Goal: Information Seeking & Learning: Learn about a topic

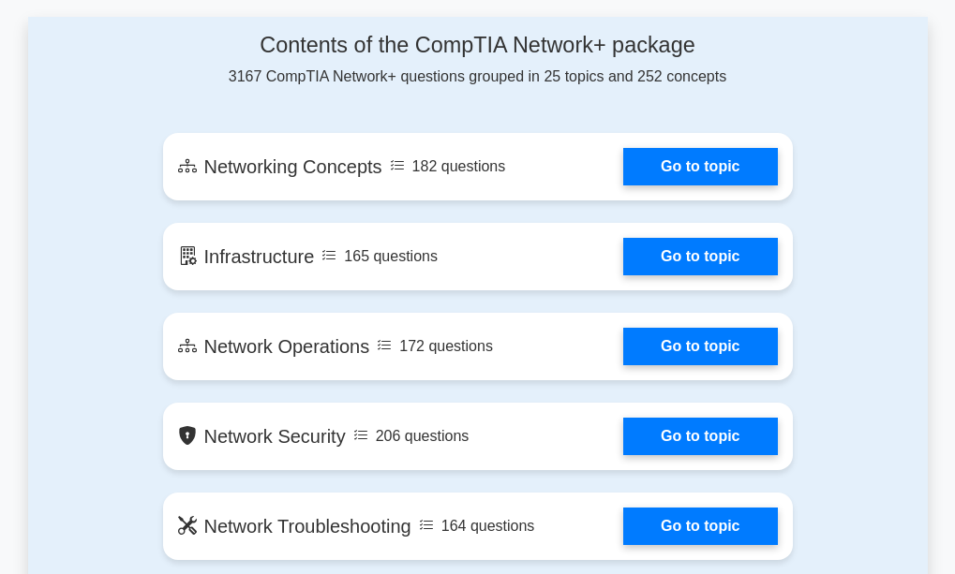
scroll to position [1040, 0]
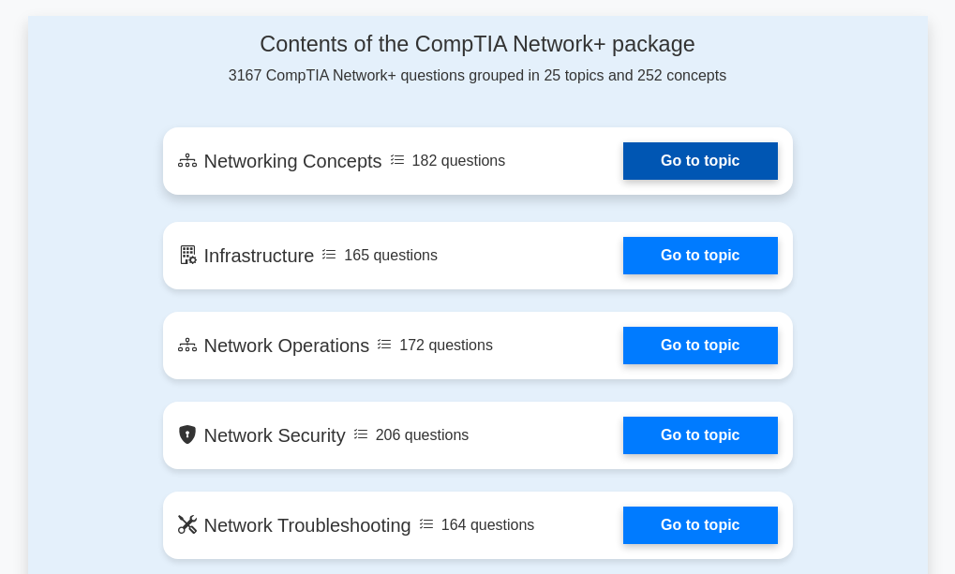
click at [631, 159] on link "Go to topic" at bounding box center [700, 160] width 154 height 37
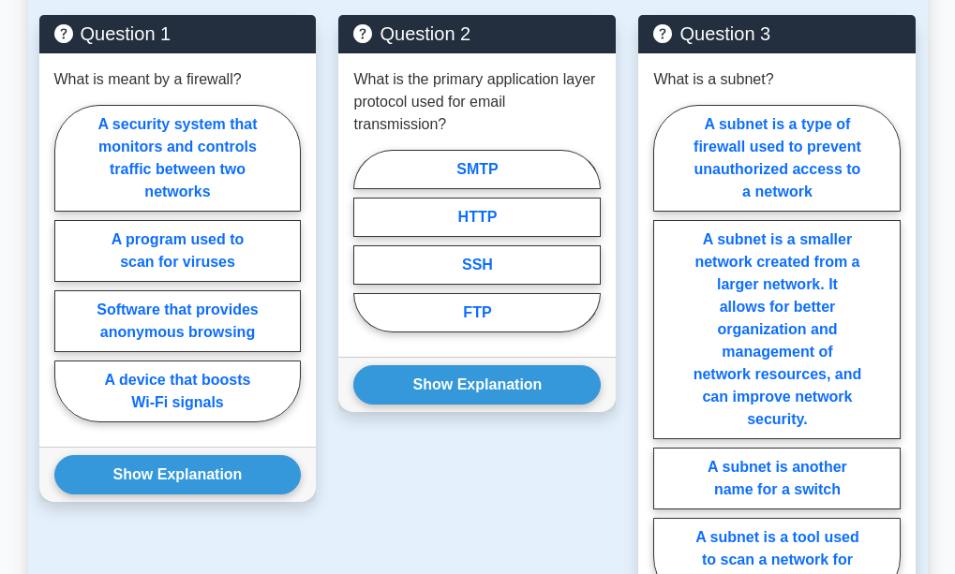
scroll to position [1621, 0]
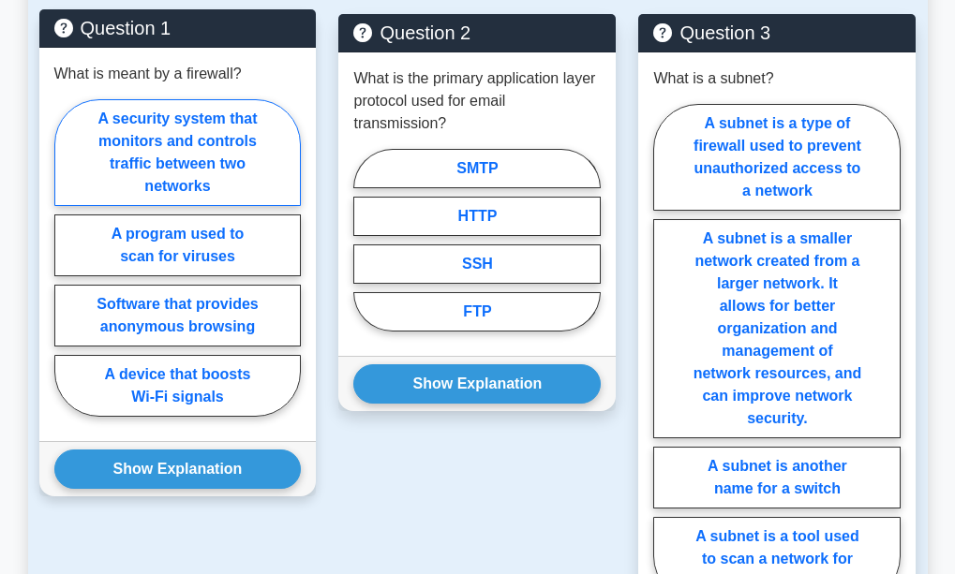
click at [190, 186] on label "A security system that monitors and controls traffic between two networks" at bounding box center [177, 152] width 247 height 107
click at [67, 258] on input "A security system that monitors and controls traffic between two networks" at bounding box center [60, 264] width 12 height 12
radio input "true"
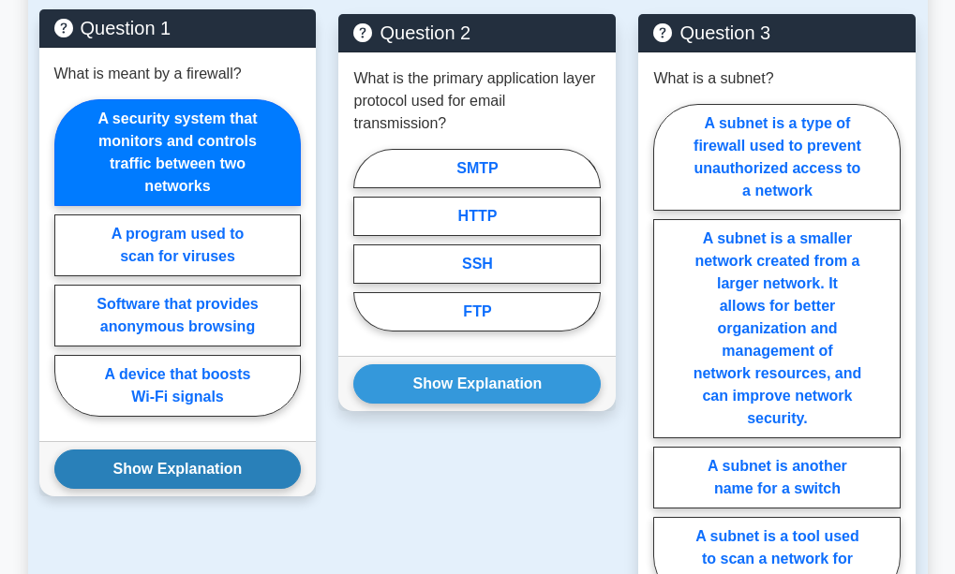
click at [185, 477] on button "Show Explanation" at bounding box center [177, 469] width 247 height 39
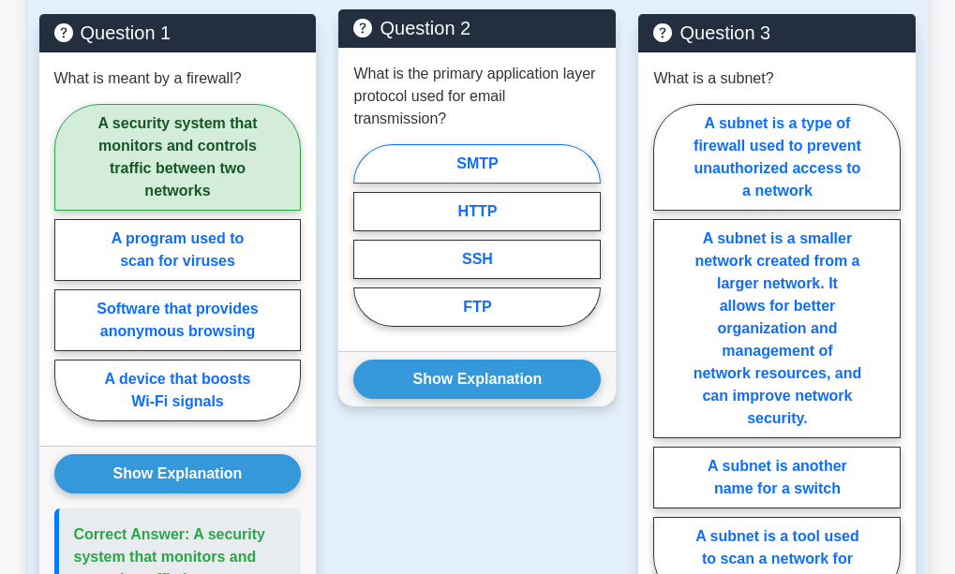
click at [465, 166] on label "SMTP" at bounding box center [476, 163] width 247 height 39
click at [365, 235] on input "SMTP" at bounding box center [359, 241] width 12 height 12
radio input "true"
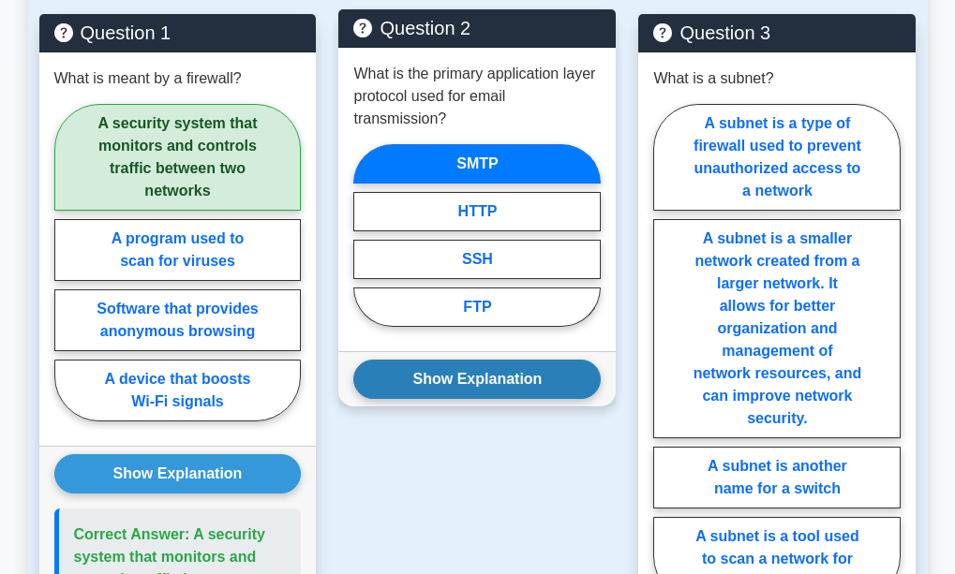
click at [504, 385] on button "Show Explanation" at bounding box center [476, 379] width 247 height 39
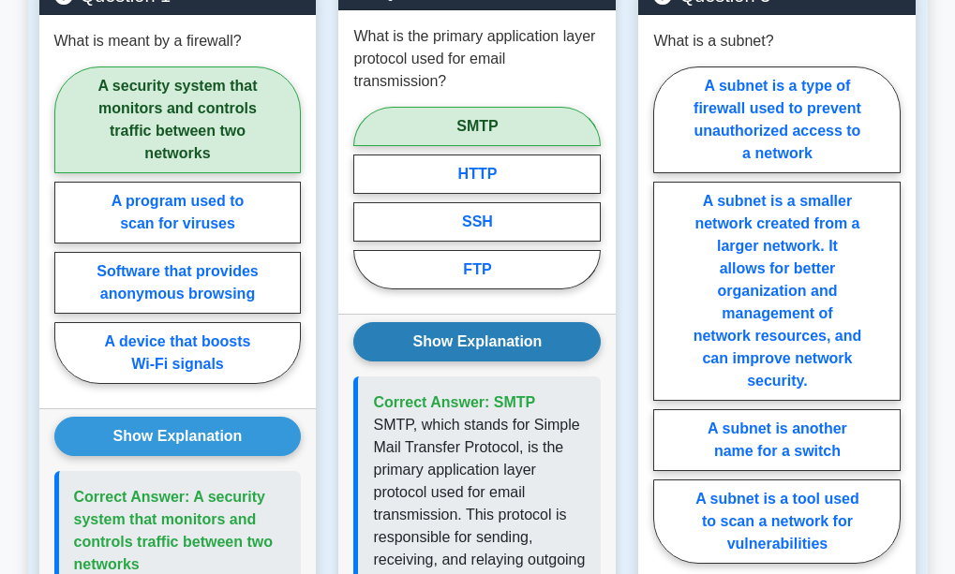
scroll to position [1661, 0]
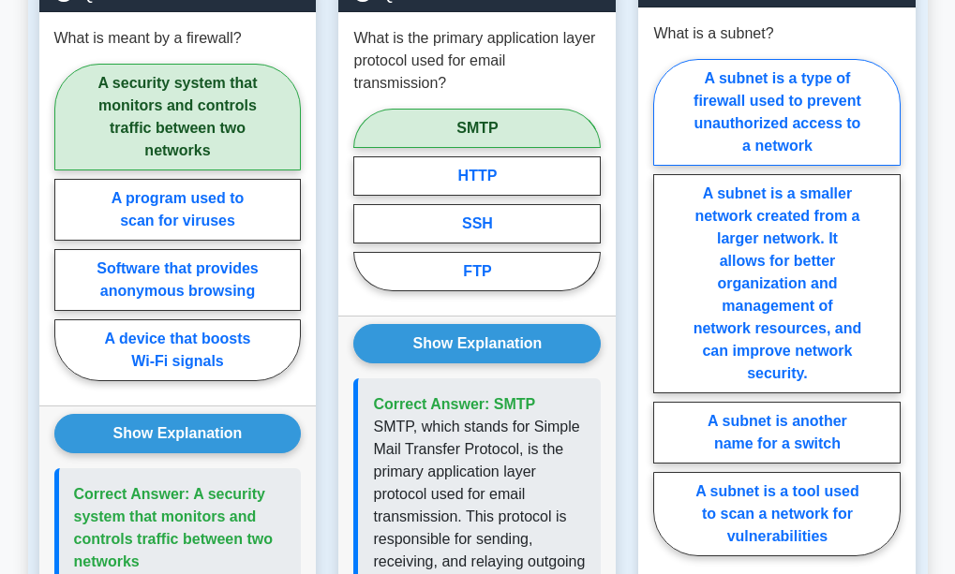
click at [811, 102] on label "A subnet is a type of firewall used to prevent unauthorized access to a network" at bounding box center [776, 112] width 247 height 107
click at [665, 307] on input "A subnet is a type of firewall used to prevent unauthorized access to a network" at bounding box center [659, 313] width 12 height 12
radio input "true"
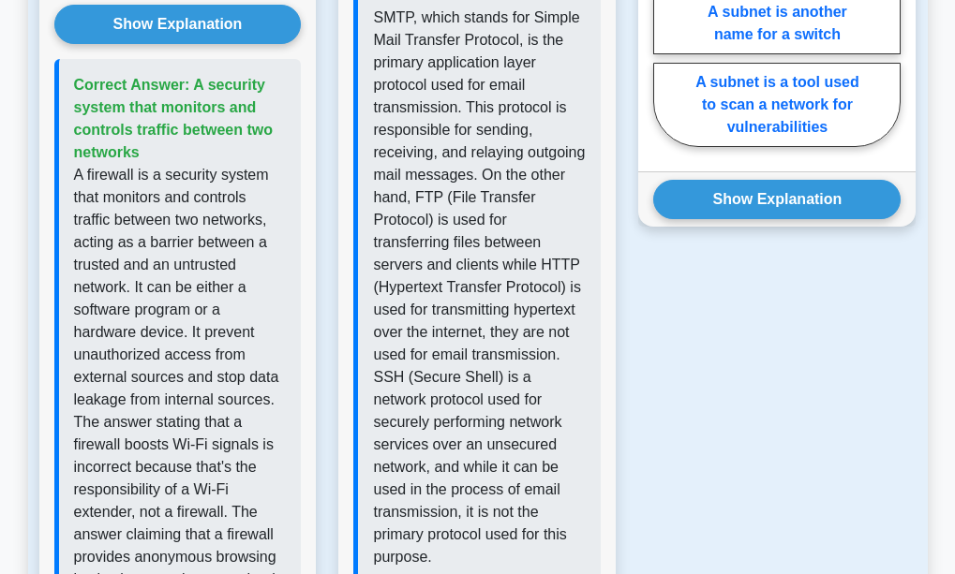
scroll to position [2072, 0]
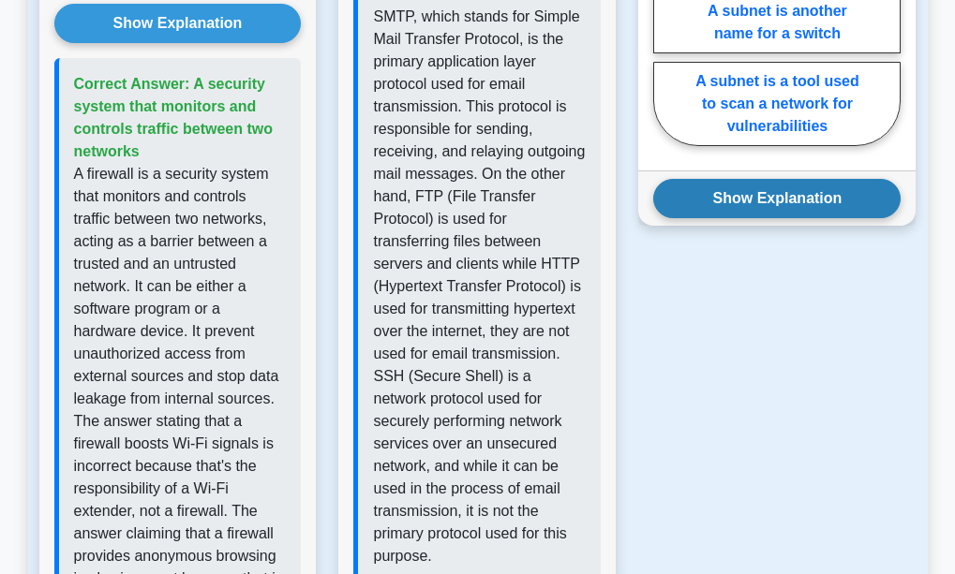
click at [779, 200] on button "Show Explanation" at bounding box center [776, 198] width 247 height 39
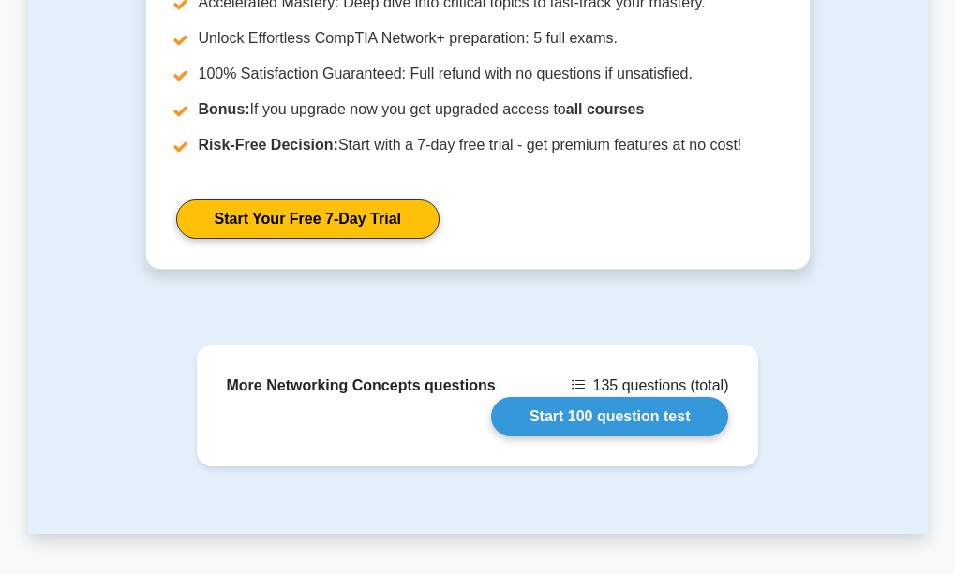
scroll to position [3651, 0]
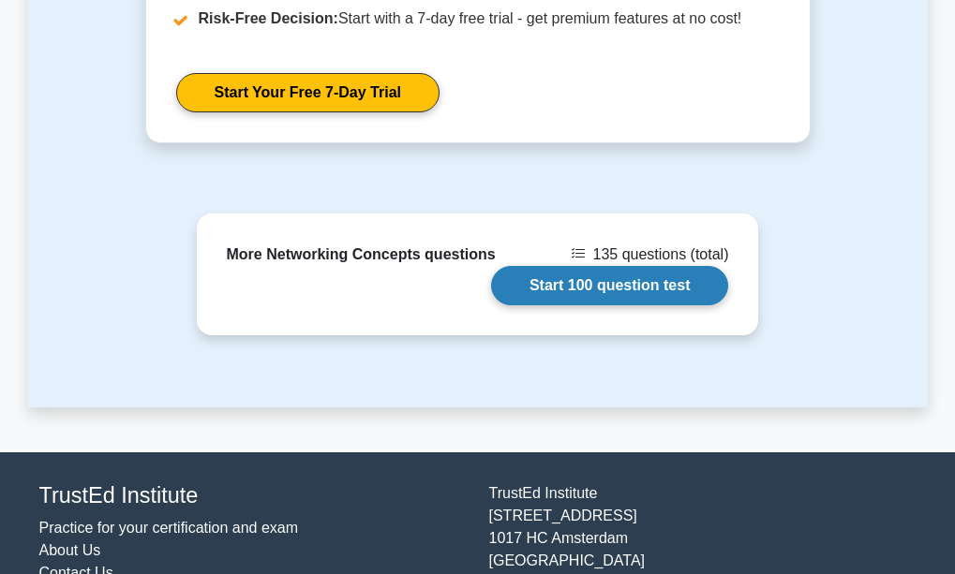
click at [644, 266] on link "Start 100 question test" at bounding box center [610, 285] width 238 height 39
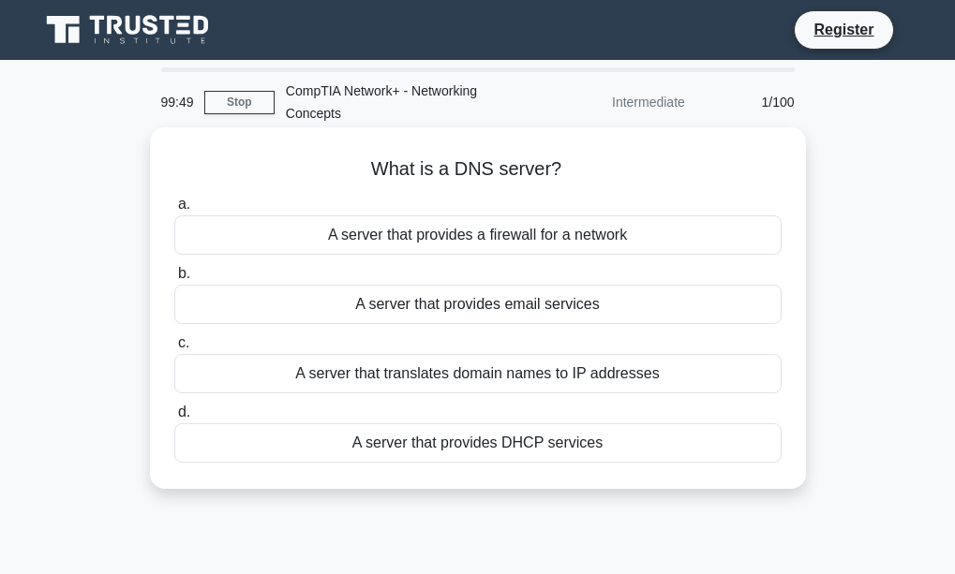
click at [512, 376] on div "A server that translates domain names to IP addresses" at bounding box center [477, 373] width 607 height 39
click at [174, 350] on input "c. A server that translates domain names to IP addresses" at bounding box center [174, 343] width 0 height 12
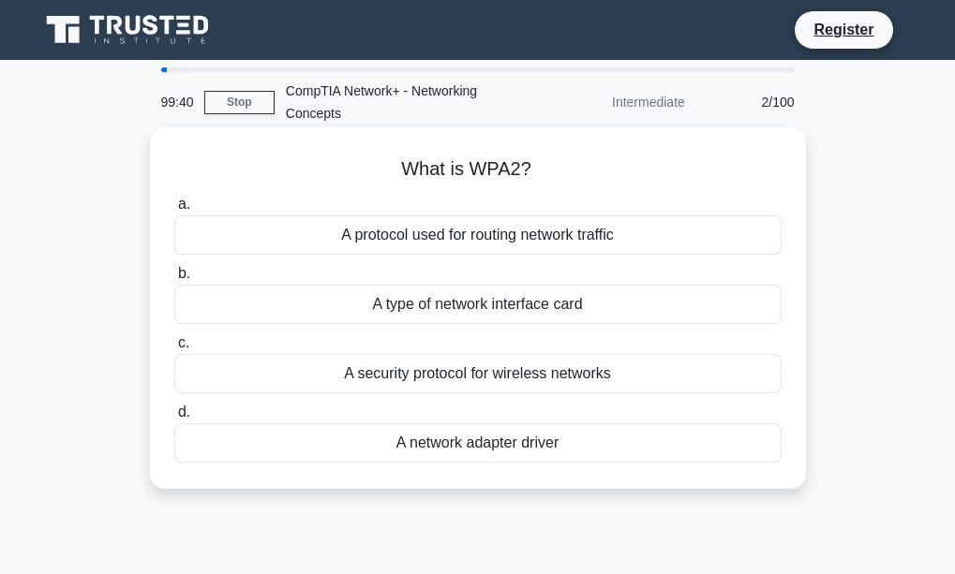
click at [422, 375] on div "A security protocol for wireless networks" at bounding box center [477, 373] width 607 height 39
click at [174, 350] on input "c. A security protocol for wireless networks" at bounding box center [174, 343] width 0 height 12
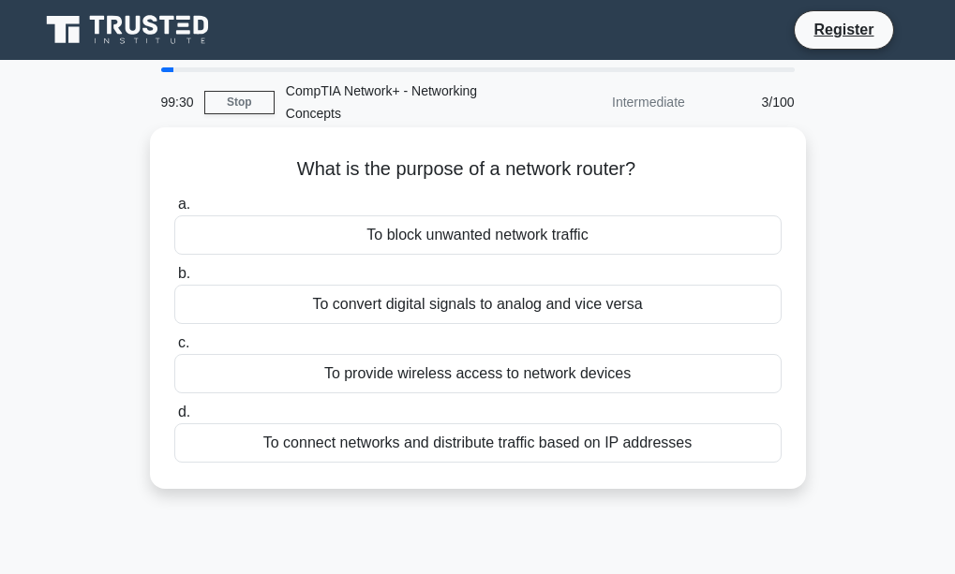
click at [569, 433] on div "To connect networks and distribute traffic based on IP addresses" at bounding box center [477, 443] width 607 height 39
click at [174, 419] on input "d. To connect networks and distribute traffic based on IP addresses" at bounding box center [174, 413] width 0 height 12
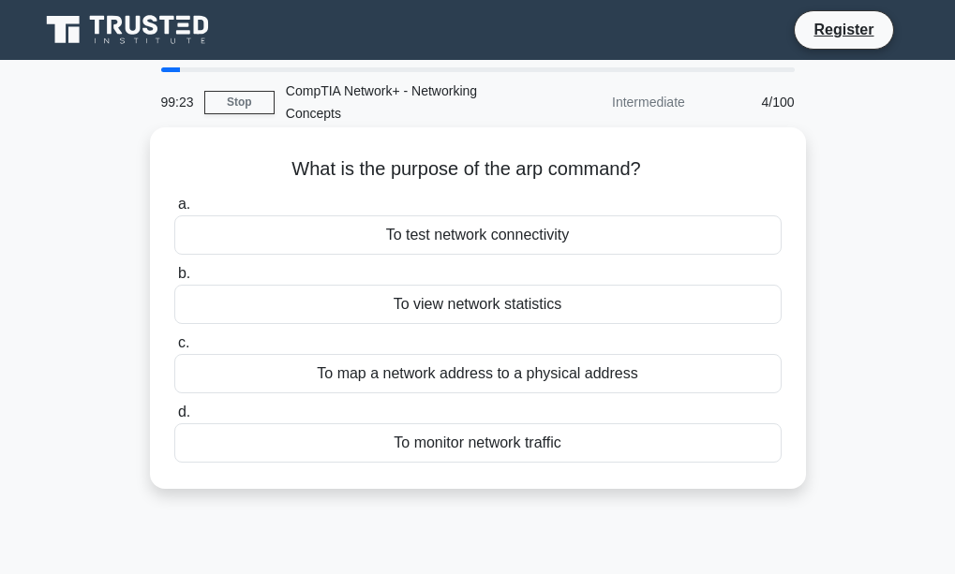
click at [540, 372] on div "To map a network address to a physical address" at bounding box center [477, 373] width 607 height 39
click at [174, 350] on input "c. To map a network address to a physical address" at bounding box center [174, 343] width 0 height 12
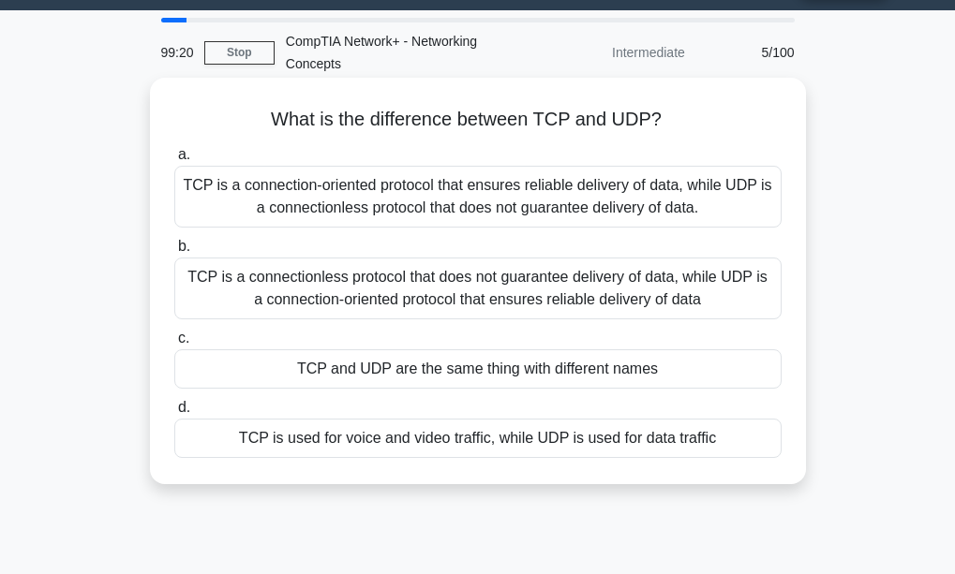
scroll to position [51, 0]
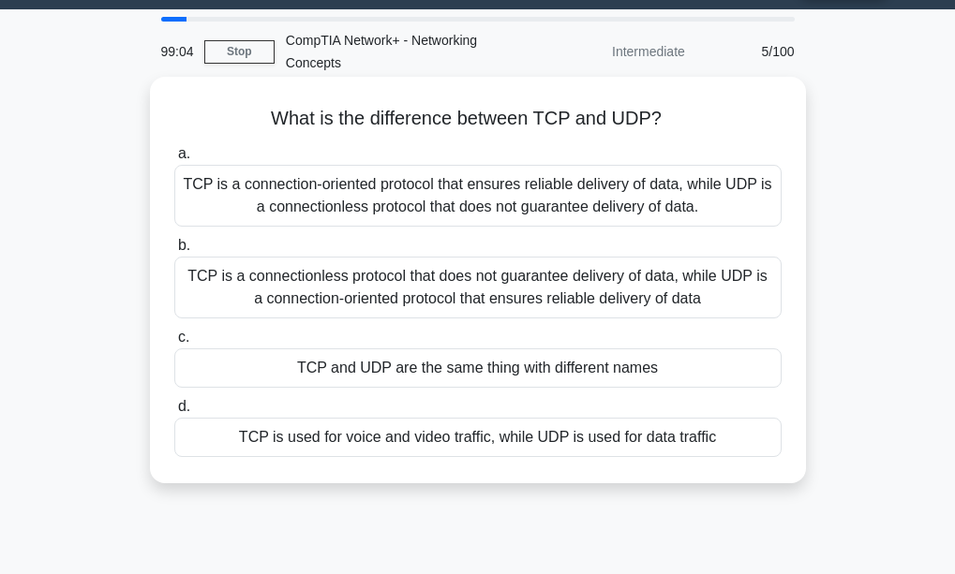
click at [551, 425] on div "TCP is used for voice and video traffic, while UDP is used for data traffic" at bounding box center [477, 437] width 607 height 39
click at [174, 413] on input "d. TCP is used for voice and video traffic, while UDP is used for data traffic" at bounding box center [174, 407] width 0 height 12
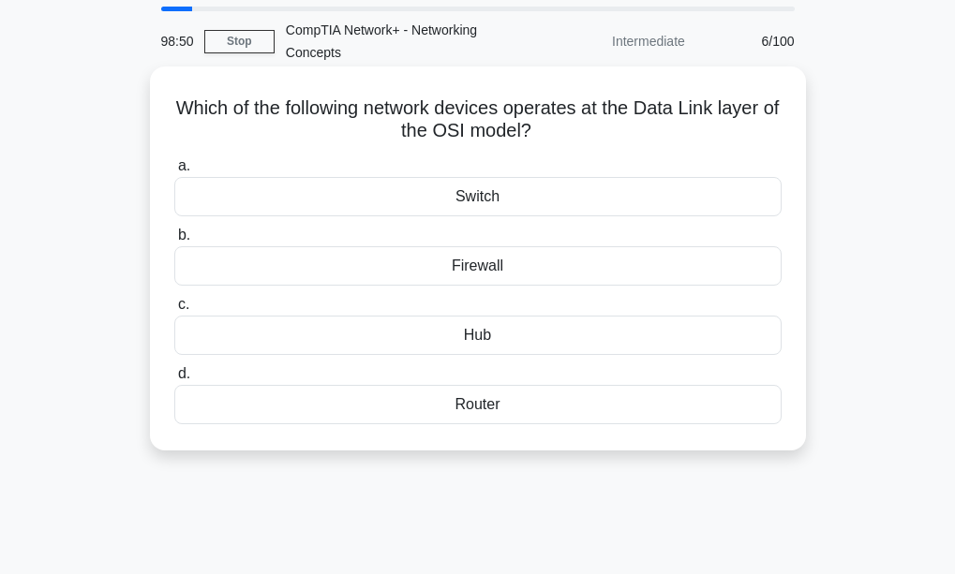
scroll to position [62, 0]
click at [426, 270] on div "Firewall" at bounding box center [477, 264] width 607 height 39
click at [174, 241] on input "b. Firewall" at bounding box center [174, 235] width 0 height 12
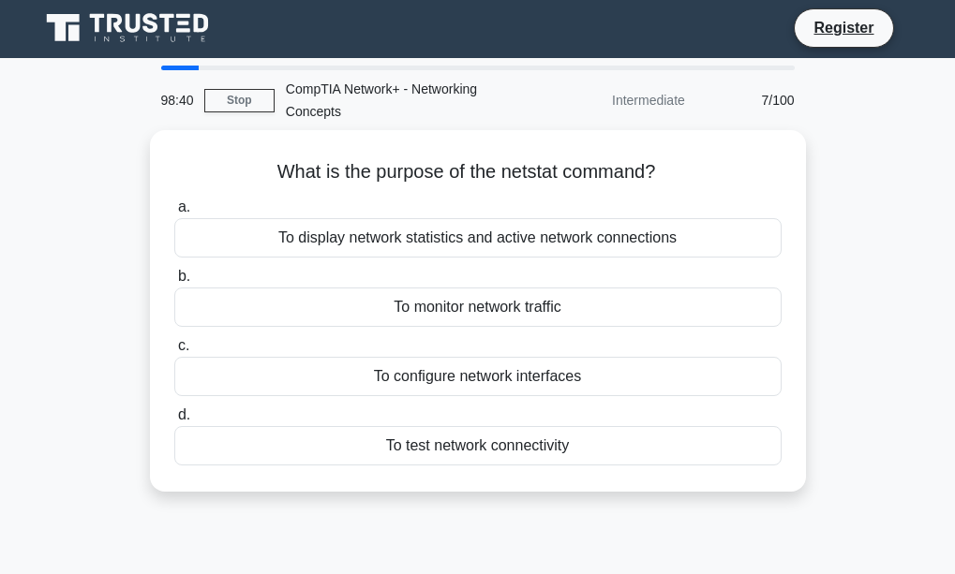
scroll to position [0, 0]
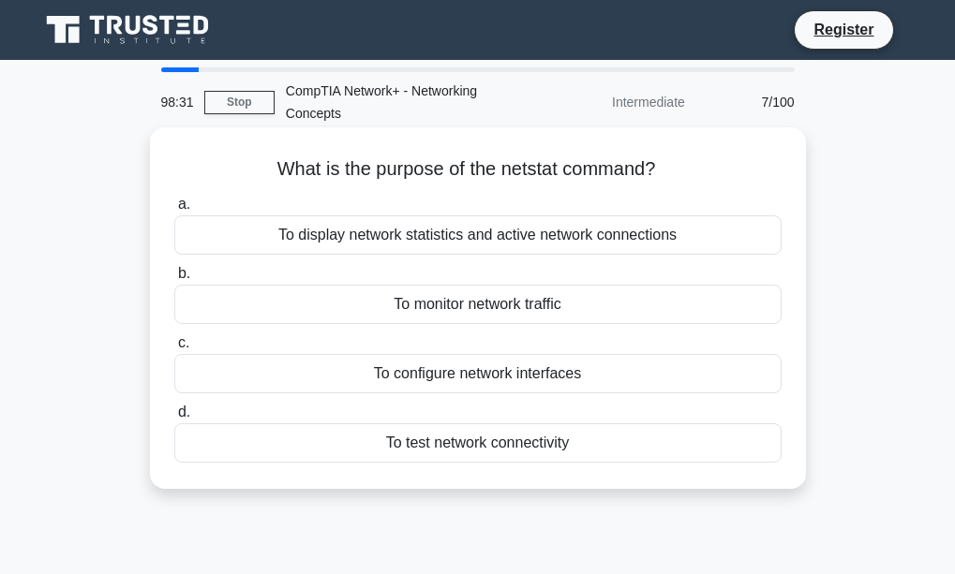
click at [424, 242] on div "To display network statistics and active network connections" at bounding box center [477, 235] width 607 height 39
click at [174, 211] on input "a. To display network statistics and active network connections" at bounding box center [174, 205] width 0 height 12
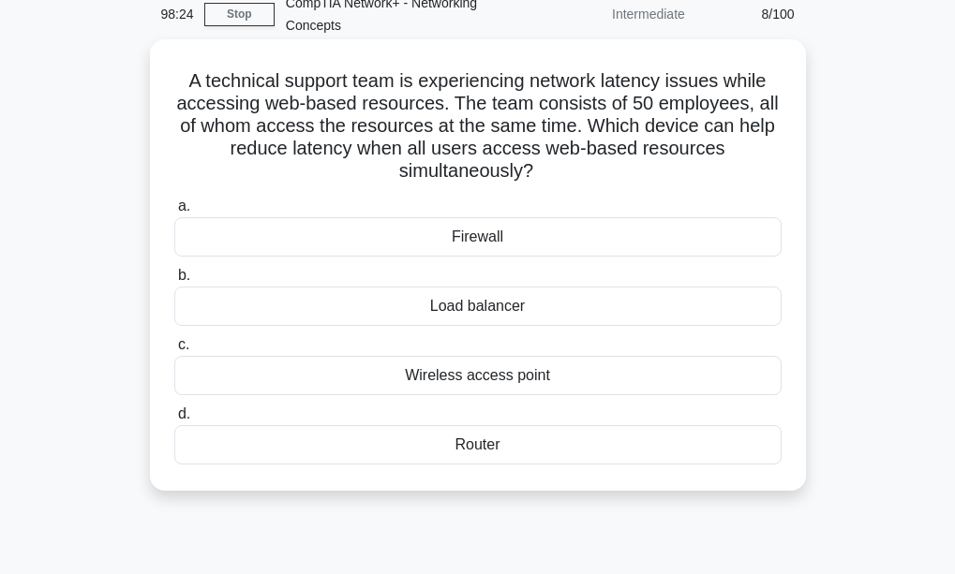
scroll to position [118, 0]
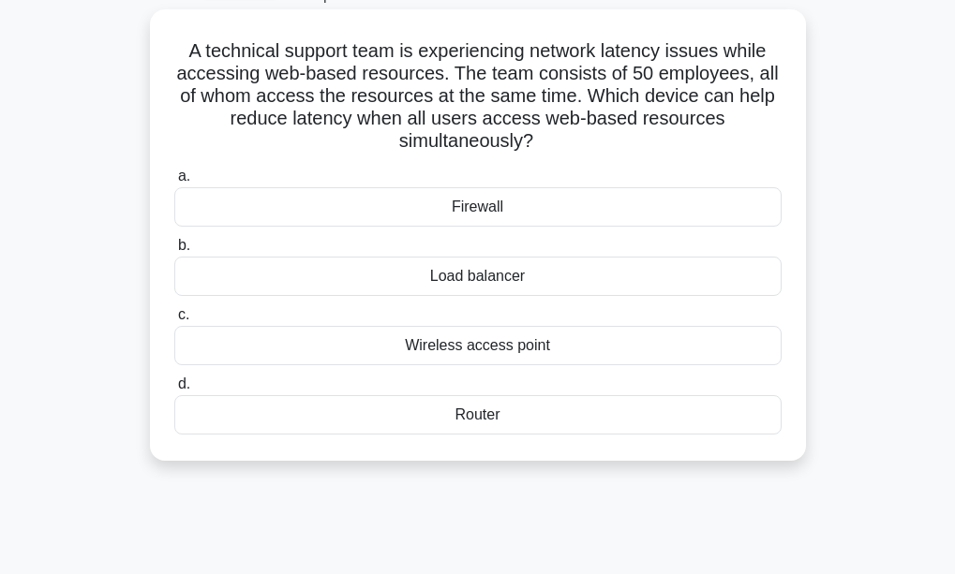
click at [373, 260] on div "Load balancer" at bounding box center [477, 276] width 607 height 39
click at [174, 252] on input "b. Load balancer" at bounding box center [174, 246] width 0 height 12
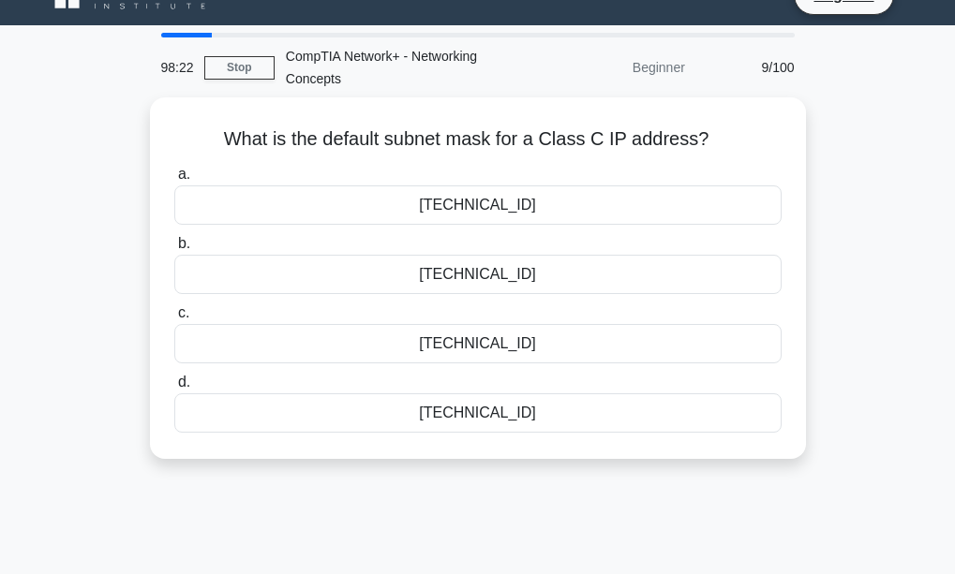
scroll to position [0, 0]
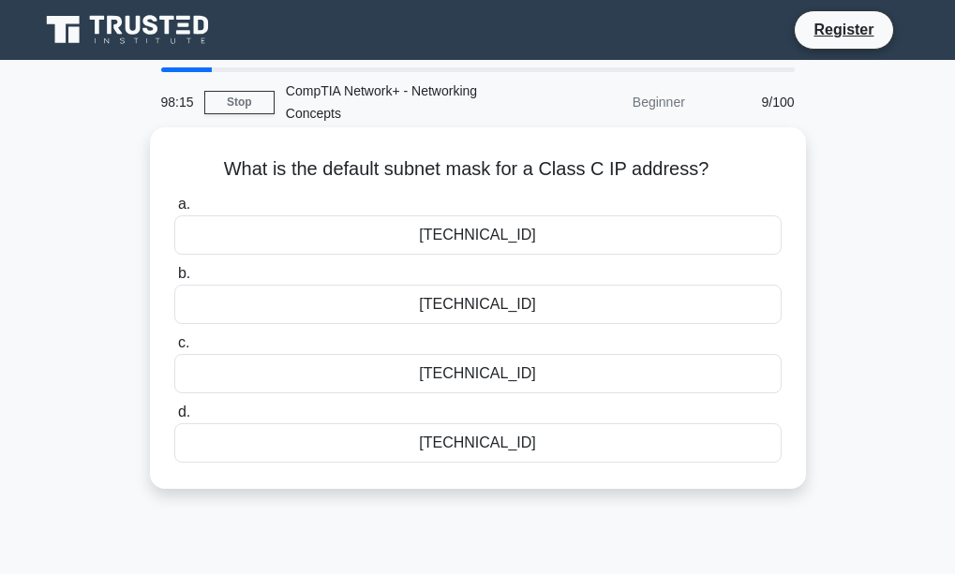
click at [414, 294] on div "255.255.255.0" at bounding box center [477, 304] width 607 height 39
click at [174, 280] on input "b. 255.255.255.0" at bounding box center [174, 274] width 0 height 12
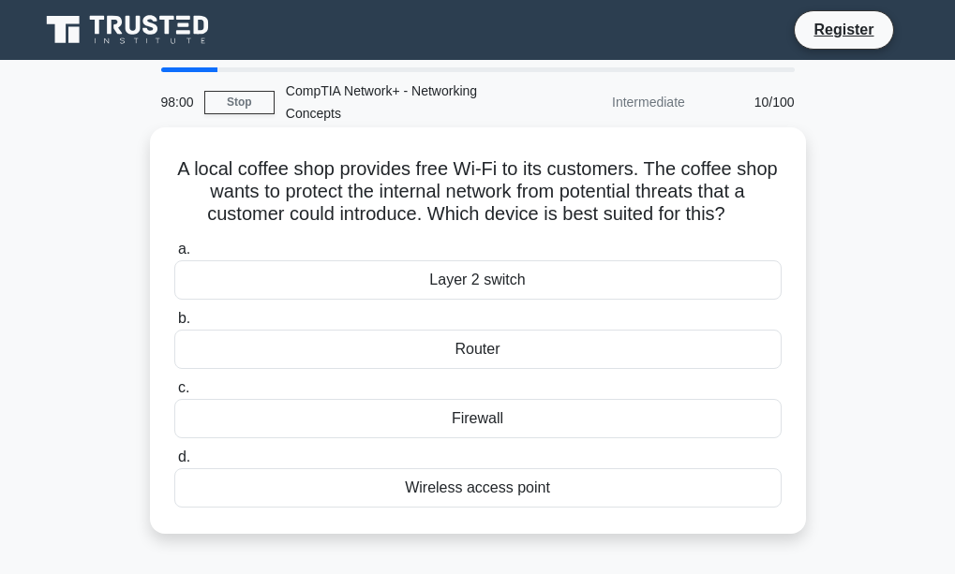
click at [405, 354] on div "Router" at bounding box center [477, 349] width 607 height 39
click at [174, 325] on input "b. Router" at bounding box center [174, 319] width 0 height 12
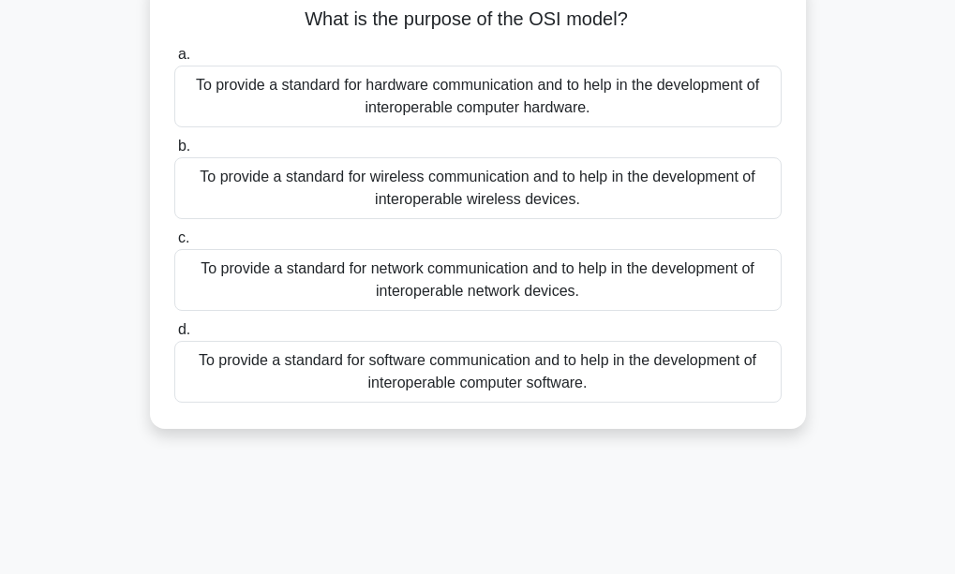
scroll to position [152, 0]
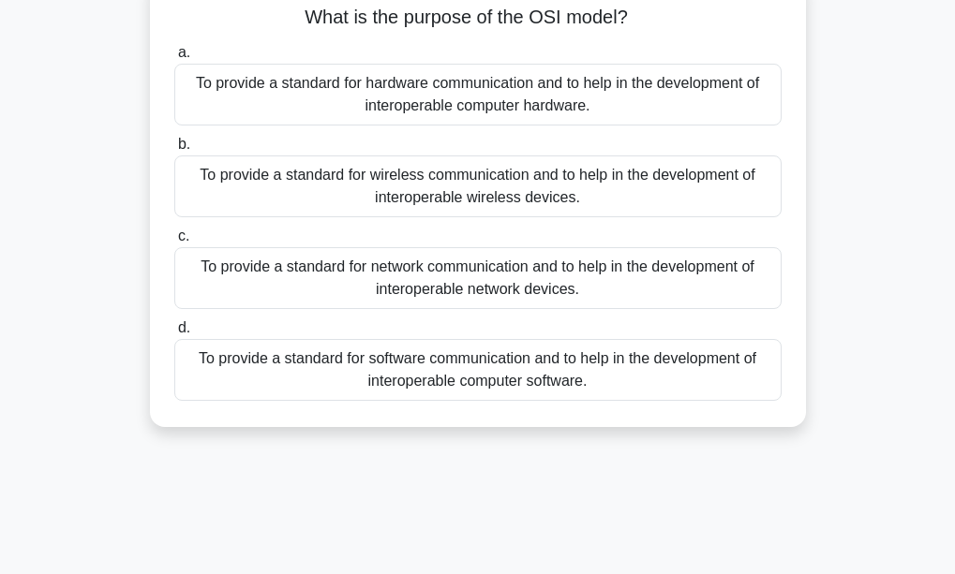
click at [404, 282] on div "To provide a standard for network communication and to help in the development …" at bounding box center [477, 278] width 607 height 62
click at [174, 243] on input "c. To provide a standard for network communication and to help in the developme…" at bounding box center [174, 237] width 0 height 12
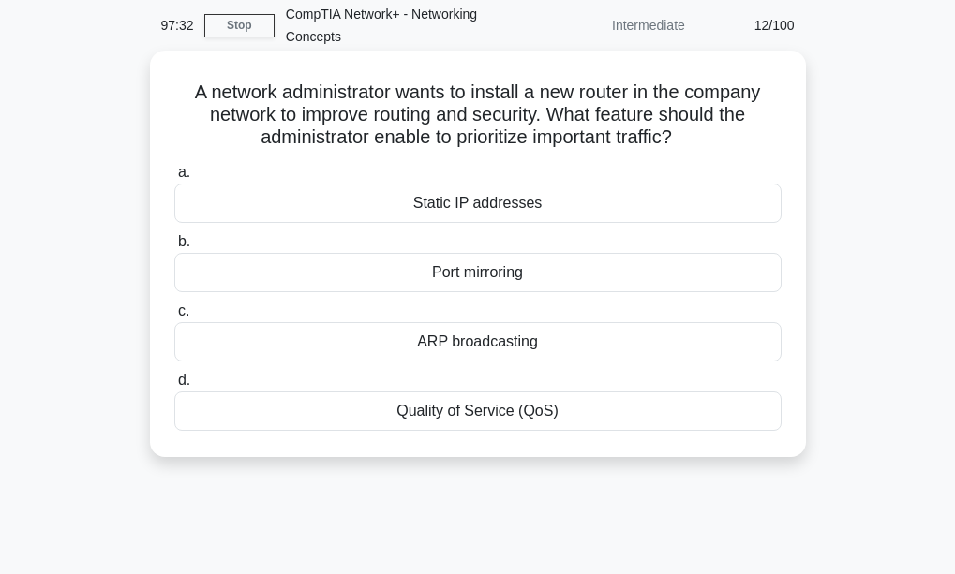
scroll to position [78, 0]
click at [419, 417] on div "Quality of Service (QoS)" at bounding box center [477, 410] width 607 height 39
click at [174, 386] on input "d. Quality of Service (QoS)" at bounding box center [174, 380] width 0 height 12
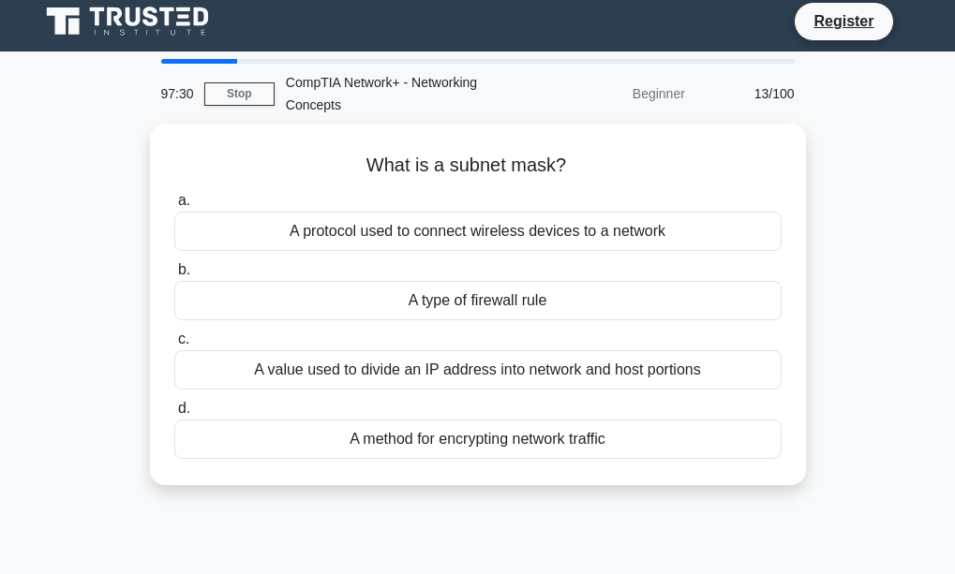
scroll to position [0, 0]
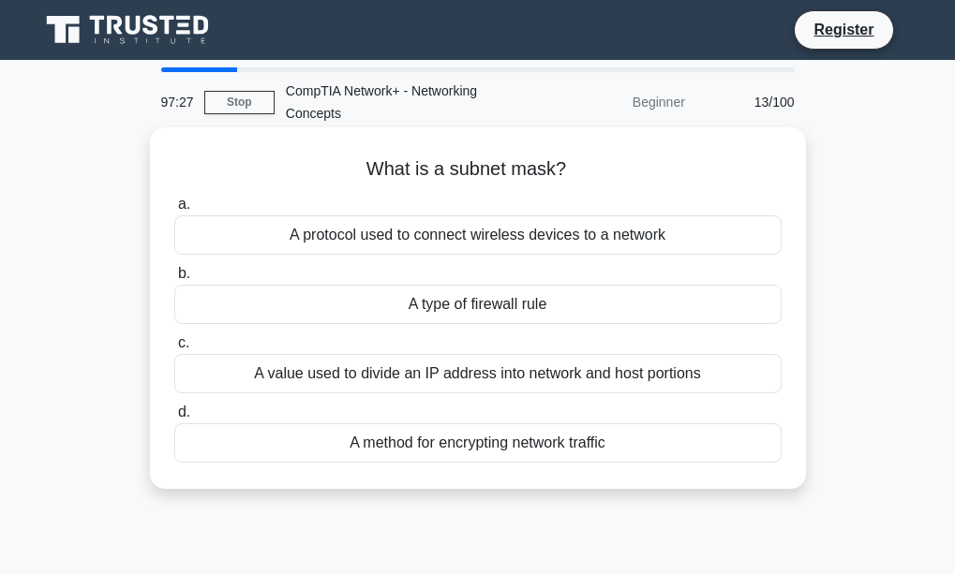
click at [393, 371] on div "A value used to divide an IP address into network and host portions" at bounding box center [477, 373] width 607 height 39
click at [174, 350] on input "c. A value used to divide an IP address into network and host portions" at bounding box center [174, 343] width 0 height 12
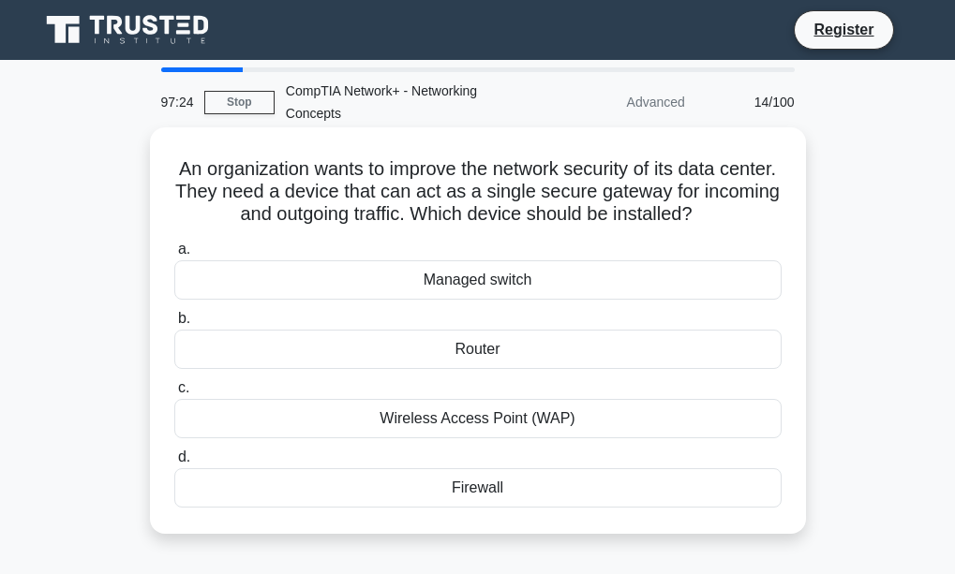
click at [404, 355] on div "Router" at bounding box center [477, 349] width 607 height 39
click at [174, 325] on input "b. Router" at bounding box center [174, 319] width 0 height 12
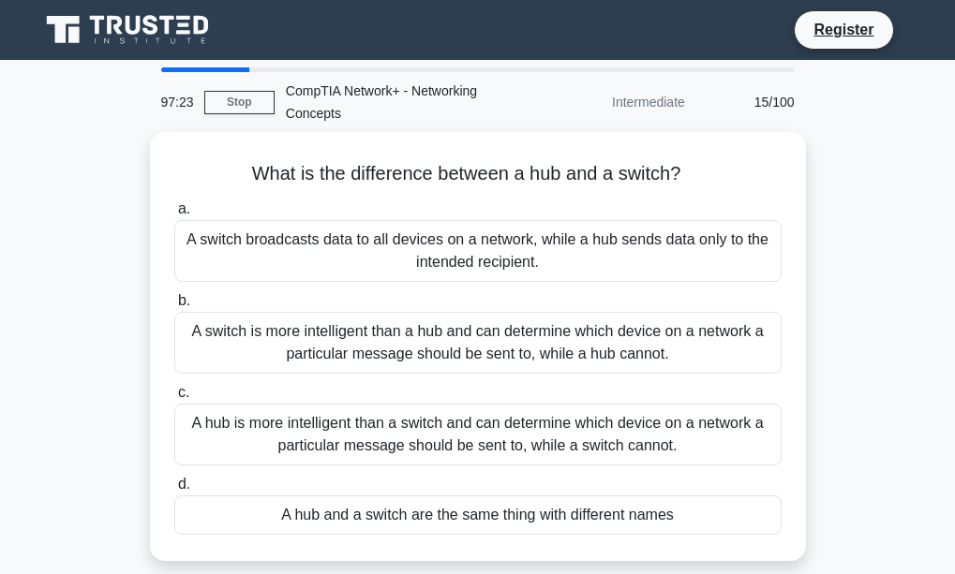
click at [404, 355] on div "A switch is more intelligent than a hub and can determine which device on a net…" at bounding box center [477, 343] width 607 height 62
click at [174, 307] on input "b. A switch is more intelligent than a hub and can determine which device on a …" at bounding box center [174, 301] width 0 height 12
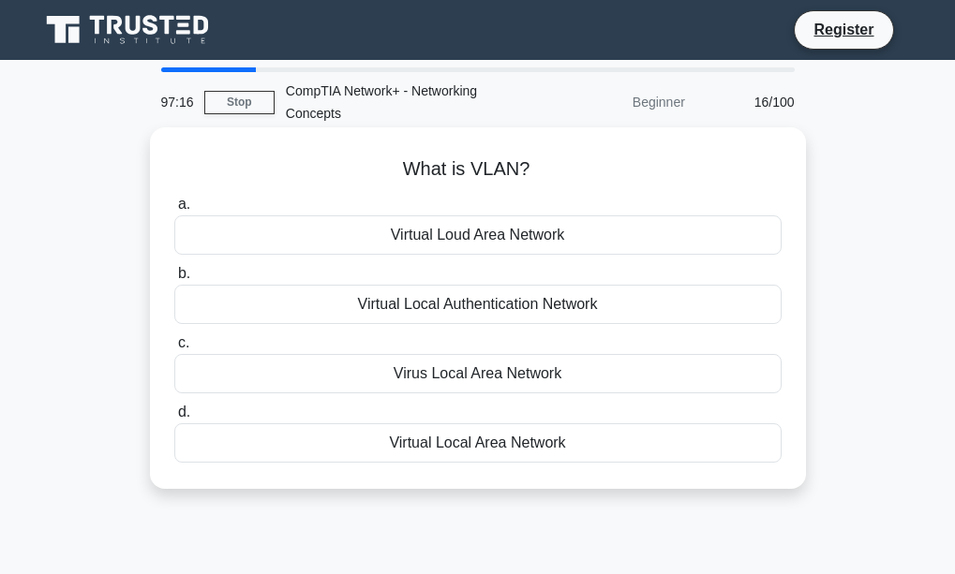
click at [416, 443] on div "Virtual Local Area Network" at bounding box center [477, 443] width 607 height 39
click at [174, 419] on input "d. Virtual Local Area Network" at bounding box center [174, 413] width 0 height 12
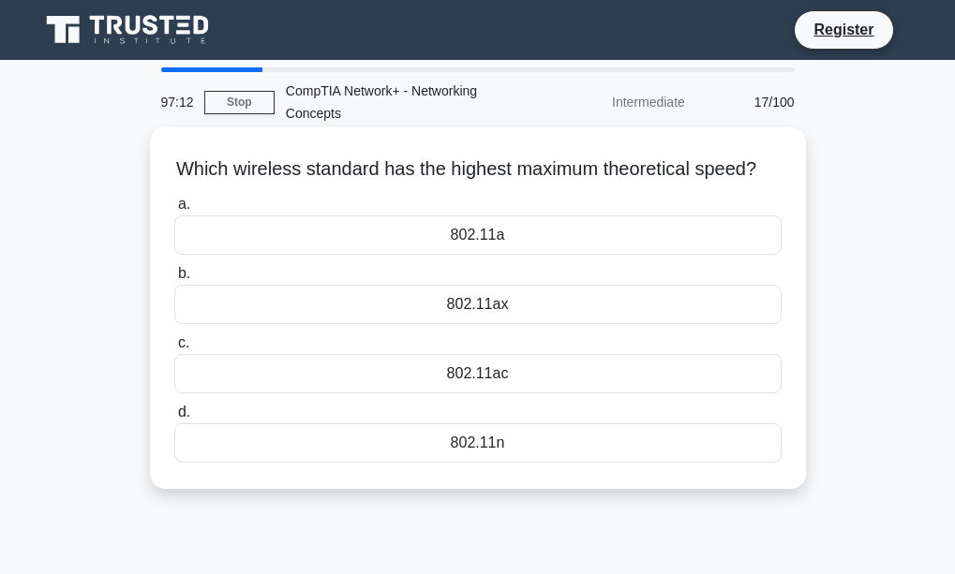
click at [462, 324] on div "802.11ax" at bounding box center [477, 304] width 607 height 39
click at [174, 280] on input "b. 802.11ax" at bounding box center [174, 274] width 0 height 12
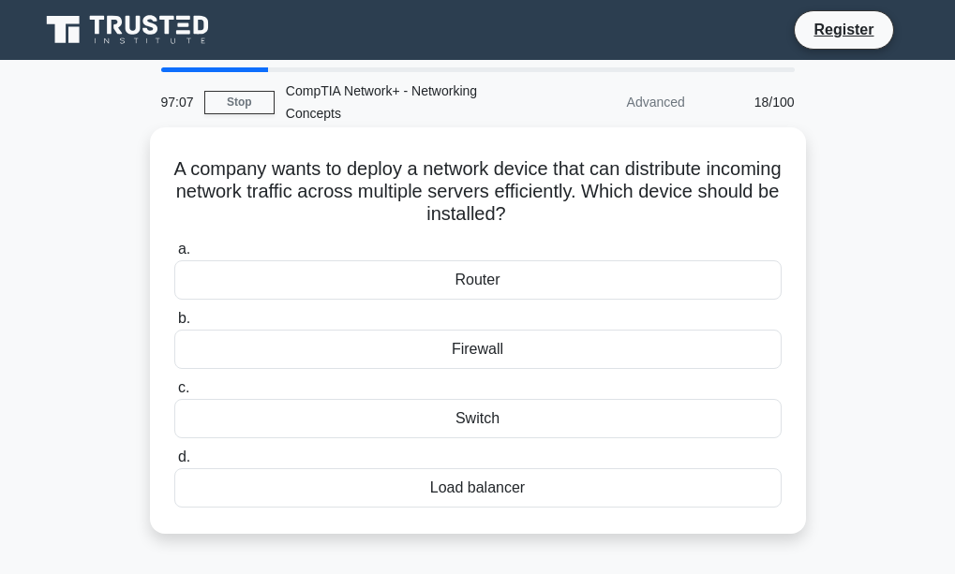
click at [528, 285] on div "Router" at bounding box center [477, 279] width 607 height 39
click at [174, 256] on input "a. Router" at bounding box center [174, 250] width 0 height 12
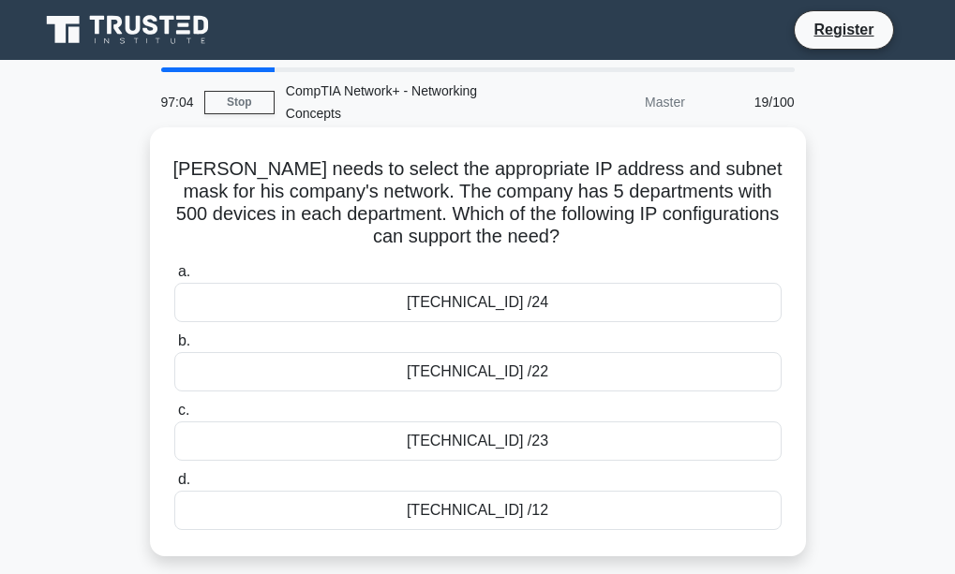
click at [478, 303] on div "192.168.1.0 /24" at bounding box center [477, 302] width 607 height 39
click at [174, 278] on input "a. 192.168.1.0 /24" at bounding box center [174, 272] width 0 height 12
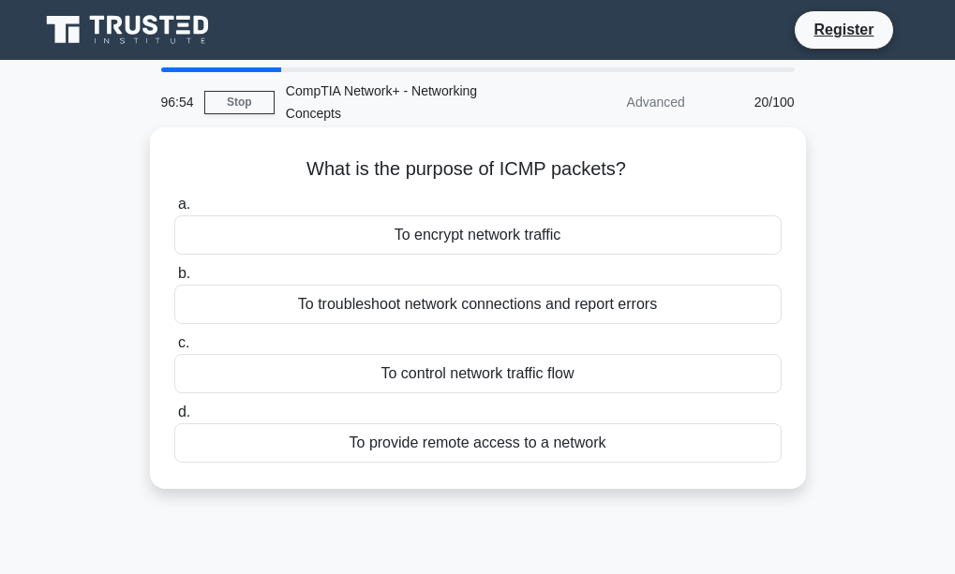
click at [360, 422] on label "d. To provide remote access to a network" at bounding box center [477, 432] width 607 height 62
click at [174, 419] on input "d. To provide remote access to a network" at bounding box center [174, 413] width 0 height 12
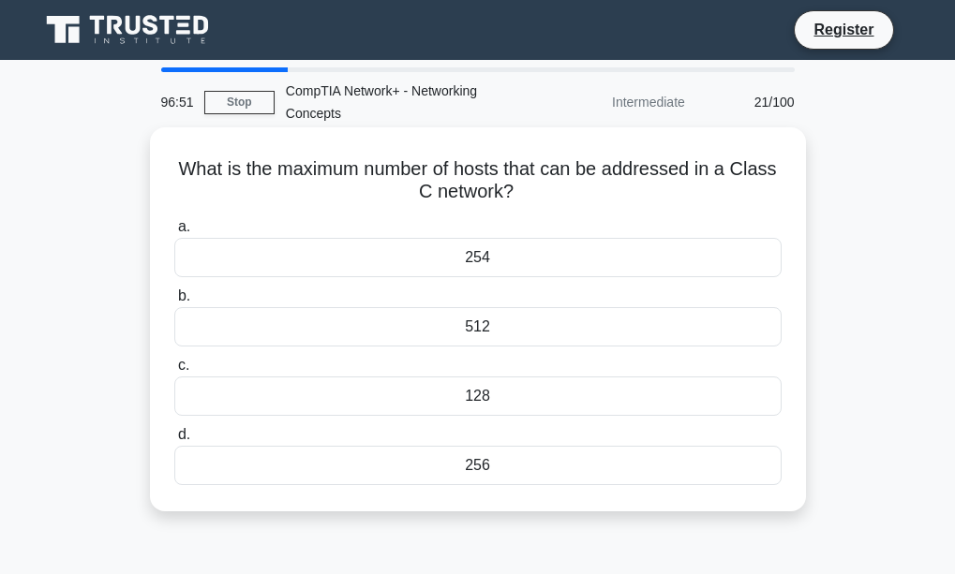
click at [462, 401] on div "128" at bounding box center [477, 396] width 607 height 39
click at [174, 372] on input "c. 128" at bounding box center [174, 366] width 0 height 12
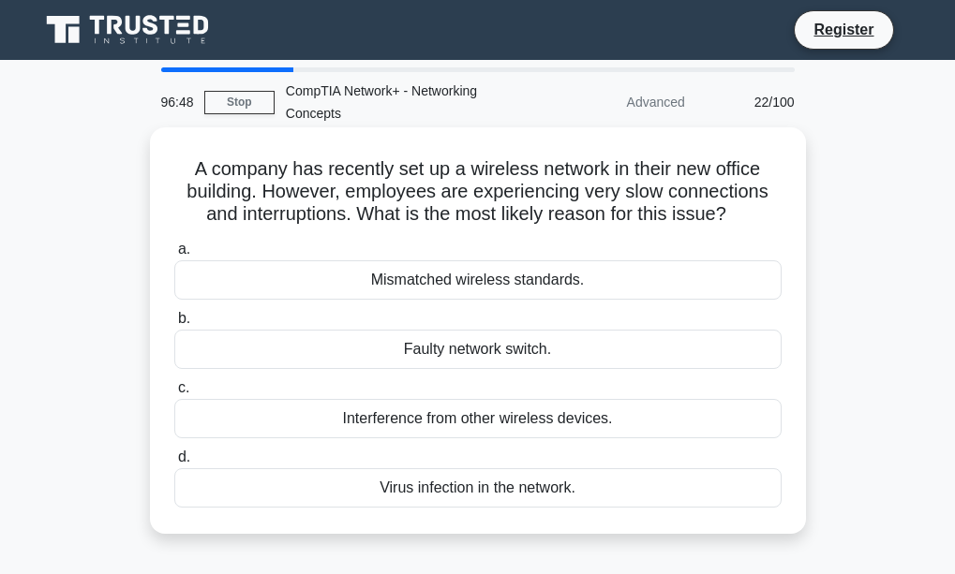
click at [428, 357] on div "Faulty network switch." at bounding box center [477, 349] width 607 height 39
click at [174, 325] on input "b. Faulty network switch." at bounding box center [174, 319] width 0 height 12
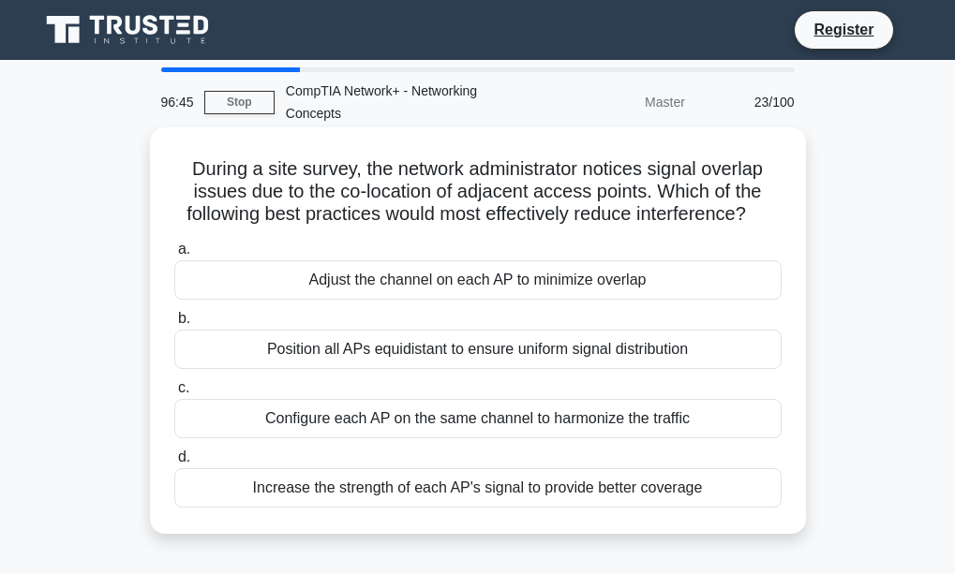
click at [503, 432] on div "Configure each AP on the same channel to harmonize the traffic" at bounding box center [477, 418] width 607 height 39
click at [174, 394] on input "c. Configure each AP on the same channel to harmonize the traffic" at bounding box center [174, 388] width 0 height 12
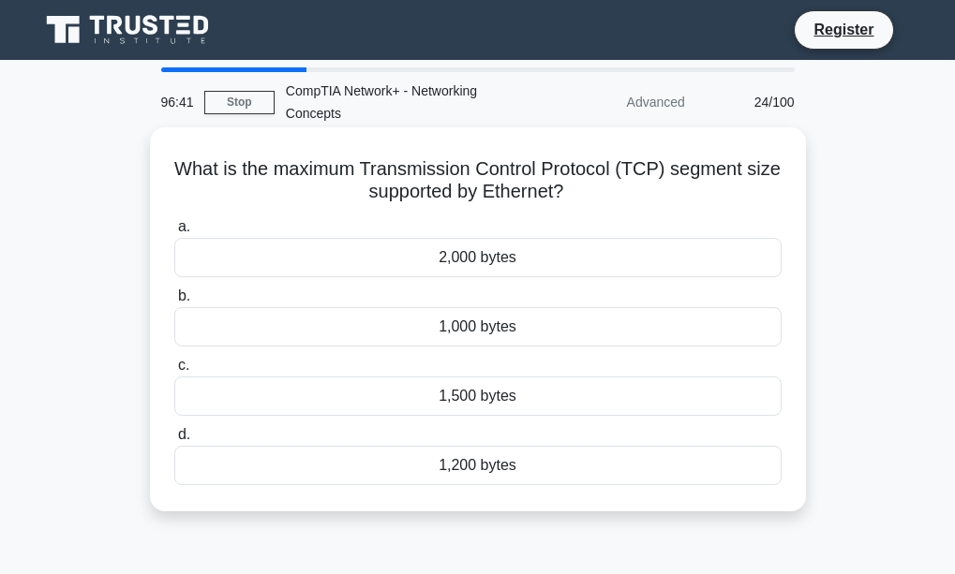
click at [466, 271] on div "2,000 bytes" at bounding box center [477, 257] width 607 height 39
click at [174, 233] on input "a. 2,000 bytes" at bounding box center [174, 227] width 0 height 12
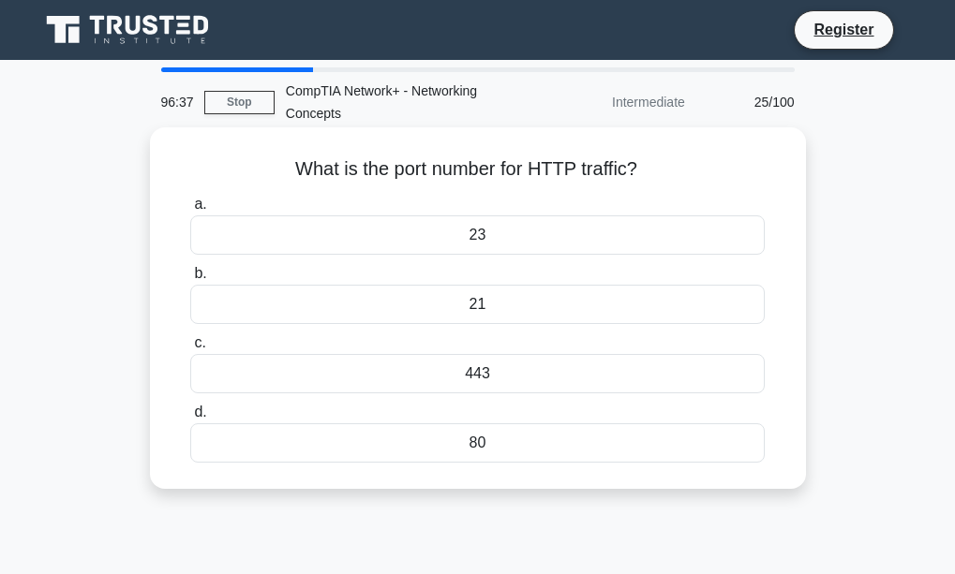
click at [517, 442] on div "80" at bounding box center [477, 443] width 574 height 39
click at [190, 419] on input "d. 80" at bounding box center [190, 413] width 0 height 12
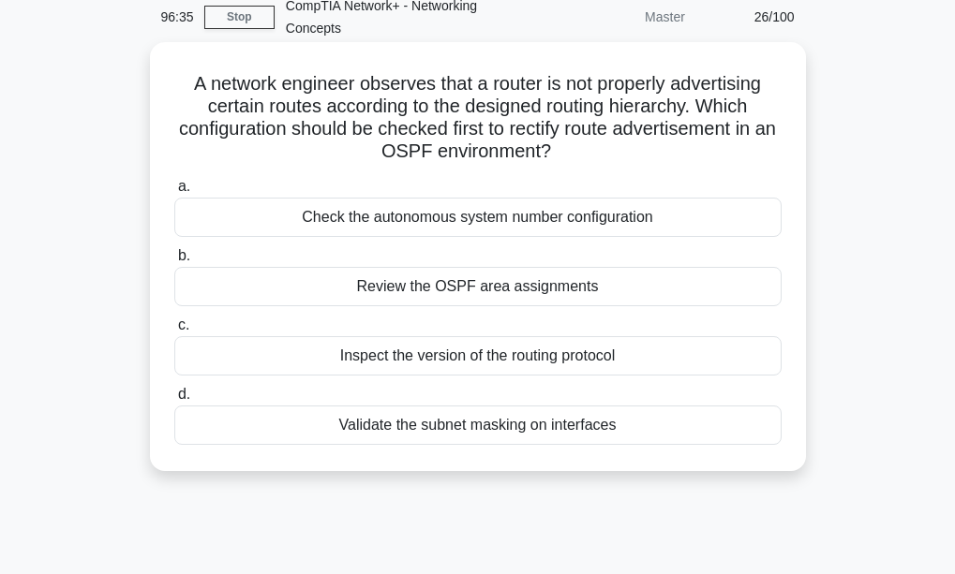
scroll to position [93, 0]
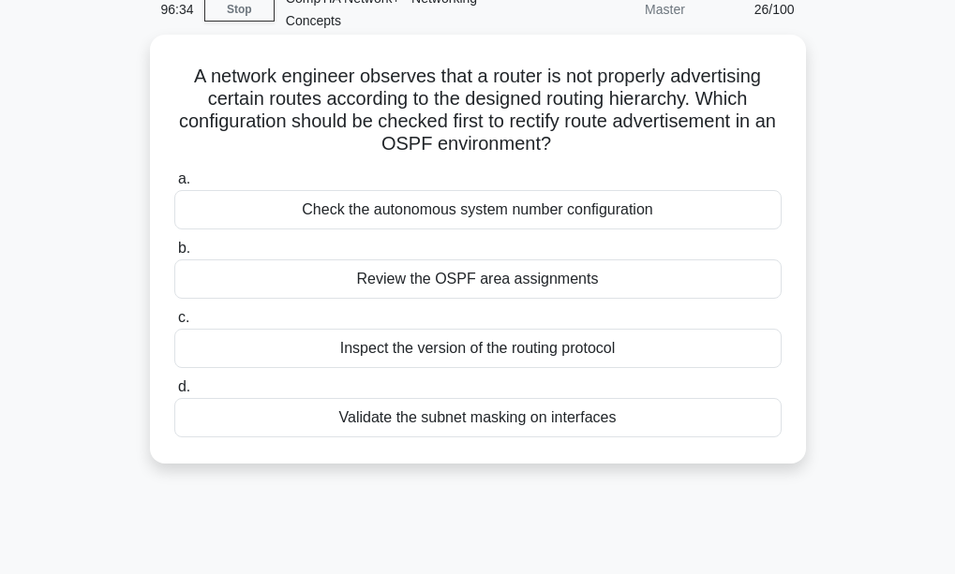
click at [432, 418] on div "Validate the subnet masking on interfaces" at bounding box center [477, 417] width 607 height 39
click at [174, 394] on input "d. Validate the subnet masking on interfaces" at bounding box center [174, 387] width 0 height 12
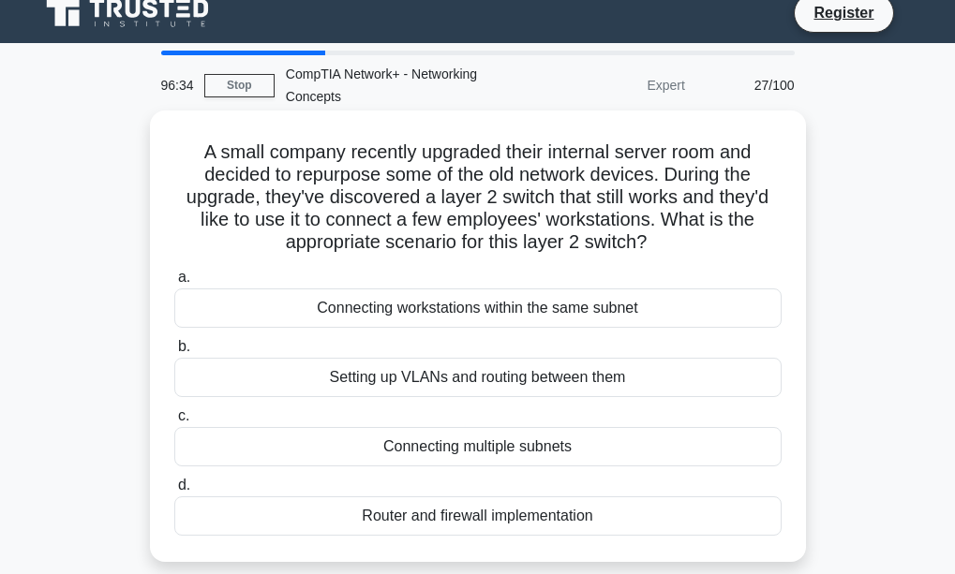
scroll to position [0, 0]
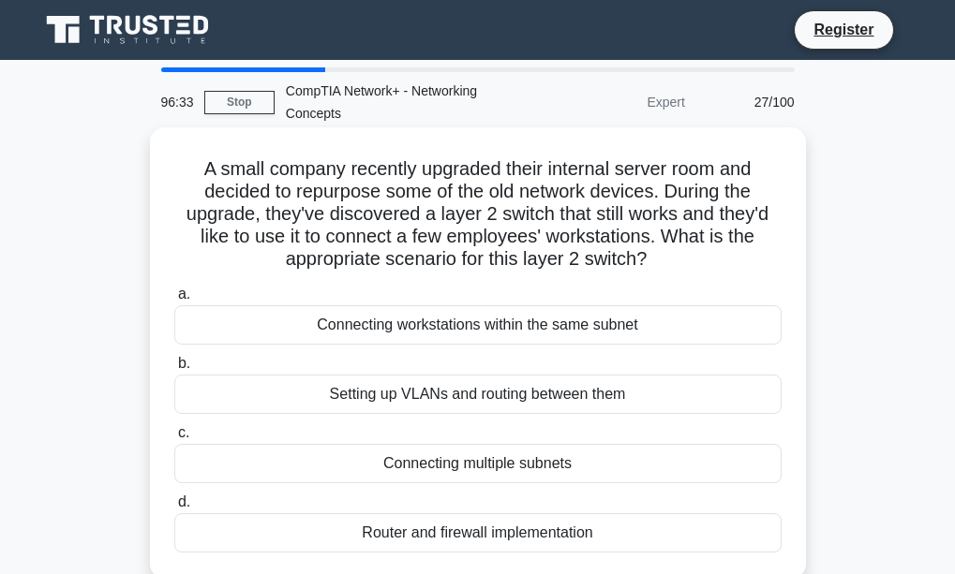
click at [376, 330] on div "Connecting workstations within the same subnet" at bounding box center [477, 324] width 607 height 39
click at [174, 301] on input "a. Connecting workstations within the same subnet" at bounding box center [174, 295] width 0 height 12
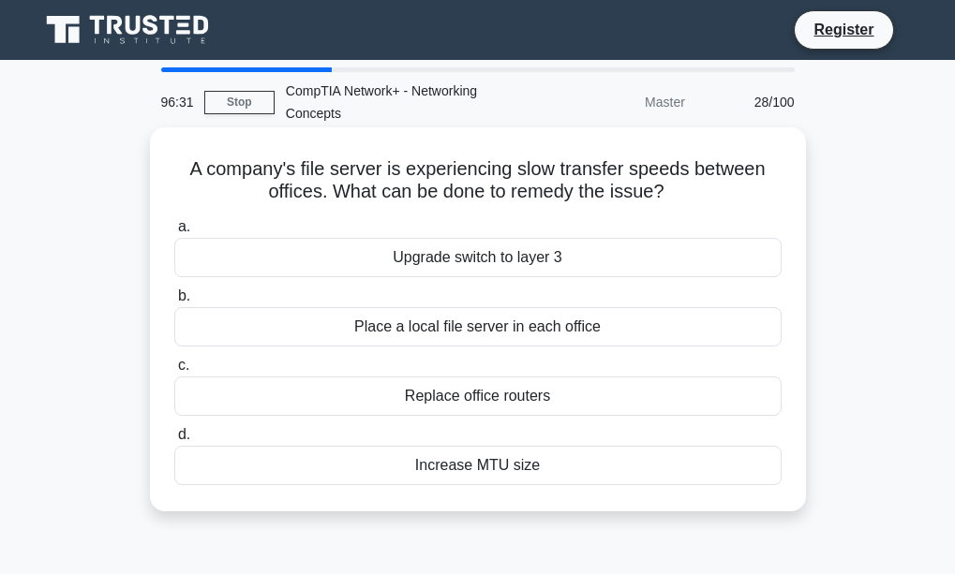
click at [441, 396] on div "Replace office routers" at bounding box center [477, 396] width 607 height 39
click at [174, 372] on input "c. Replace office routers" at bounding box center [174, 366] width 0 height 12
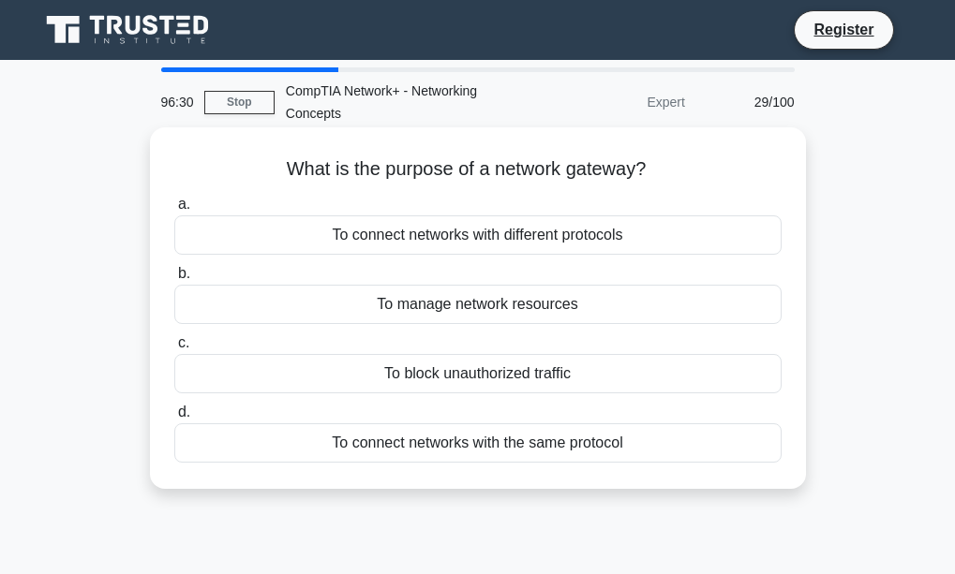
click at [400, 319] on div "To manage network resources" at bounding box center [477, 304] width 607 height 39
click at [174, 280] on input "b. To manage network resources" at bounding box center [174, 274] width 0 height 12
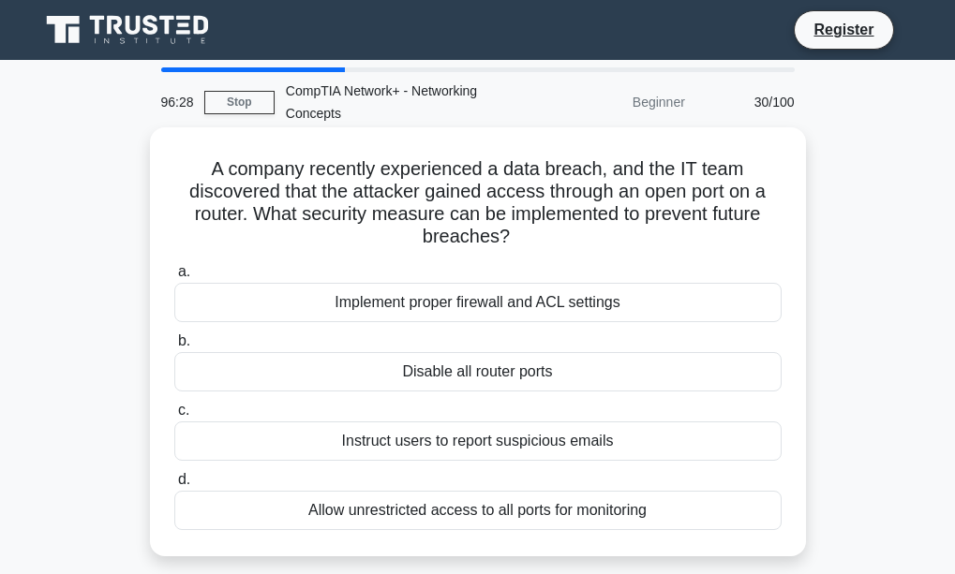
click at [489, 436] on div "Instruct users to report suspicious emails" at bounding box center [477, 441] width 607 height 39
click at [174, 417] on input "c. Instruct users to report suspicious emails" at bounding box center [174, 411] width 0 height 12
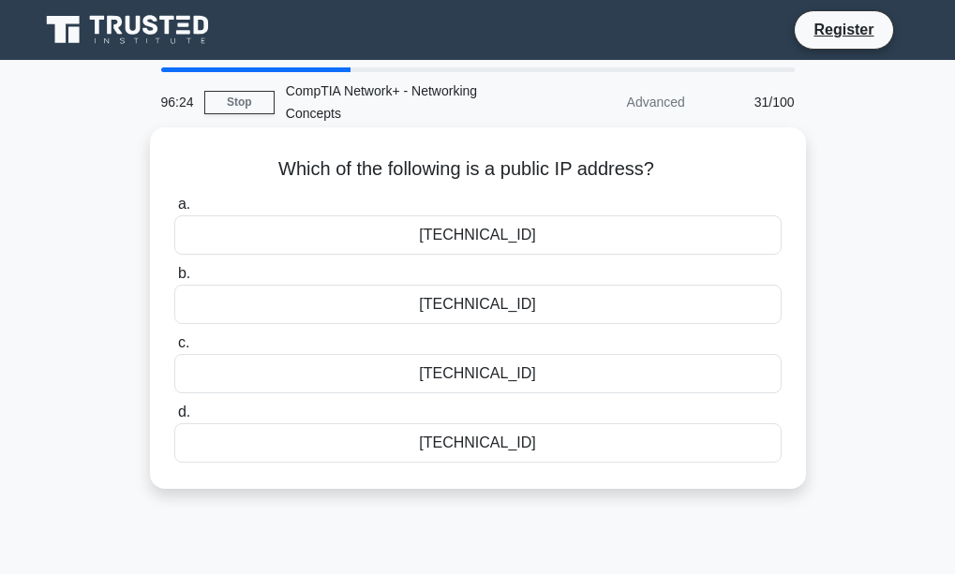
click at [528, 225] on div "192.168.1.100" at bounding box center [477, 235] width 607 height 39
click at [174, 211] on input "a. 192.168.1.100" at bounding box center [174, 205] width 0 height 12
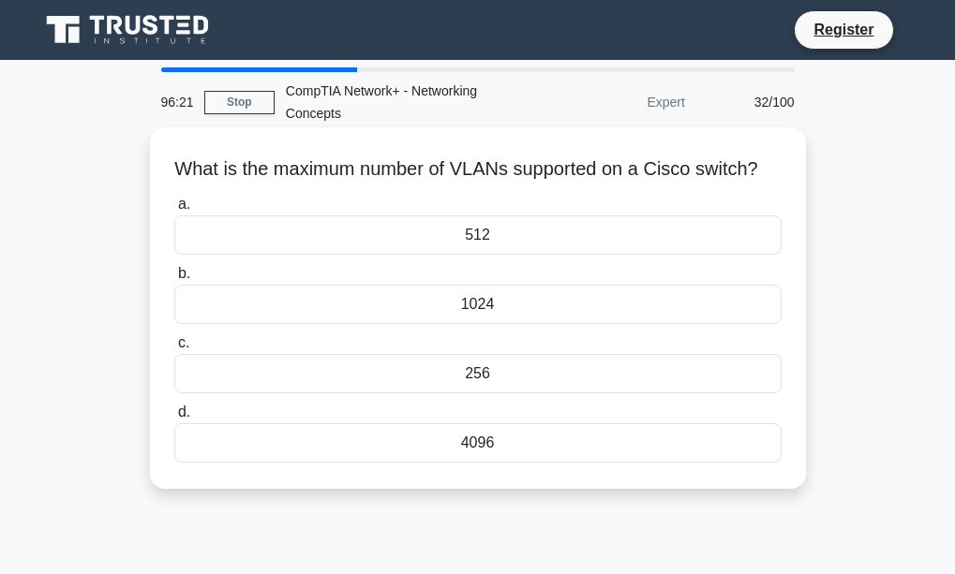
click at [512, 394] on div "256" at bounding box center [477, 373] width 607 height 39
click at [174, 350] on input "c. 256" at bounding box center [174, 343] width 0 height 12
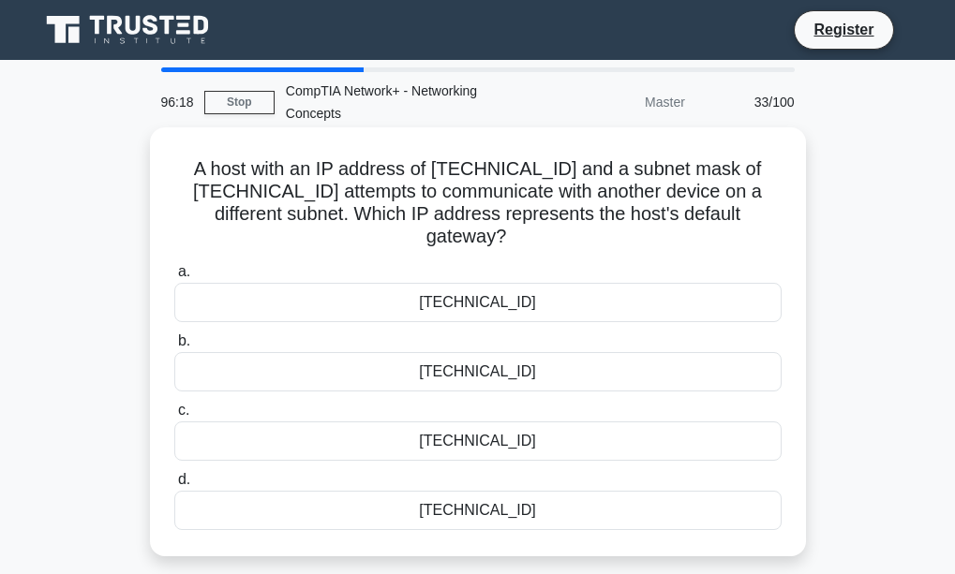
click at [510, 372] on div "10.5.3.106" at bounding box center [477, 371] width 607 height 39
click at [174, 348] on input "b. 10.5.3.106" at bounding box center [174, 341] width 0 height 12
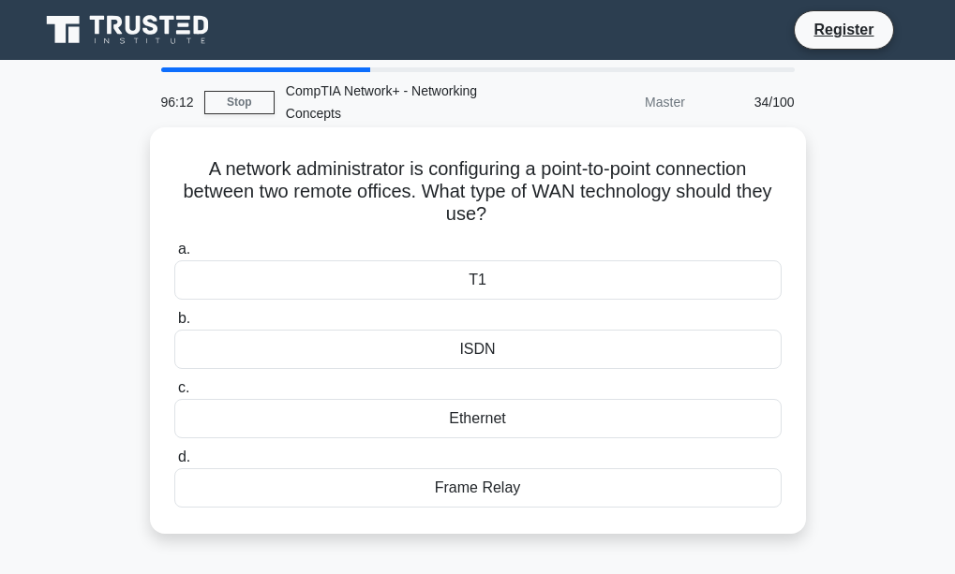
click at [510, 359] on div "ISDN" at bounding box center [477, 349] width 607 height 39
click at [174, 325] on input "b. ISDN" at bounding box center [174, 319] width 0 height 12
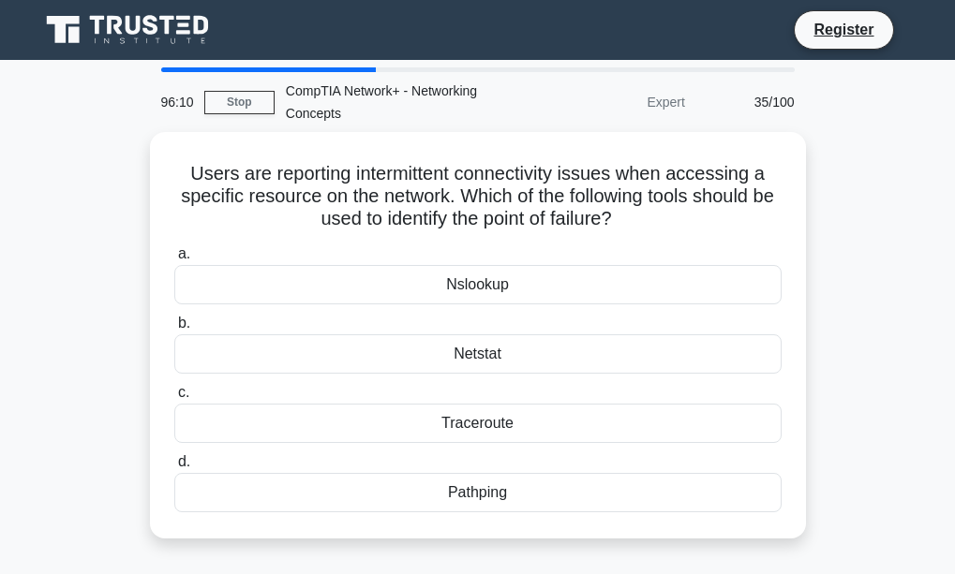
click at [510, 359] on div "Netstat" at bounding box center [477, 354] width 607 height 39
click at [174, 330] on input "b. Netstat" at bounding box center [174, 324] width 0 height 12
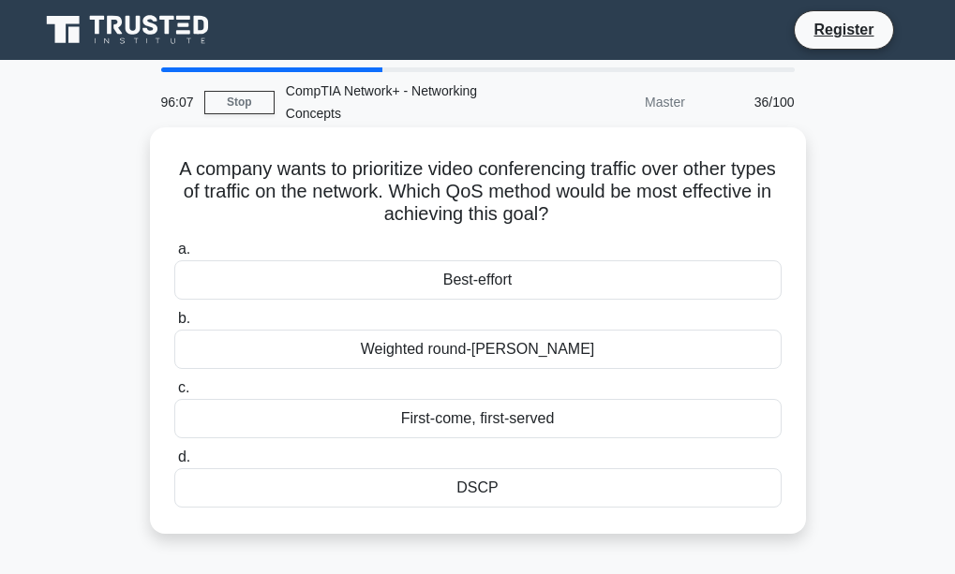
click at [491, 483] on div "DSCP" at bounding box center [477, 488] width 607 height 39
click at [174, 464] on input "d. DSCP" at bounding box center [174, 458] width 0 height 12
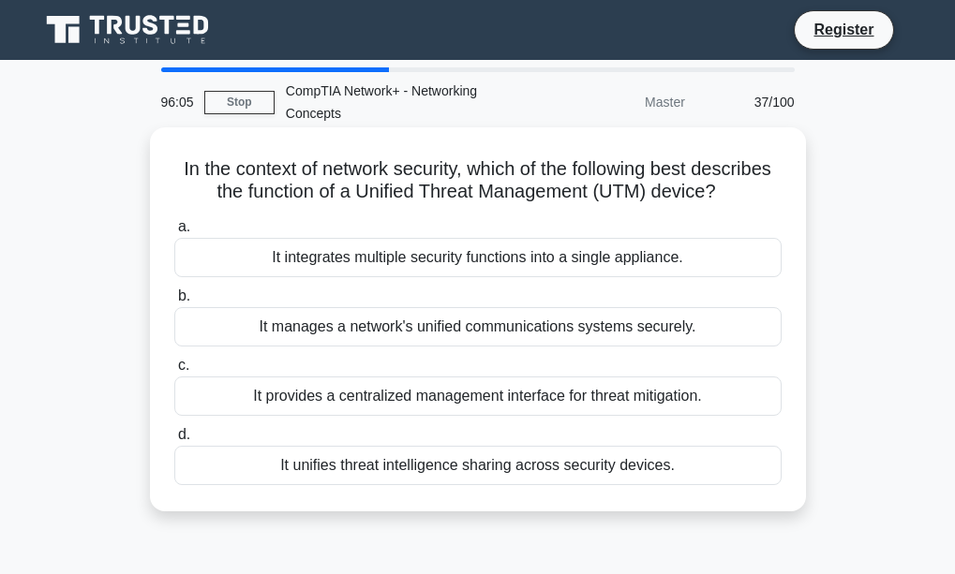
click at [414, 341] on div "It manages a network's unified communications systems securely." at bounding box center [477, 326] width 607 height 39
click at [174, 303] on input "b. It manages a network's unified communications systems securely." at bounding box center [174, 296] width 0 height 12
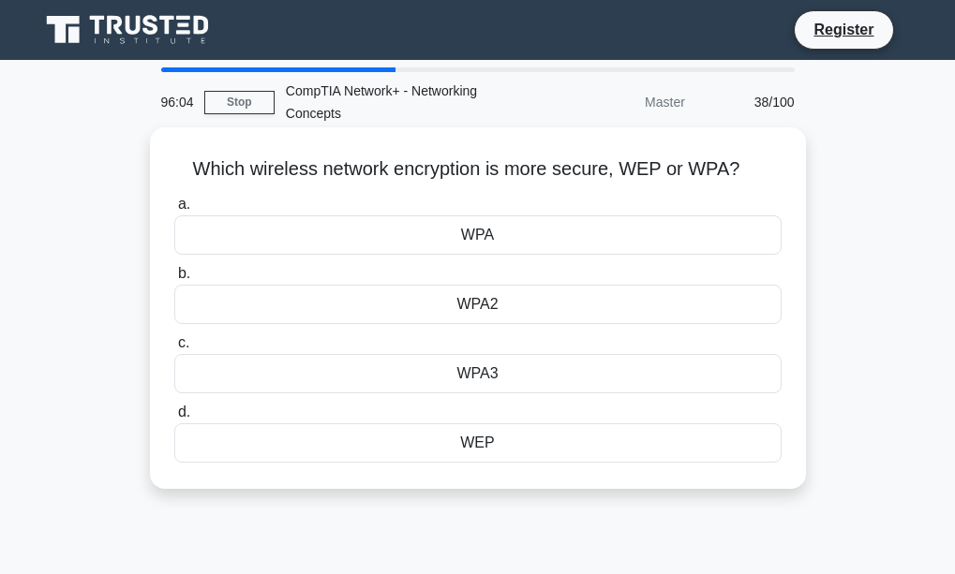
click at [449, 364] on div "WPA3" at bounding box center [477, 373] width 607 height 39
click at [174, 350] on input "c. WPA3" at bounding box center [174, 343] width 0 height 12
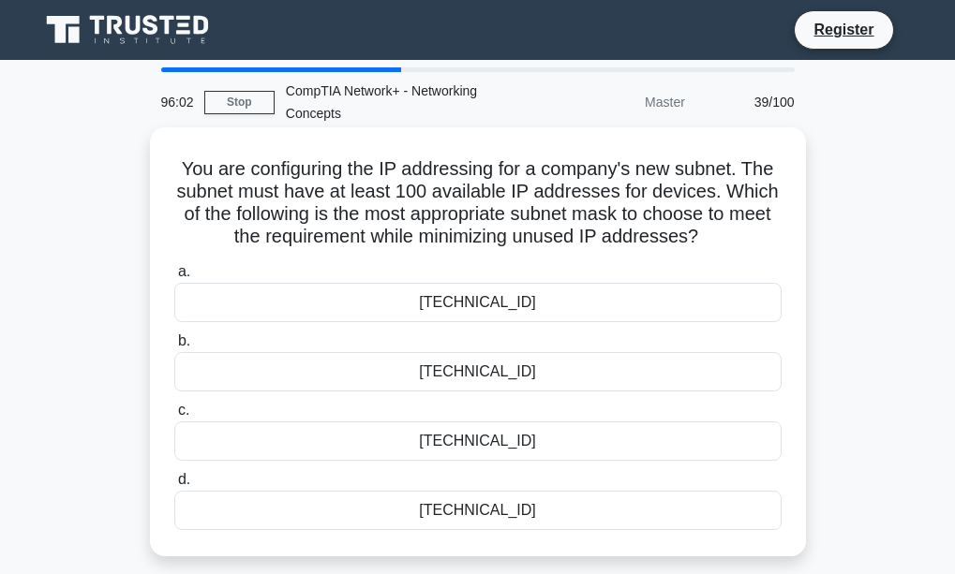
click at [429, 370] on div "255.255.255.192" at bounding box center [477, 371] width 607 height 39
click at [174, 348] on input "b. 255.255.255.192" at bounding box center [174, 341] width 0 height 12
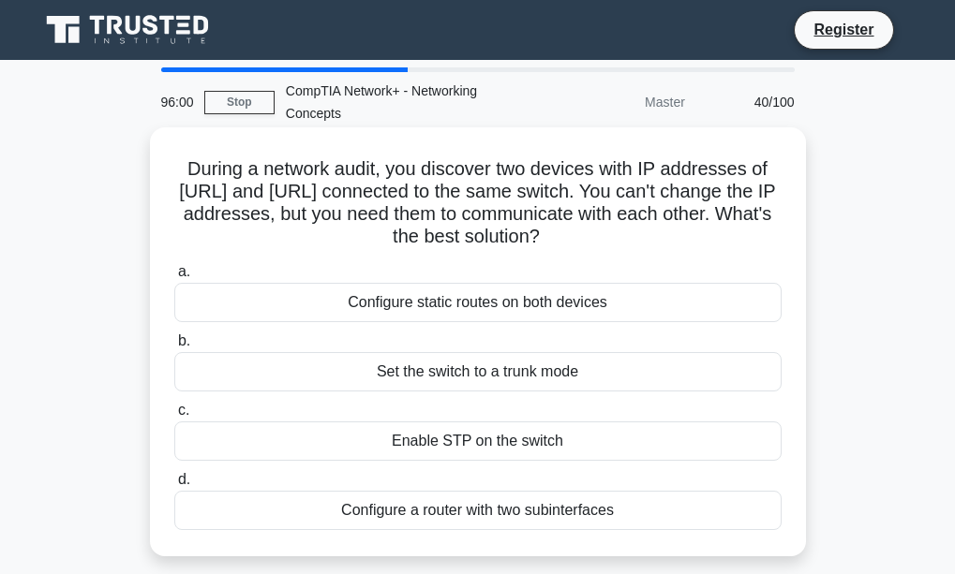
click at [513, 437] on div "Enable STP on the switch" at bounding box center [477, 441] width 607 height 39
click at [174, 417] on input "c. Enable STP on the switch" at bounding box center [174, 411] width 0 height 12
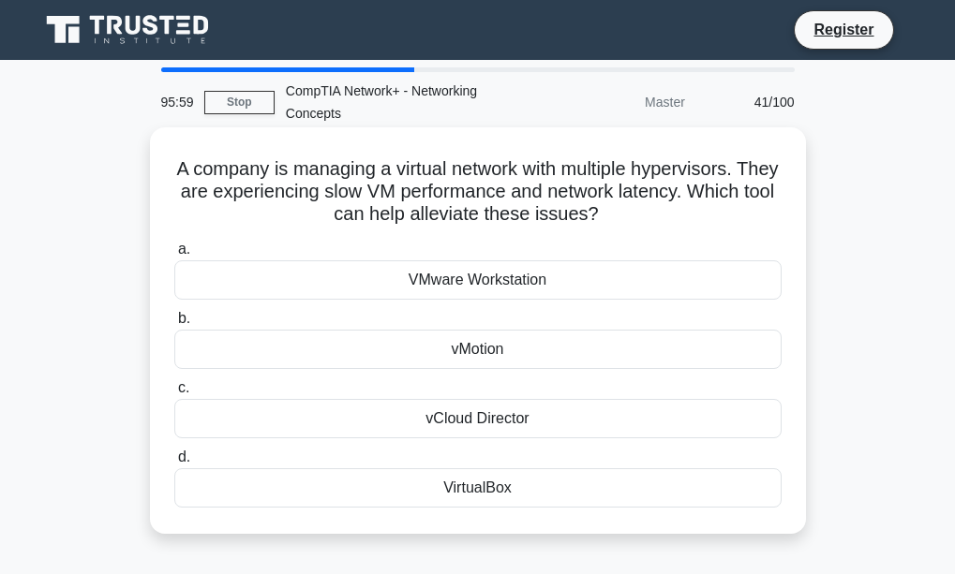
click at [490, 364] on div "vMotion" at bounding box center [477, 349] width 607 height 39
click at [174, 325] on input "b. vMotion" at bounding box center [174, 319] width 0 height 12
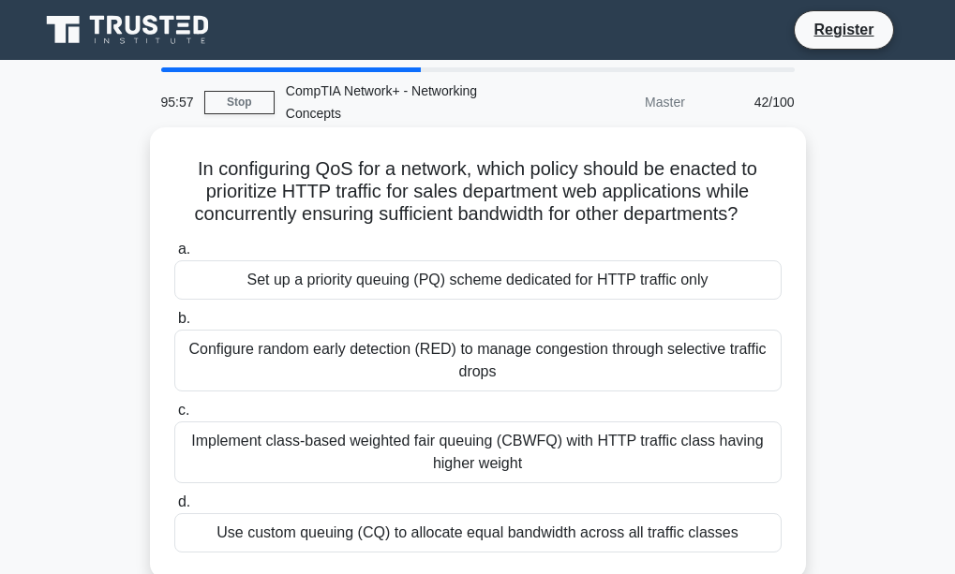
click at [475, 449] on div "Implement class-based weighted fair queuing (CBWFQ) with HTTP traffic class hav…" at bounding box center [477, 453] width 607 height 62
click at [174, 417] on input "c. Implement class-based weighted fair queuing (CBWFQ) with HTTP traffic class …" at bounding box center [174, 411] width 0 height 12
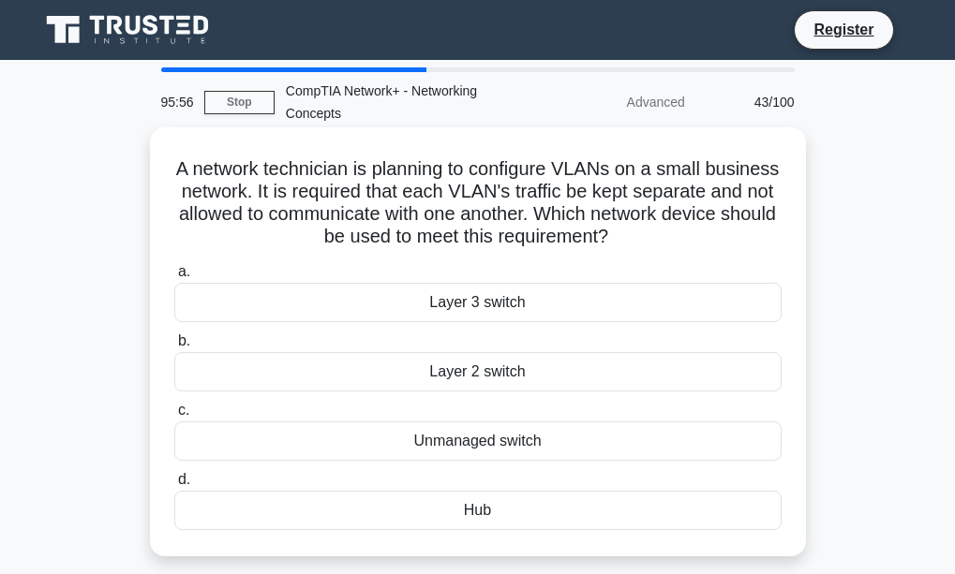
click at [457, 370] on div "Layer 2 switch" at bounding box center [477, 371] width 607 height 39
click at [174, 348] on input "b. Layer 2 switch" at bounding box center [174, 341] width 0 height 12
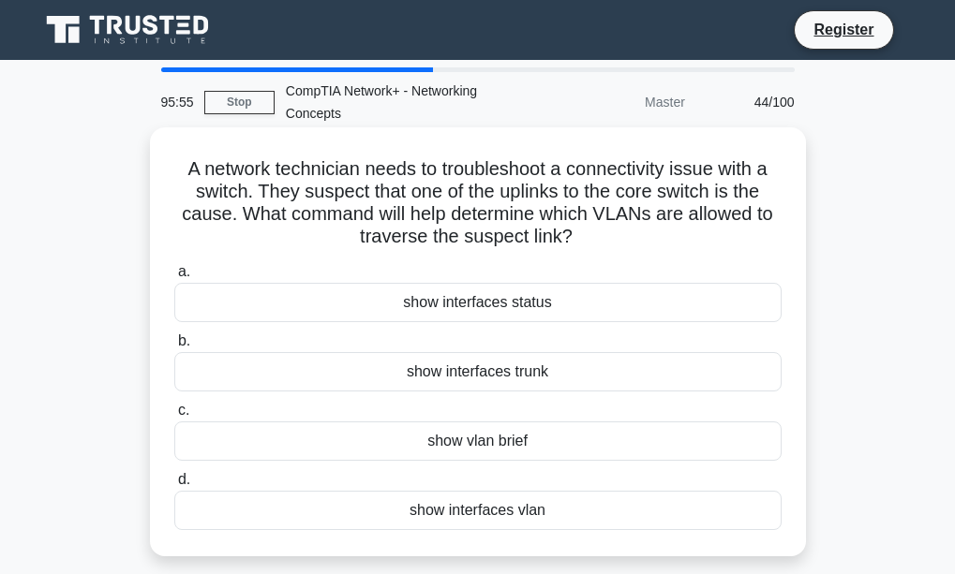
click at [498, 434] on div "show vlan brief" at bounding box center [477, 441] width 607 height 39
click at [174, 417] on input "c. show vlan brief" at bounding box center [174, 411] width 0 height 12
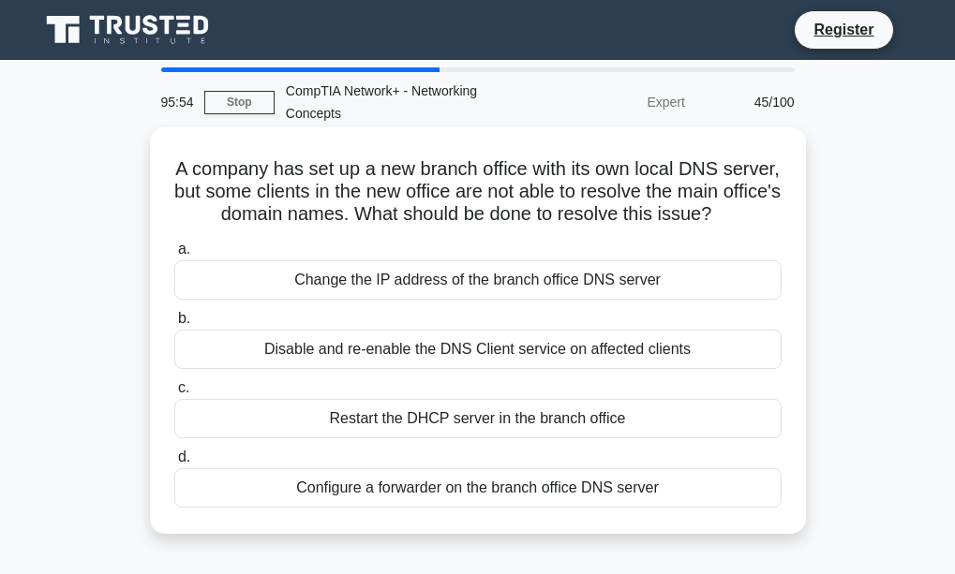
click at [438, 364] on div "Disable and re-enable the DNS Client service on affected clients" at bounding box center [477, 349] width 607 height 39
click at [174, 325] on input "b. Disable and re-enable the DNS Client service on affected clients" at bounding box center [174, 319] width 0 height 12
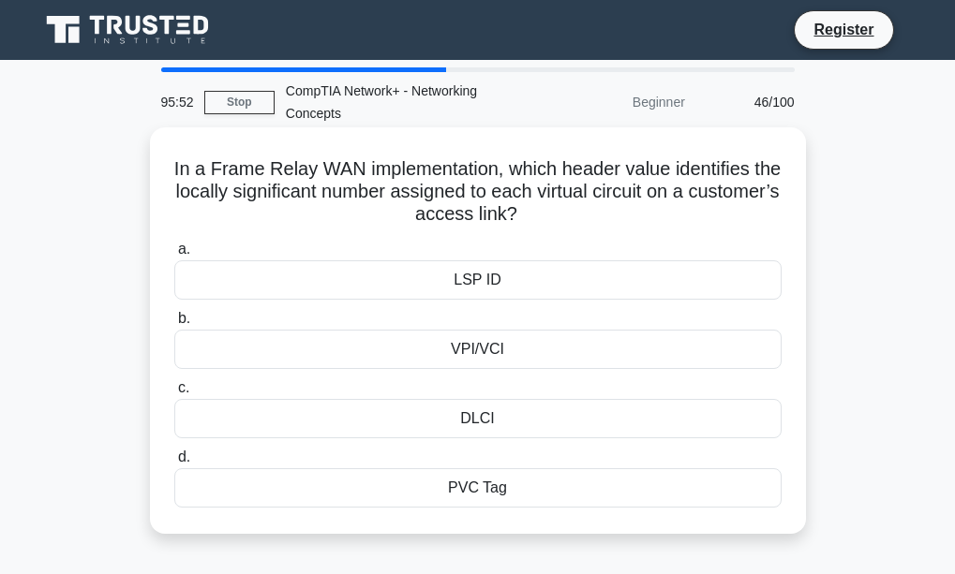
click at [534, 270] on div "LSP ID" at bounding box center [477, 279] width 607 height 39
click at [174, 256] on input "a. LSP ID" at bounding box center [174, 250] width 0 height 12
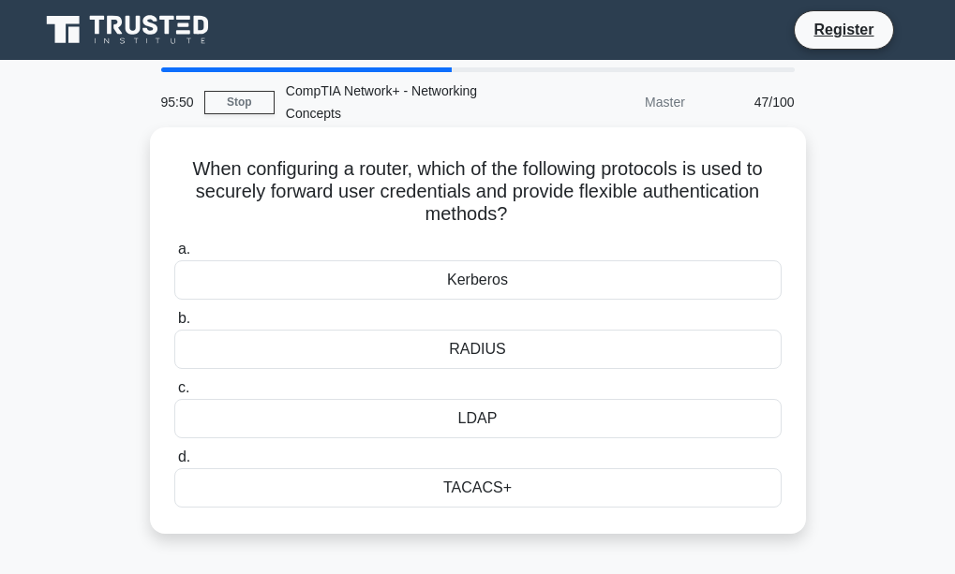
click at [498, 431] on div "LDAP" at bounding box center [477, 418] width 607 height 39
click at [174, 394] on input "c. LDAP" at bounding box center [174, 388] width 0 height 12
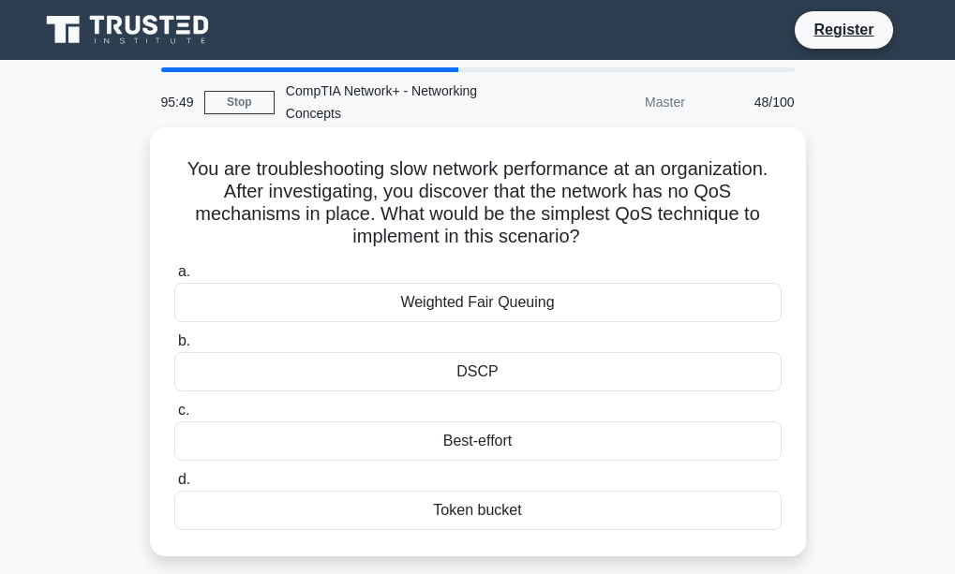
click at [483, 379] on div "DSCP" at bounding box center [477, 371] width 607 height 39
click at [174, 348] on input "b. DSCP" at bounding box center [174, 341] width 0 height 12
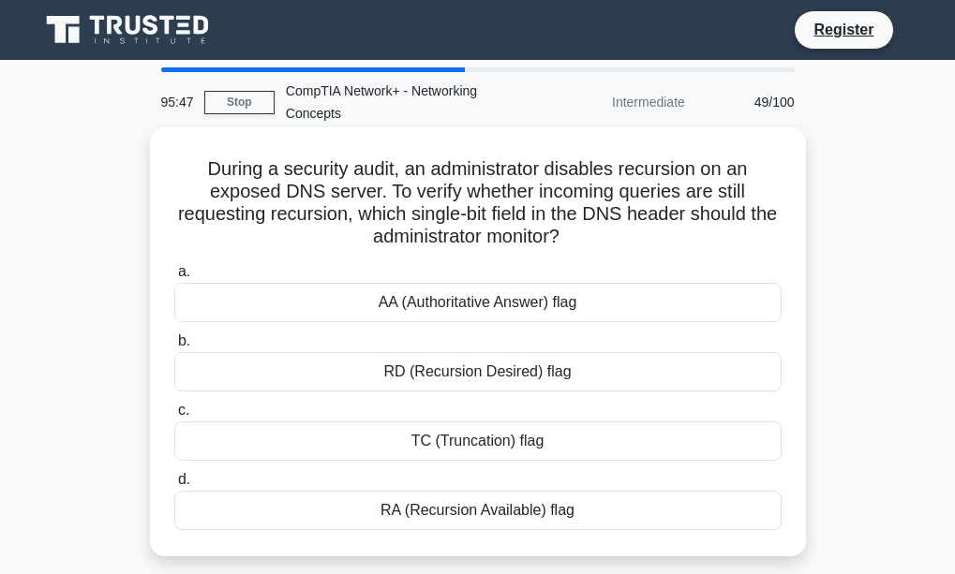
click at [461, 517] on div "RA (Recursion Available) flag" at bounding box center [477, 510] width 607 height 39
click at [174, 486] on input "d. RA (Recursion Available) flag" at bounding box center [174, 480] width 0 height 12
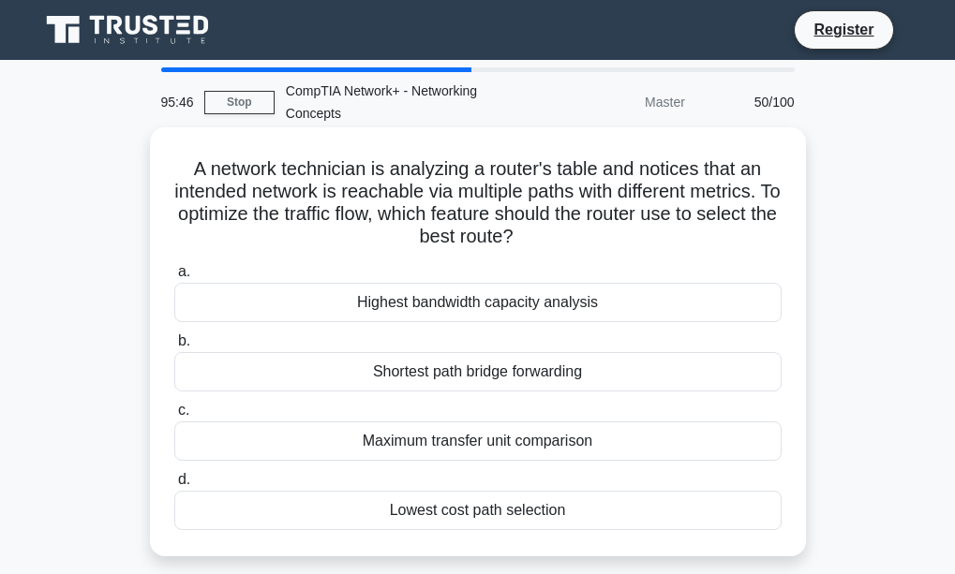
click at [420, 307] on div "Highest bandwidth capacity analysis" at bounding box center [477, 302] width 607 height 39
click at [174, 278] on input "a. Highest bandwidth capacity analysis" at bounding box center [174, 272] width 0 height 12
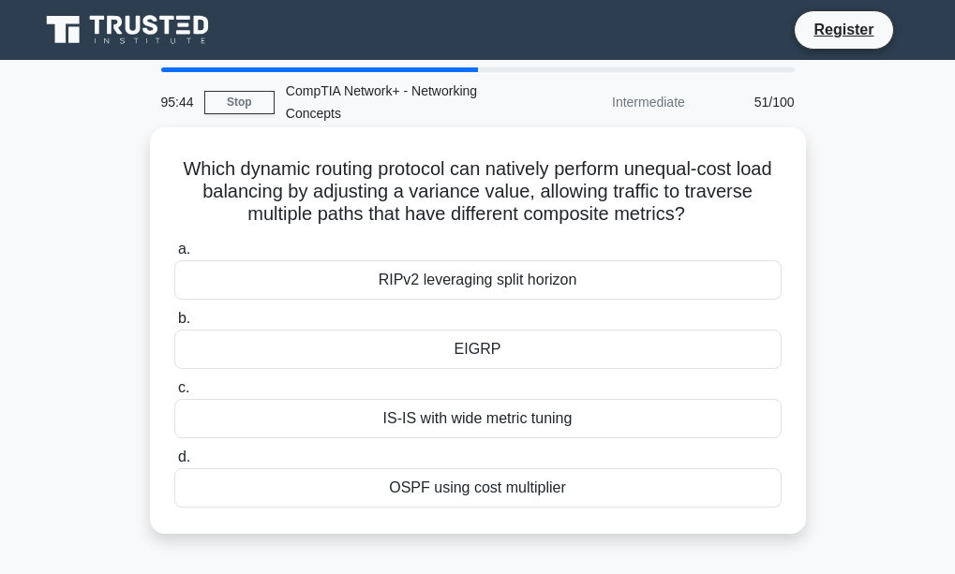
click at [505, 418] on div "IS-IS with wide metric tuning" at bounding box center [477, 418] width 607 height 39
click at [174, 394] on input "c. IS-IS with wide metric tuning" at bounding box center [174, 388] width 0 height 12
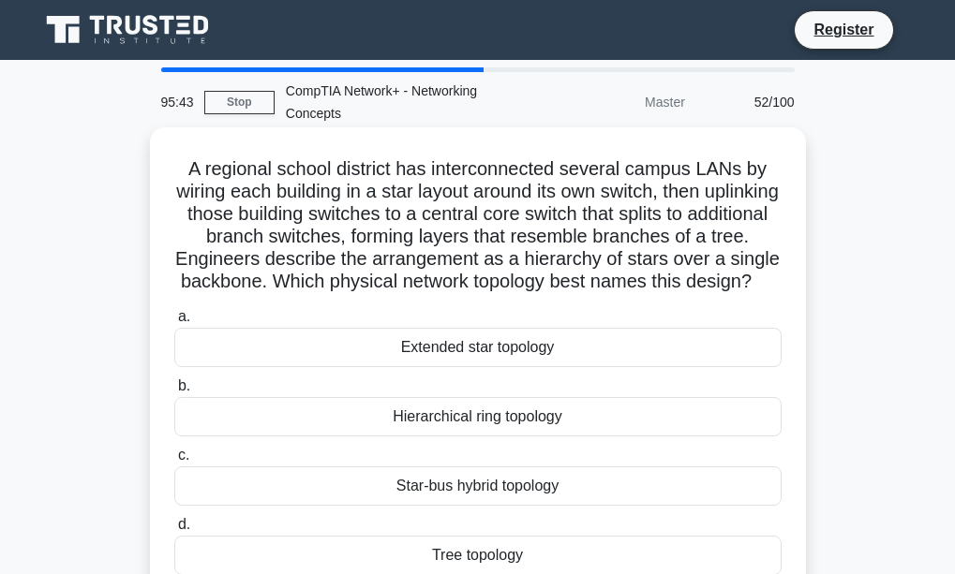
click at [454, 367] on div "Extended star topology" at bounding box center [477, 347] width 607 height 39
click at [174, 323] on input "a. Extended star topology" at bounding box center [174, 317] width 0 height 12
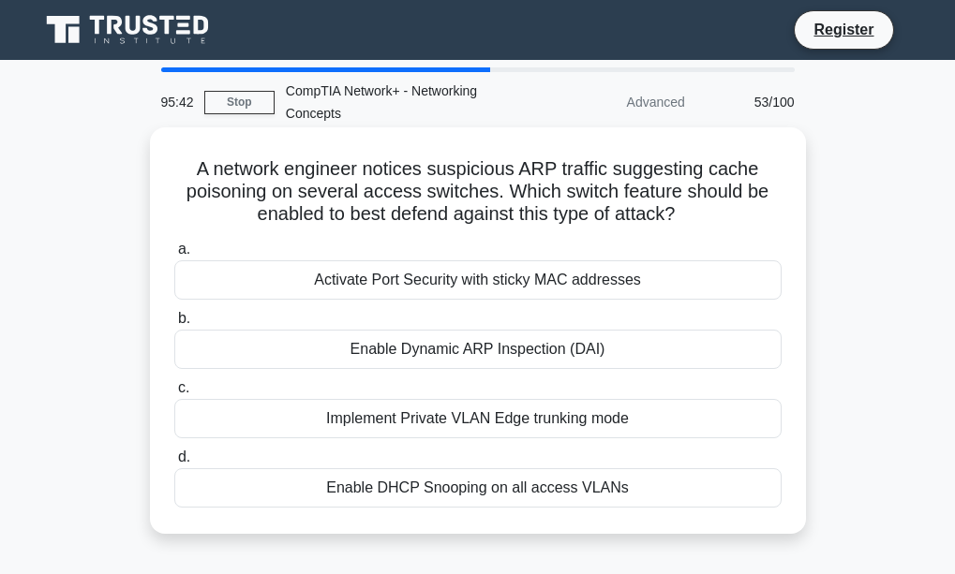
click at [406, 498] on div "Enable DHCP Snooping on all access VLANs" at bounding box center [477, 488] width 607 height 39
click at [174, 464] on input "d. Enable DHCP Snooping on all access VLANs" at bounding box center [174, 458] width 0 height 12
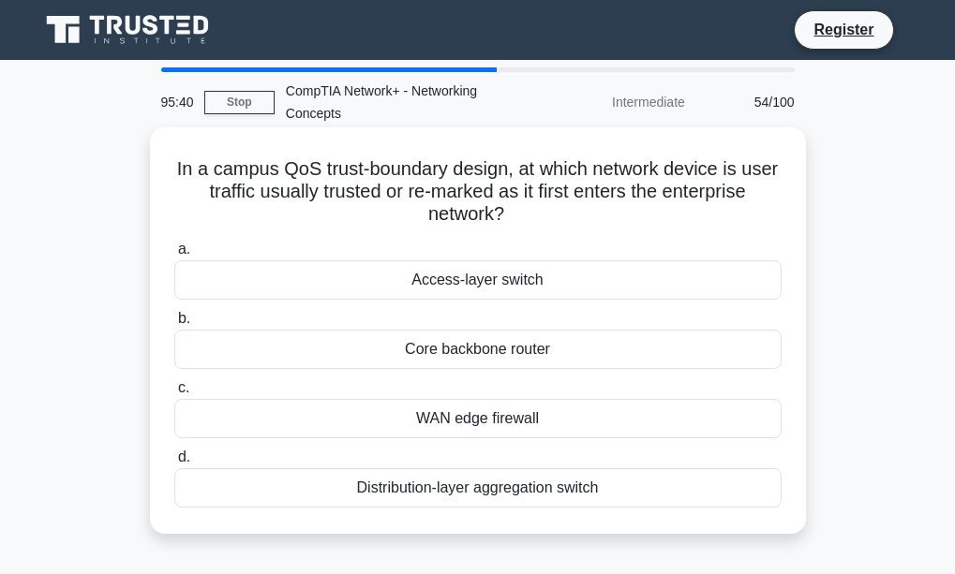
click at [448, 417] on div "WAN edge firewall" at bounding box center [477, 418] width 607 height 39
click at [174, 394] on input "c. WAN edge firewall" at bounding box center [174, 388] width 0 height 12
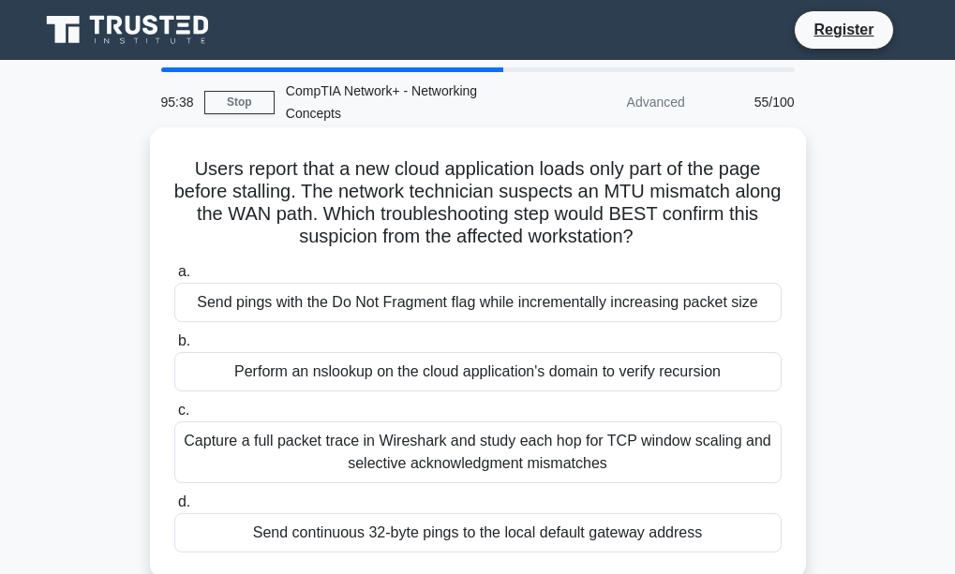
click at [423, 310] on div "Send pings with the Do Not Fragment flag while incrementally increasing packet …" at bounding box center [477, 302] width 607 height 39
click at [174, 278] on input "a. Send pings with the Do Not Fragment flag while incrementally increasing pack…" at bounding box center [174, 272] width 0 height 12
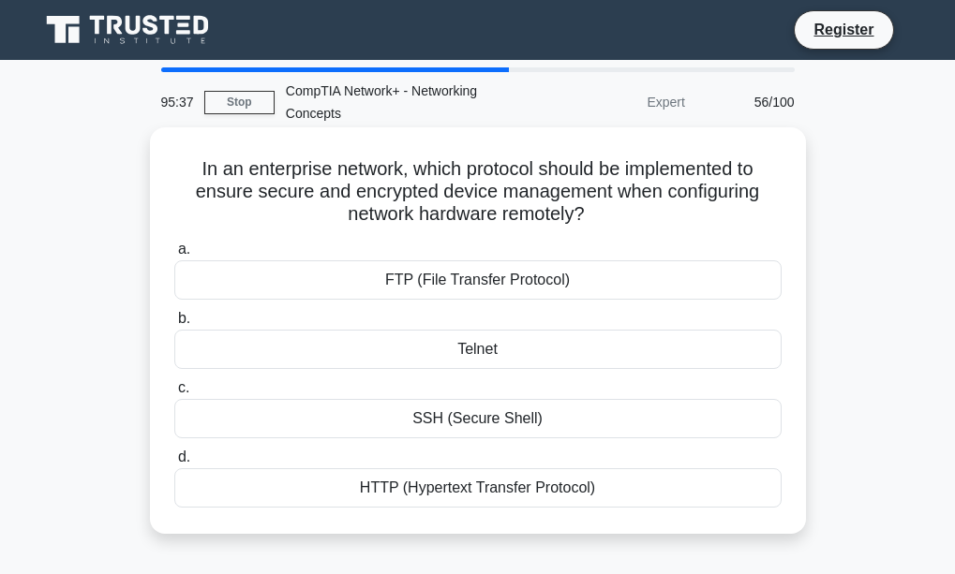
click at [454, 425] on div "SSH (Secure Shell)" at bounding box center [477, 418] width 607 height 39
click at [174, 394] on input "c. SSH (Secure Shell)" at bounding box center [174, 388] width 0 height 12
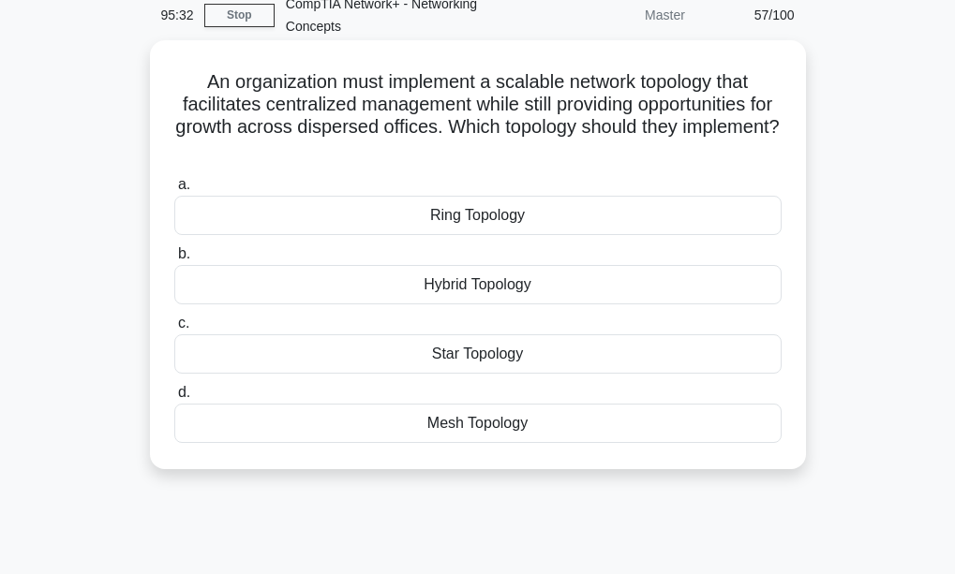
scroll to position [88, 0]
click at [500, 347] on div "Star Topology" at bounding box center [477, 353] width 607 height 39
click at [174, 329] on input "c. Star Topology" at bounding box center [174, 323] width 0 height 12
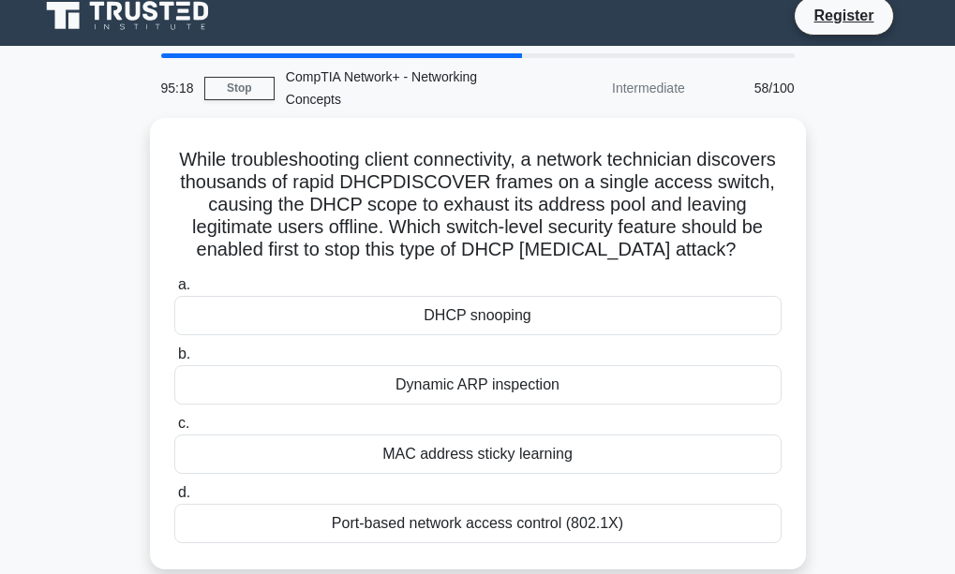
scroll to position [0, 0]
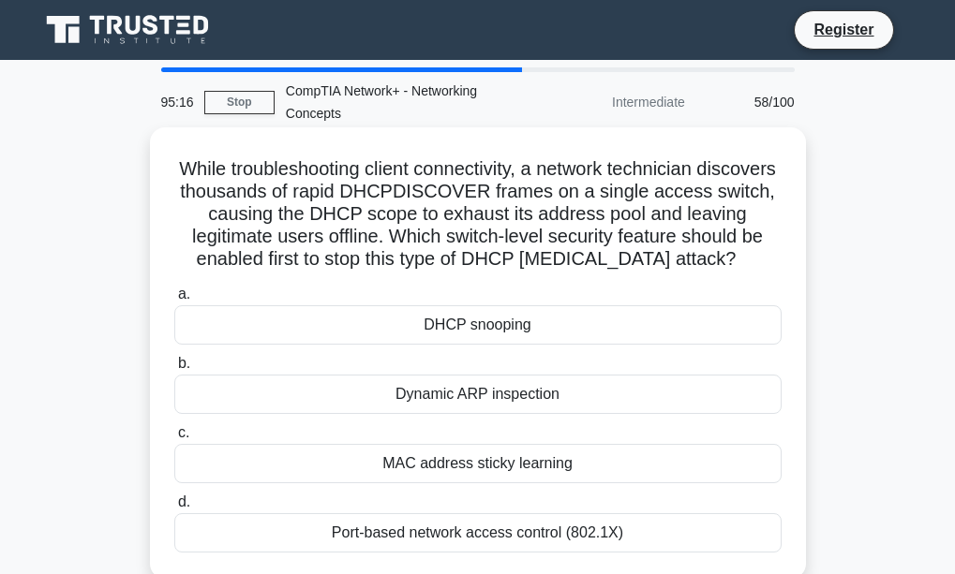
click at [524, 382] on div "Dynamic ARP inspection" at bounding box center [477, 394] width 607 height 39
click at [174, 370] on input "b. Dynamic ARP inspection" at bounding box center [174, 364] width 0 height 12
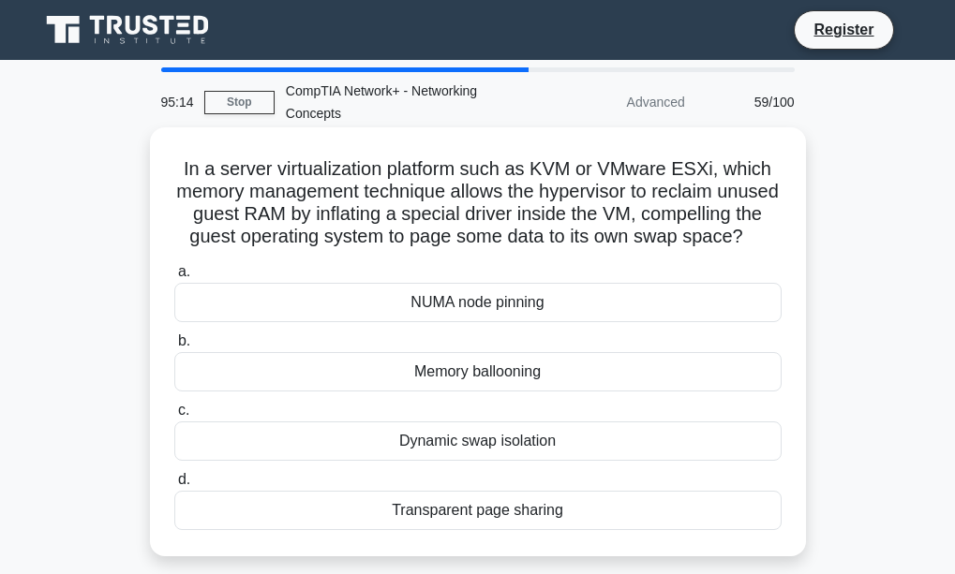
click at [534, 320] on div "NUMA node pinning" at bounding box center [477, 302] width 607 height 39
click at [174, 278] on input "a. NUMA node pinning" at bounding box center [174, 272] width 0 height 12
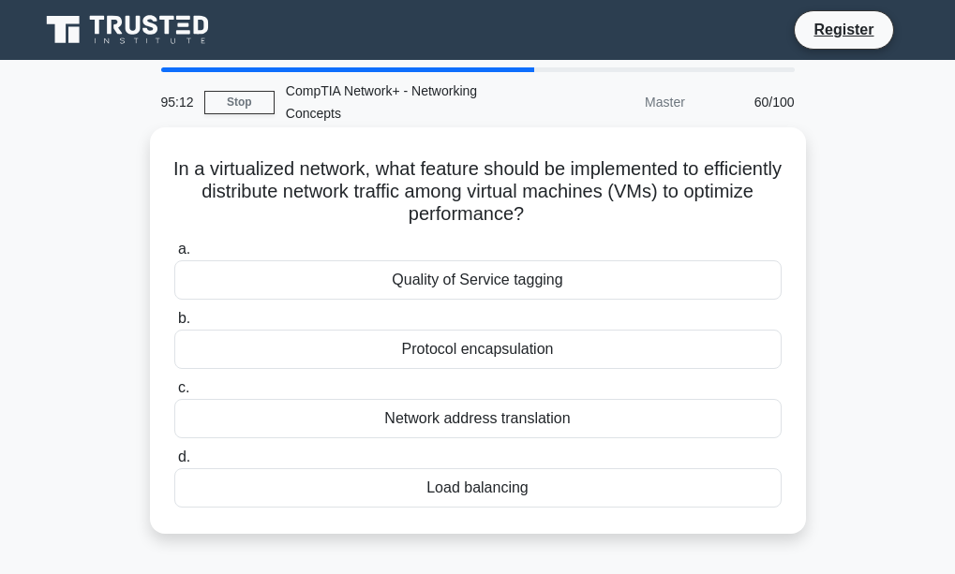
click at [495, 493] on div "Load balancing" at bounding box center [477, 488] width 607 height 39
click at [174, 464] on input "d. Load balancing" at bounding box center [174, 458] width 0 height 12
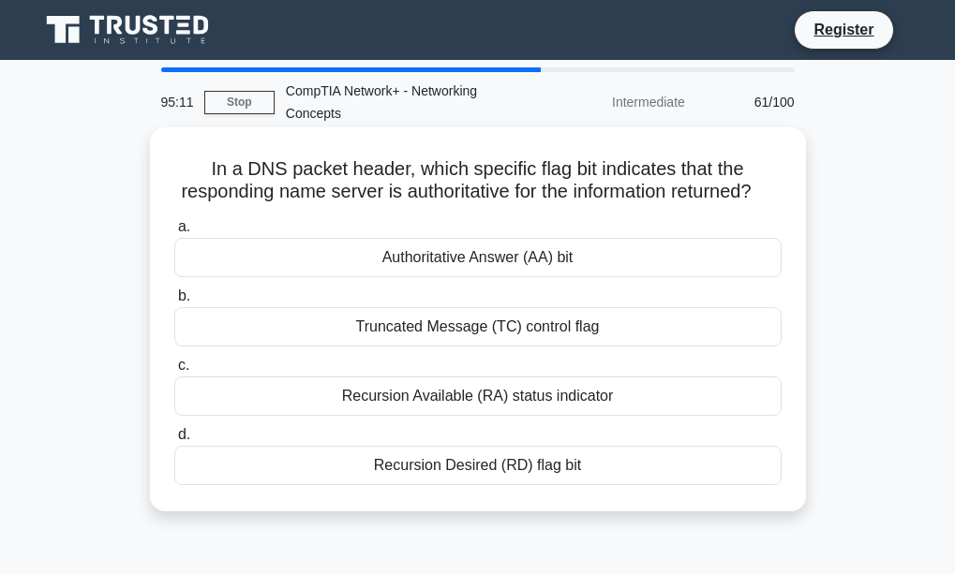
click at [490, 416] on div "Recursion Available (RA) status indicator" at bounding box center [477, 396] width 607 height 39
click at [174, 372] on input "c. Recursion Available (RA) status indicator" at bounding box center [174, 366] width 0 height 12
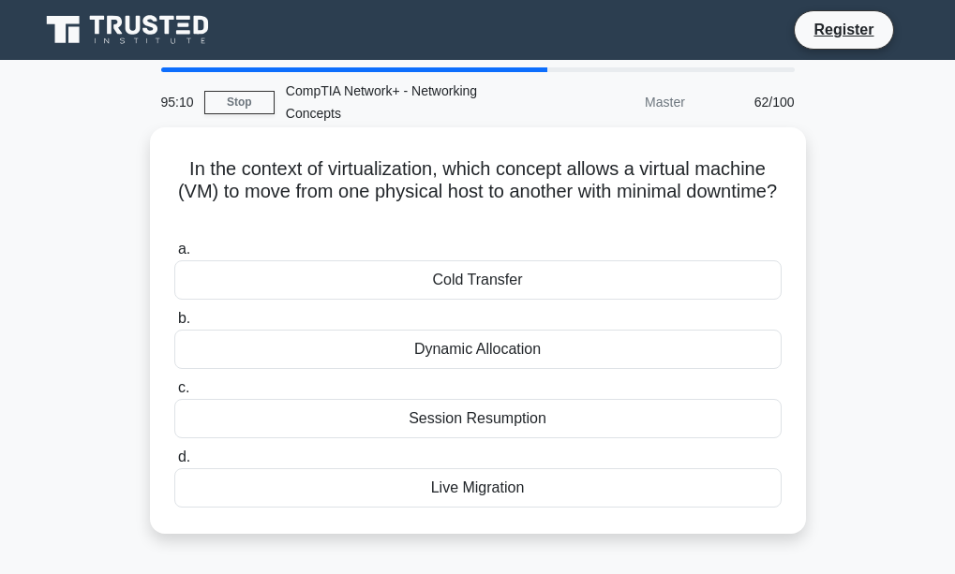
click at [524, 352] on div "Dynamic Allocation" at bounding box center [477, 349] width 607 height 39
click at [174, 325] on input "b. Dynamic Allocation" at bounding box center [174, 319] width 0 height 12
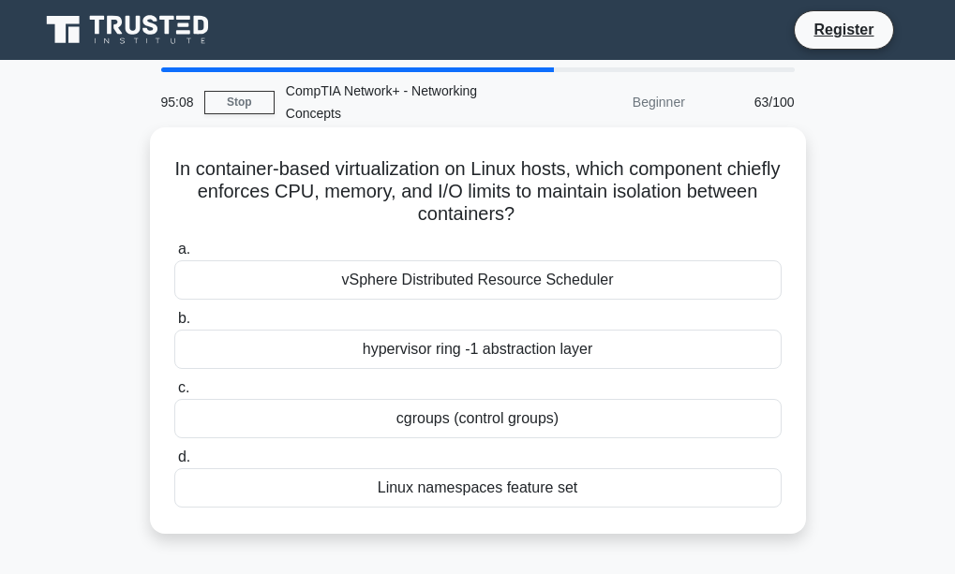
click at [515, 421] on div "cgroups (control groups)" at bounding box center [477, 418] width 607 height 39
click at [174, 394] on input "c. cgroups (control groups)" at bounding box center [174, 388] width 0 height 12
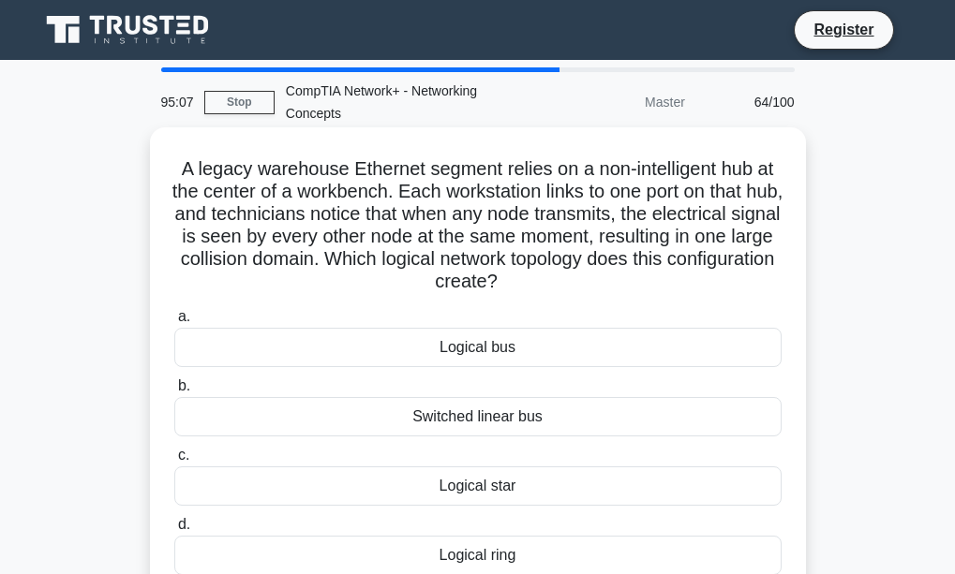
click at [502, 359] on div "Logical bus" at bounding box center [477, 347] width 607 height 39
click at [174, 323] on input "a. Logical bus" at bounding box center [174, 317] width 0 height 12
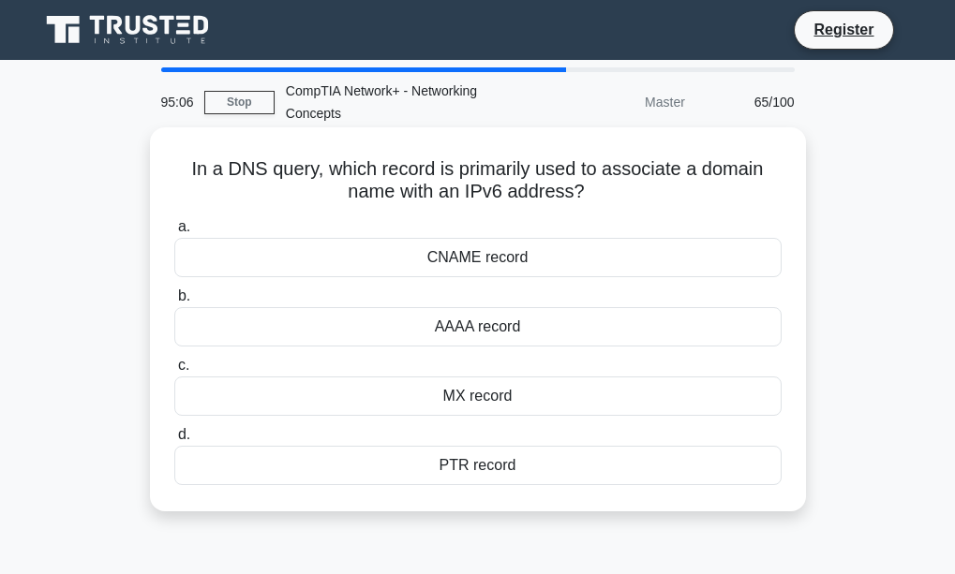
click at [508, 413] on div "MX record" at bounding box center [477, 396] width 607 height 39
click at [174, 372] on input "c. MX record" at bounding box center [174, 366] width 0 height 12
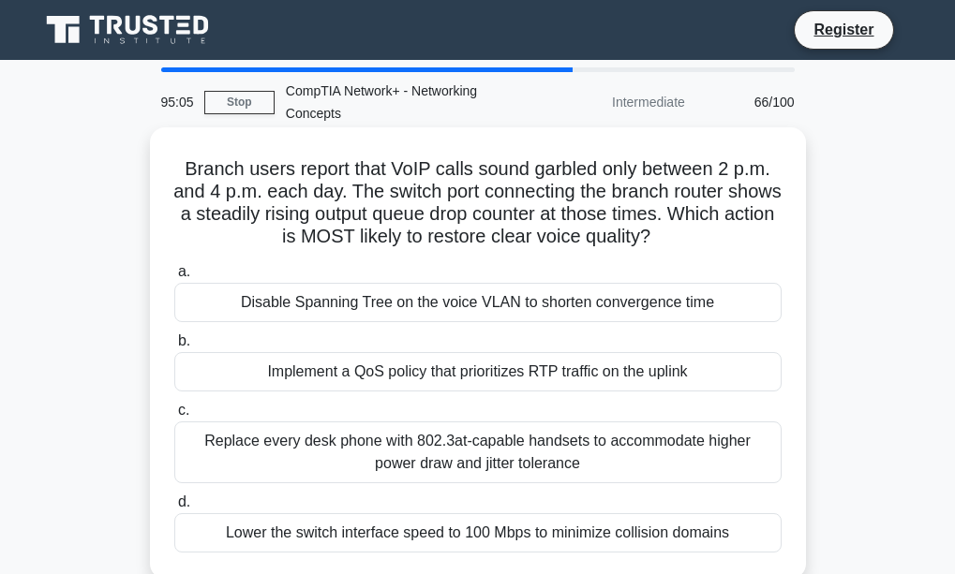
click at [491, 432] on div "Replace every desk phone with 802.3at-capable handsets to accommodate higher po…" at bounding box center [477, 453] width 607 height 62
click at [174, 417] on input "c. Replace every desk phone with 802.3at-capable handsets to accommodate higher…" at bounding box center [174, 411] width 0 height 12
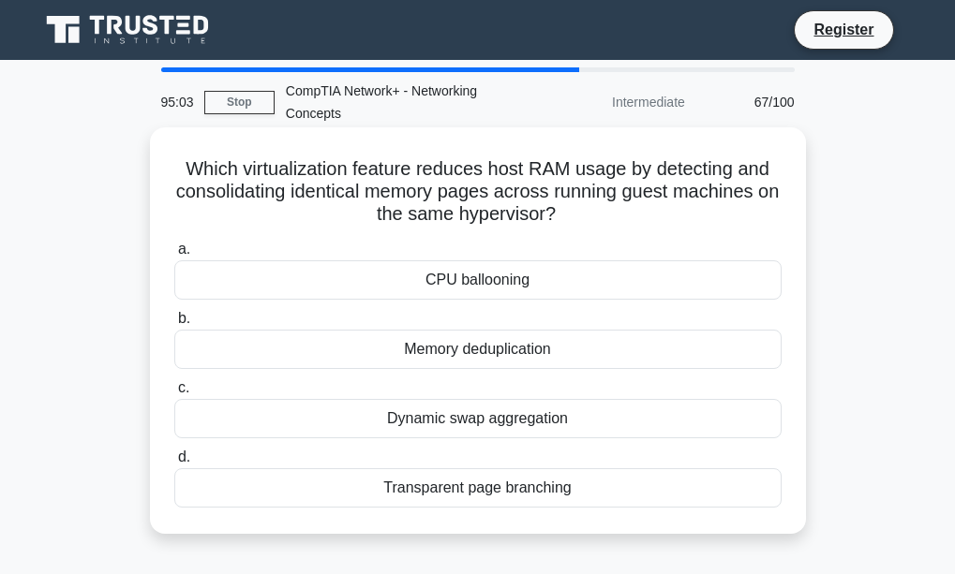
click at [452, 346] on div "Memory deduplication" at bounding box center [477, 349] width 607 height 39
click at [174, 325] on input "b. Memory deduplication" at bounding box center [174, 319] width 0 height 12
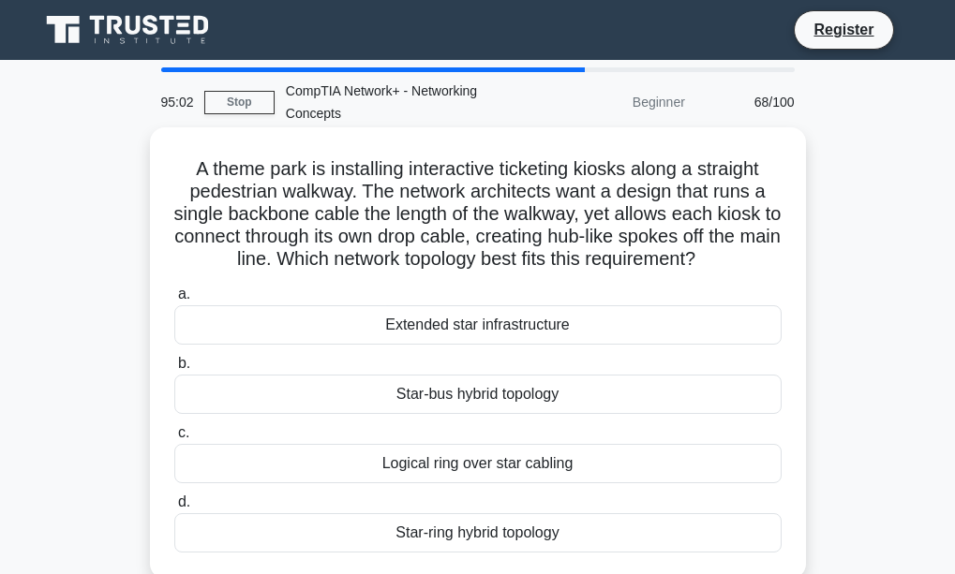
click at [477, 389] on div "Star-bus hybrid topology" at bounding box center [477, 394] width 607 height 39
click at [174, 370] on input "b. Star-bus hybrid topology" at bounding box center [174, 364] width 0 height 12
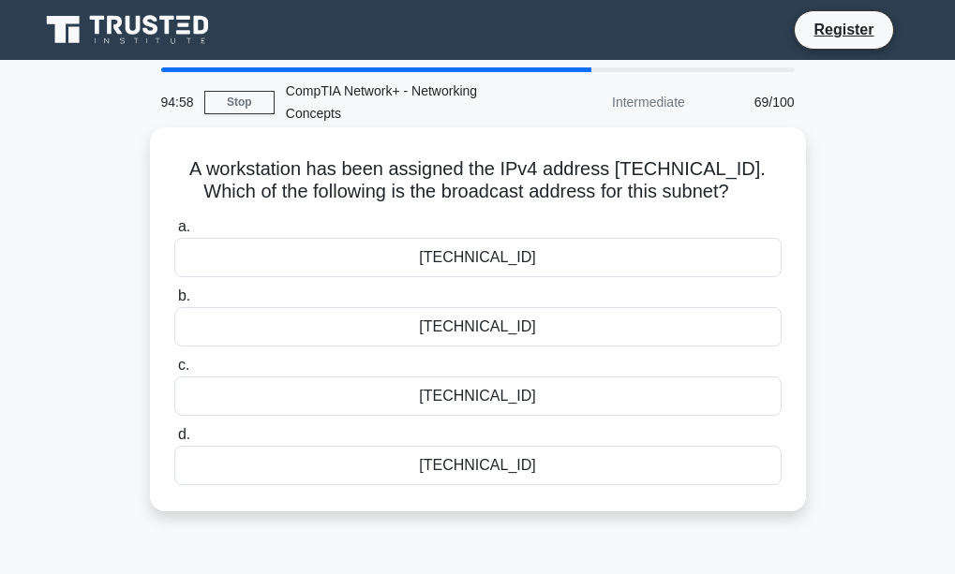
click at [549, 458] on div "192.168.12.223" at bounding box center [477, 465] width 607 height 39
click at [174, 441] on input "d. 192.168.12.223" at bounding box center [174, 435] width 0 height 12
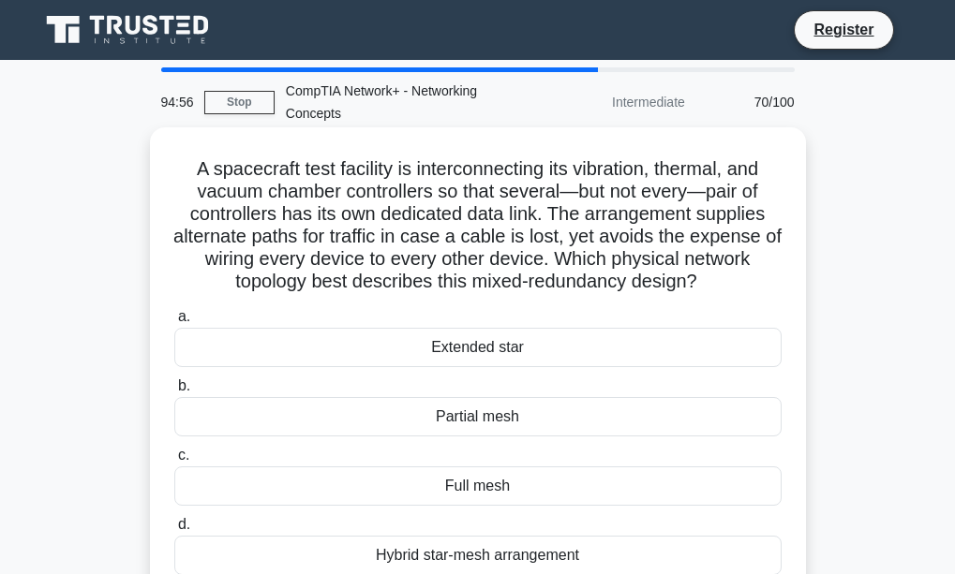
click at [503, 351] on div "Extended star" at bounding box center [477, 347] width 607 height 39
click at [174, 323] on input "a. Extended star" at bounding box center [174, 317] width 0 height 12
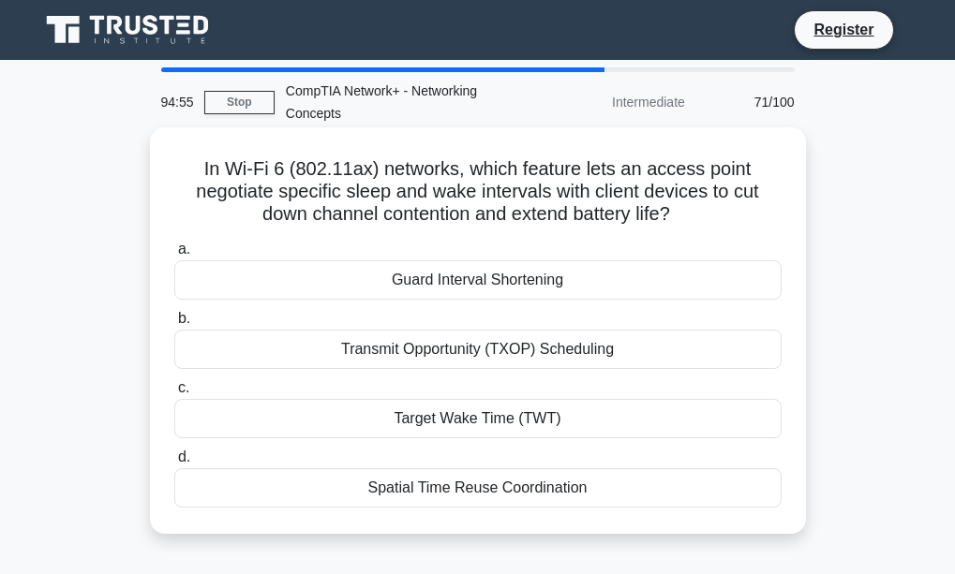
click at [500, 415] on div "Target Wake Time (TWT)" at bounding box center [477, 418] width 607 height 39
click at [174, 394] on input "c. Target Wake Time (TWT)" at bounding box center [174, 388] width 0 height 12
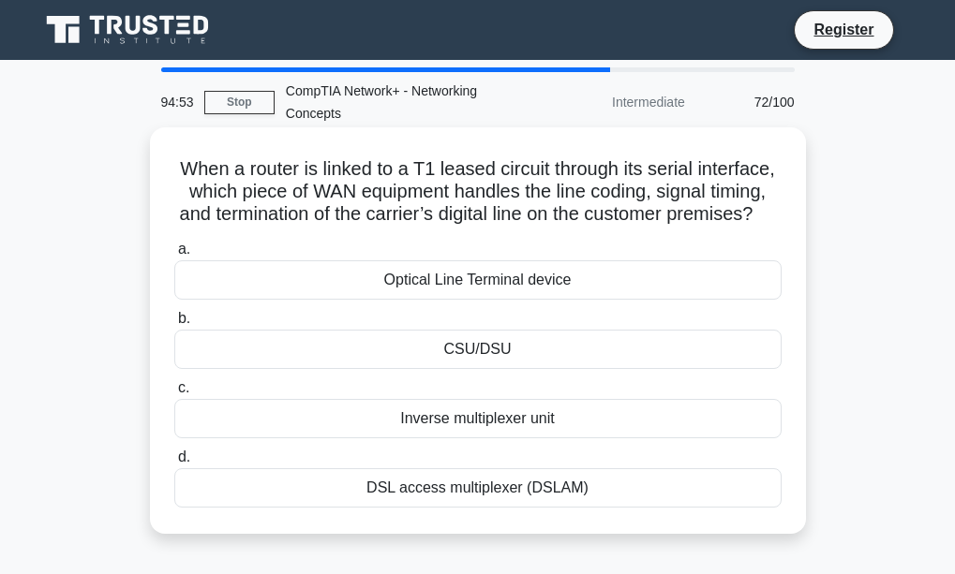
click at [495, 439] on div "Inverse multiplexer unit" at bounding box center [477, 418] width 607 height 39
click at [174, 394] on input "c. Inverse multiplexer unit" at bounding box center [174, 388] width 0 height 12
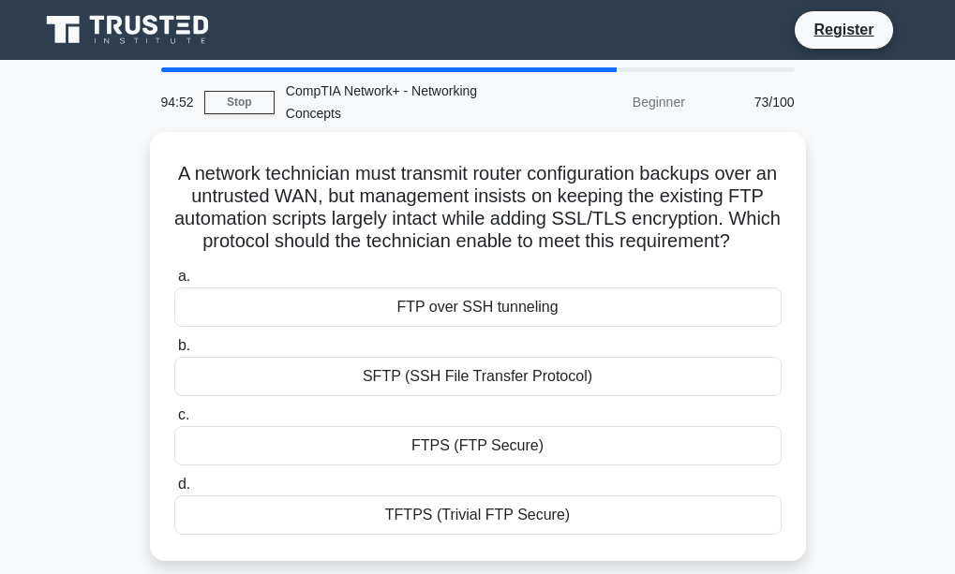
click at [495, 454] on div "FTPS (FTP Secure)" at bounding box center [477, 445] width 607 height 39
click at [174, 422] on input "c. FTPS (FTP Secure)" at bounding box center [174, 415] width 0 height 12
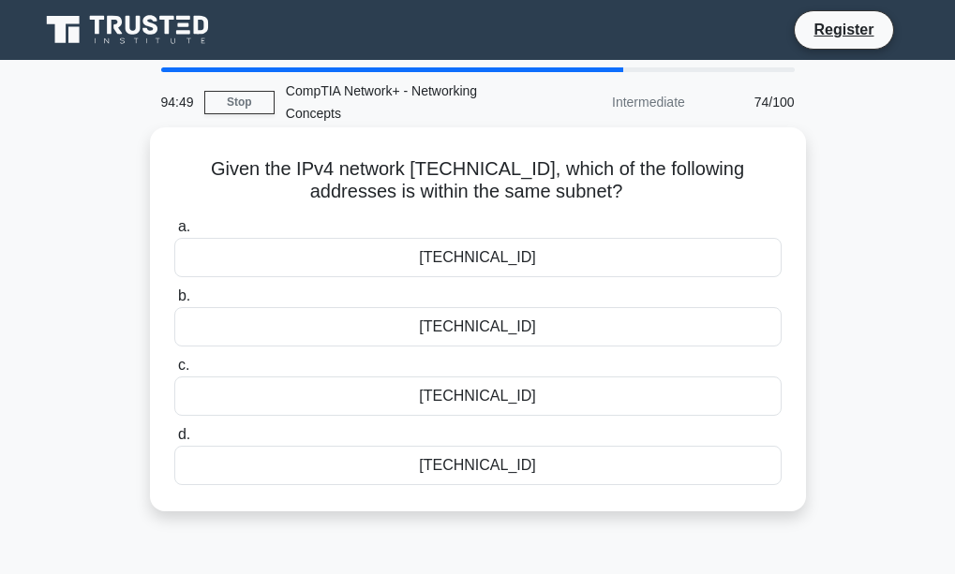
click at [532, 333] on div "10.25.120.200" at bounding box center [477, 326] width 607 height 39
click at [174, 303] on input "b. 10.25.120.200" at bounding box center [174, 296] width 0 height 12
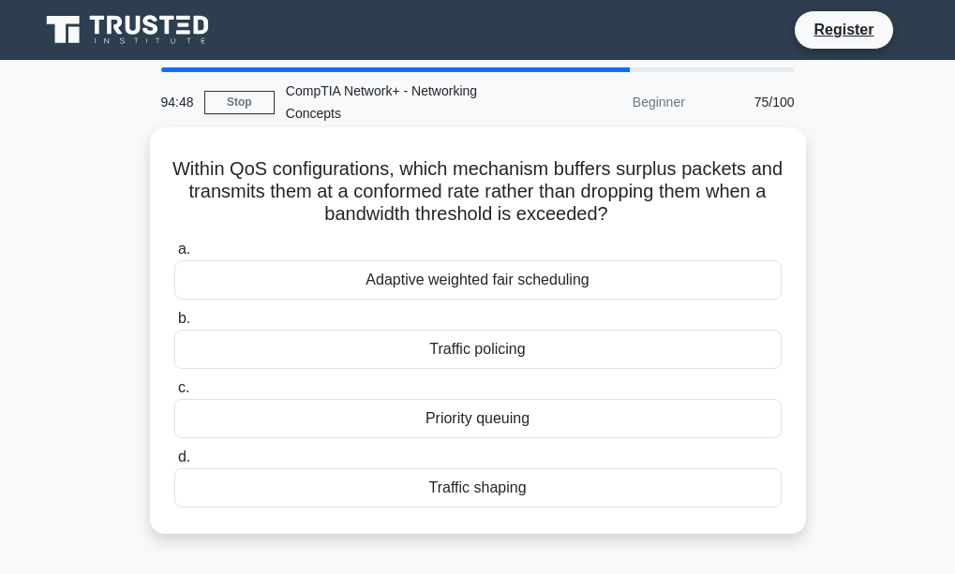
click at [532, 339] on div "Traffic policing" at bounding box center [477, 349] width 607 height 39
click at [174, 325] on input "b. Traffic policing" at bounding box center [174, 319] width 0 height 12
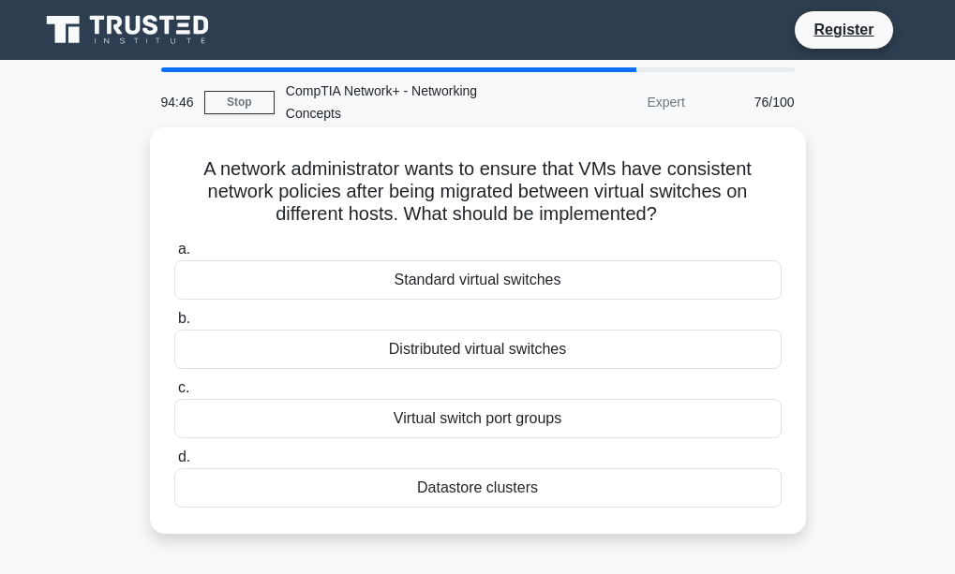
click at [502, 488] on div "Datastore clusters" at bounding box center [477, 488] width 607 height 39
click at [174, 464] on input "d. Datastore clusters" at bounding box center [174, 458] width 0 height 12
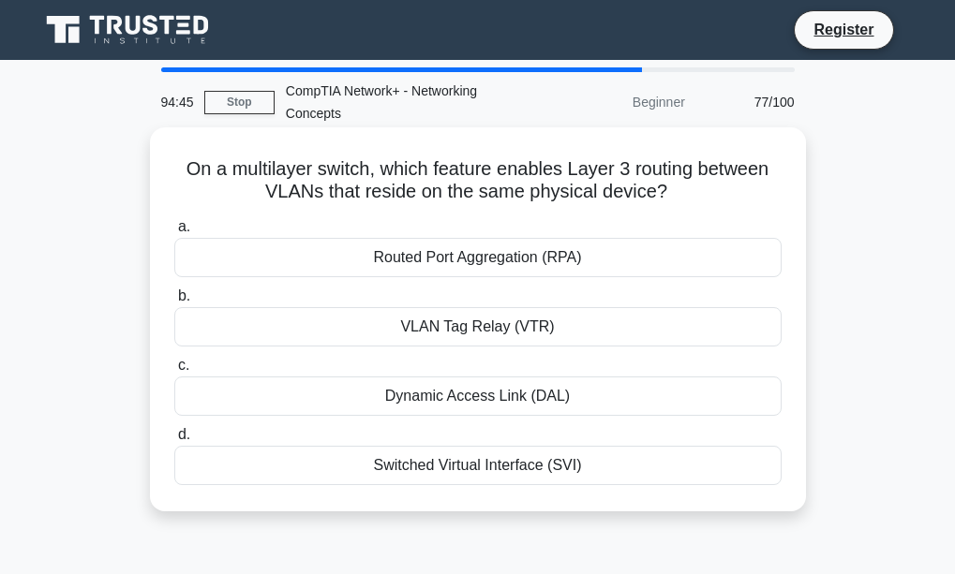
click at [483, 331] on div "VLAN Tag Relay (VTR)" at bounding box center [477, 326] width 607 height 39
click at [174, 303] on input "b. VLAN Tag Relay (VTR)" at bounding box center [174, 296] width 0 height 12
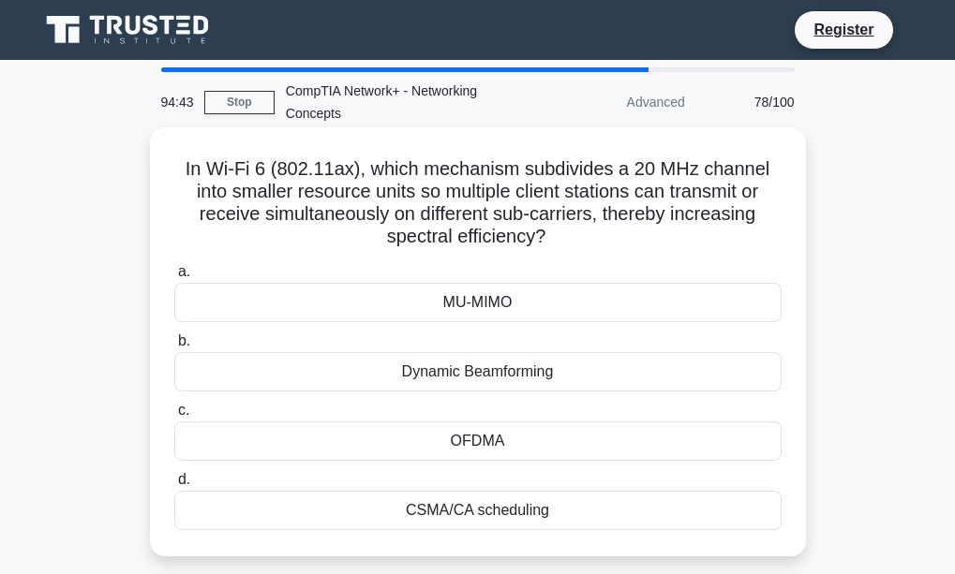
click at [503, 438] on div "OFDMA" at bounding box center [477, 441] width 607 height 39
click at [174, 417] on input "c. OFDMA" at bounding box center [174, 411] width 0 height 12
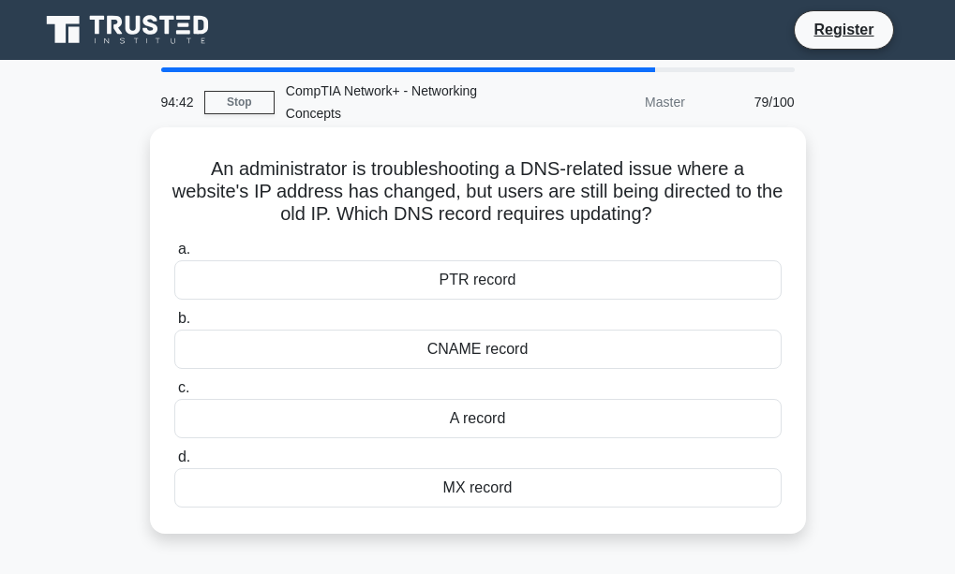
click at [466, 347] on div "CNAME record" at bounding box center [477, 349] width 607 height 39
click at [174, 325] on input "b. CNAME record" at bounding box center [174, 319] width 0 height 12
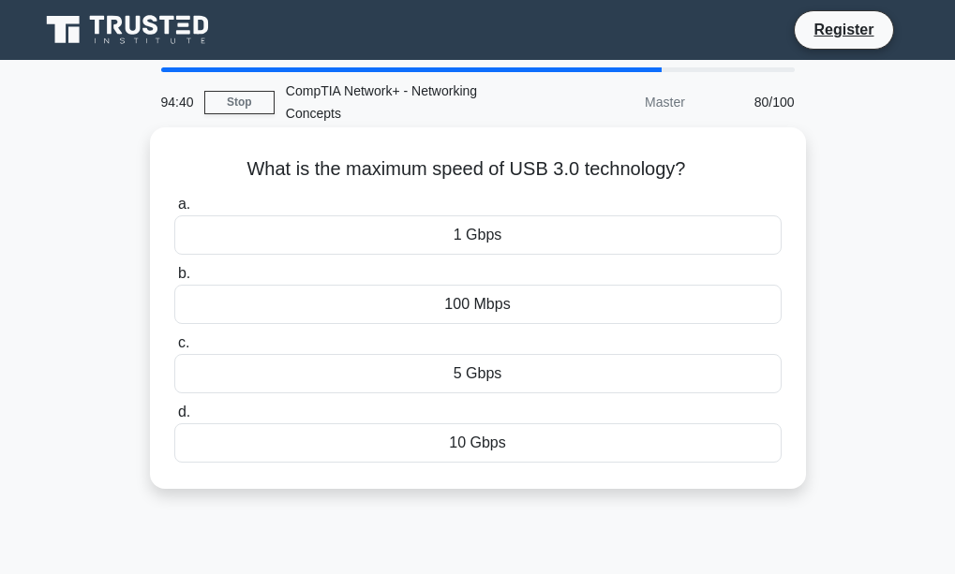
click at [493, 310] on div "100 Mbps" at bounding box center [477, 304] width 607 height 39
click at [174, 280] on input "b. 100 Mbps" at bounding box center [174, 274] width 0 height 12
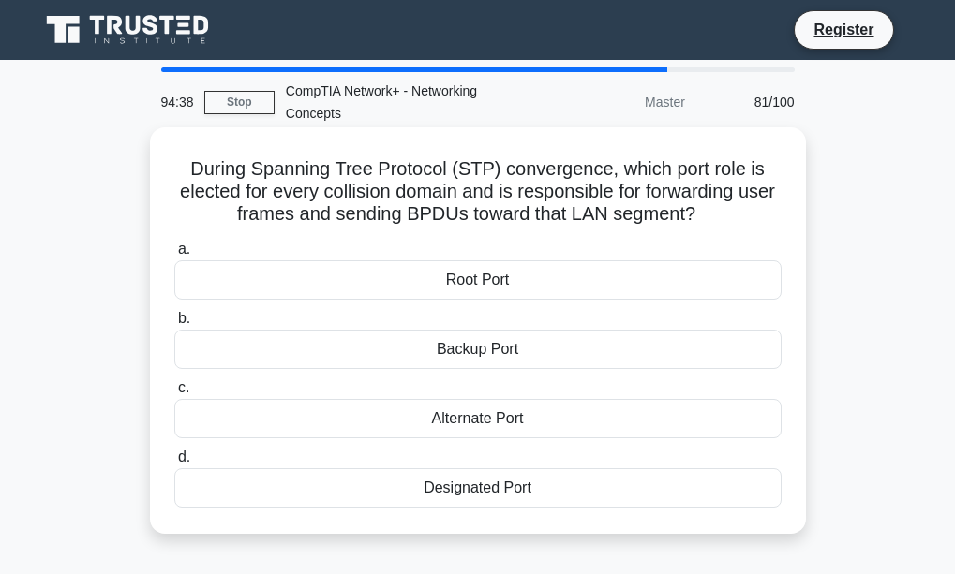
click at [469, 430] on div "Alternate Port" at bounding box center [477, 418] width 607 height 39
click at [174, 394] on input "c. Alternate Port" at bounding box center [174, 388] width 0 height 12
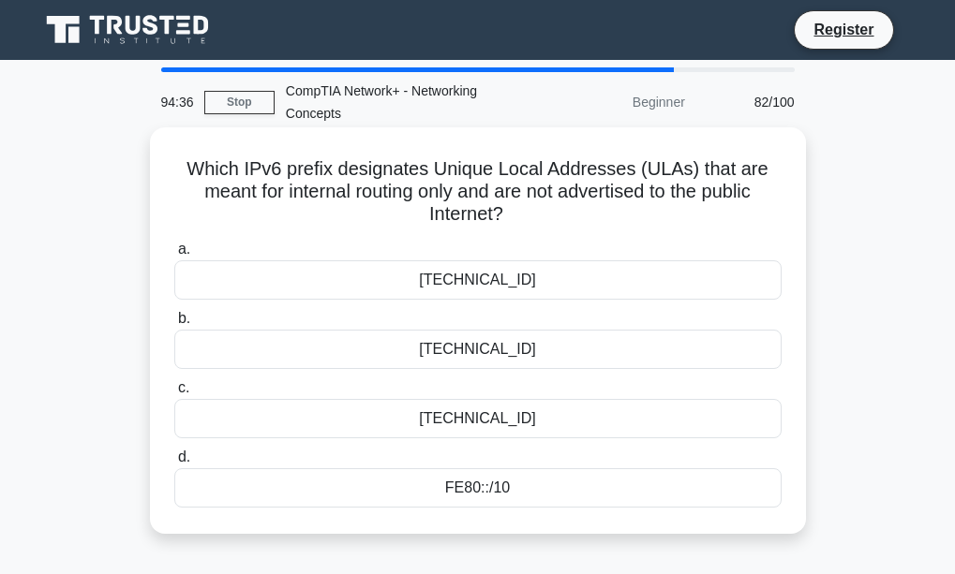
click at [463, 492] on div "FE80::/10" at bounding box center [477, 488] width 607 height 39
click at [174, 464] on input "d. FE80::/10" at bounding box center [174, 458] width 0 height 12
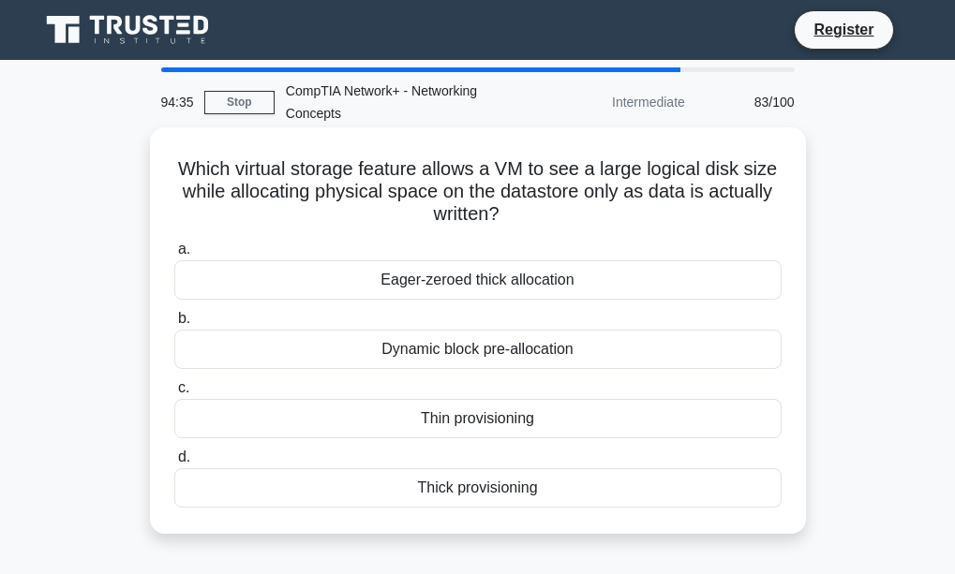
click at [413, 357] on div "Dynamic block pre-allocation" at bounding box center [477, 349] width 607 height 39
click at [174, 325] on input "b. Dynamic block pre-allocation" at bounding box center [174, 319] width 0 height 12
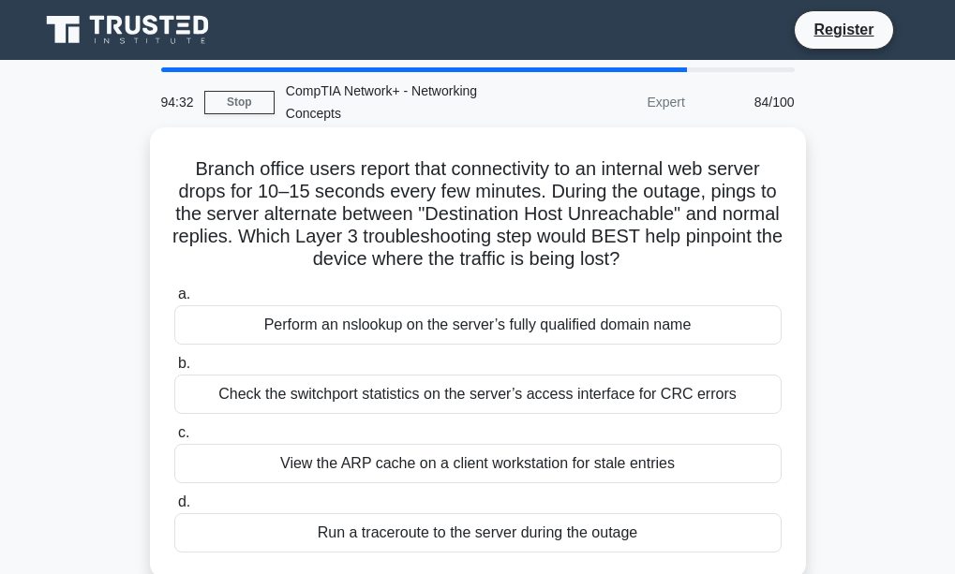
click at [513, 452] on div "View the ARP cache on a client workstation for stale entries" at bounding box center [477, 463] width 607 height 39
click at [174, 439] on input "c. View the ARP cache on a client workstation for stale entries" at bounding box center [174, 433] width 0 height 12
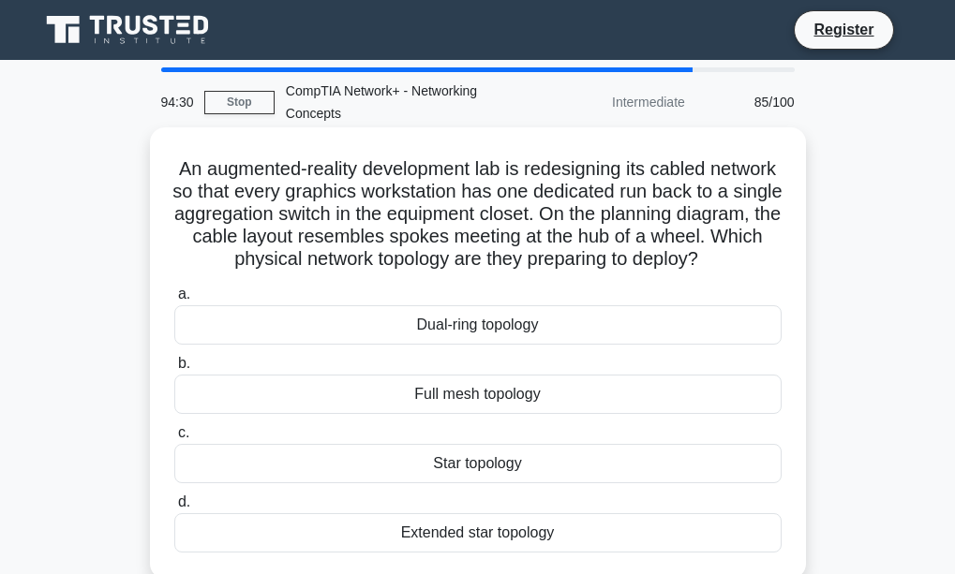
click at [505, 408] on div "Full mesh topology" at bounding box center [477, 394] width 607 height 39
click at [174, 370] on input "b. Full mesh topology" at bounding box center [174, 364] width 0 height 12
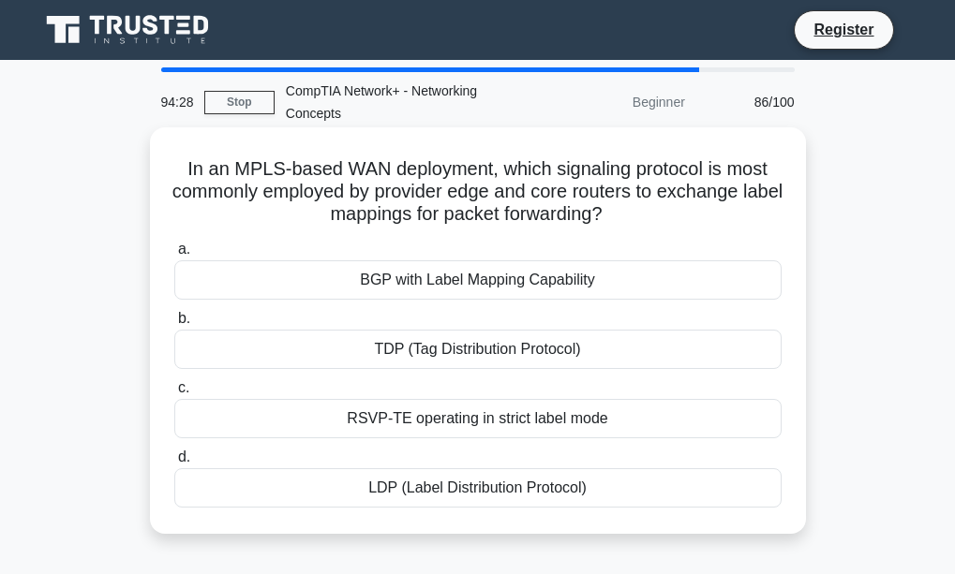
click at [471, 295] on div "BGP with Label Mapping Capability" at bounding box center [477, 279] width 607 height 39
click at [174, 256] on input "a. BGP with Label Mapping Capability" at bounding box center [174, 250] width 0 height 12
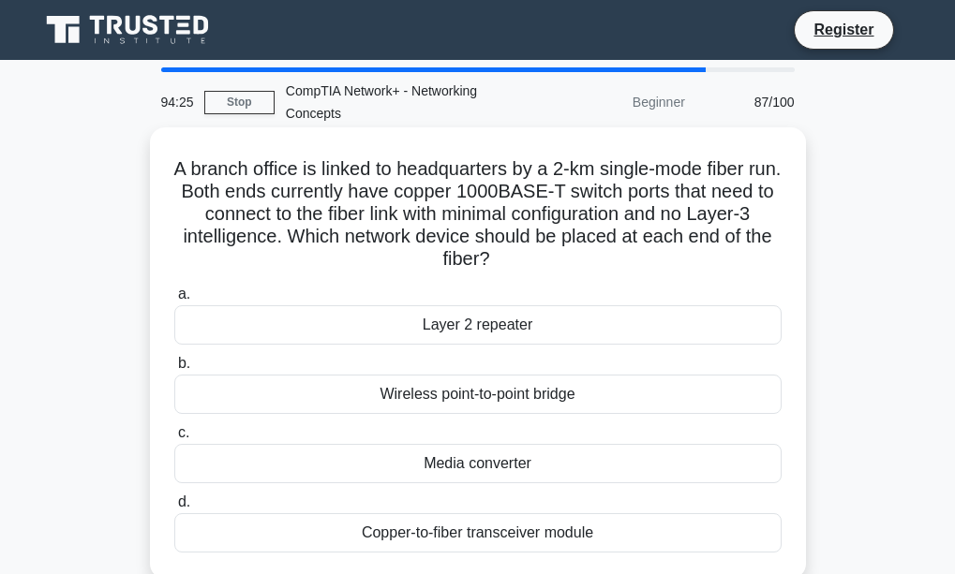
click at [469, 451] on div "Media converter" at bounding box center [477, 463] width 607 height 39
click at [174, 439] on input "c. Media converter" at bounding box center [174, 433] width 0 height 12
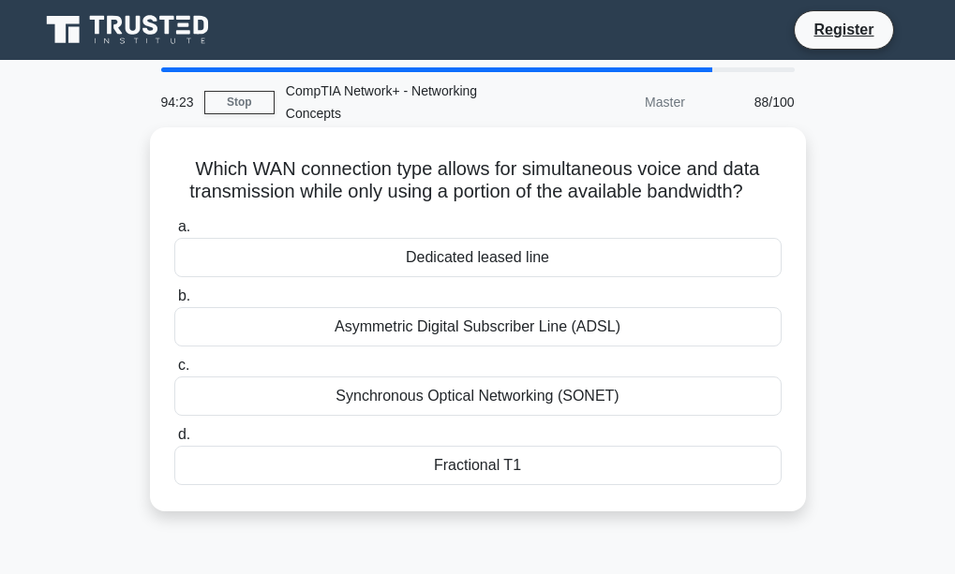
click at [371, 332] on div "Asymmetric Digital Subscriber Line (ADSL)" at bounding box center [477, 326] width 607 height 39
click at [174, 303] on input "b. Asymmetric Digital Subscriber Line (ADSL)" at bounding box center [174, 296] width 0 height 12
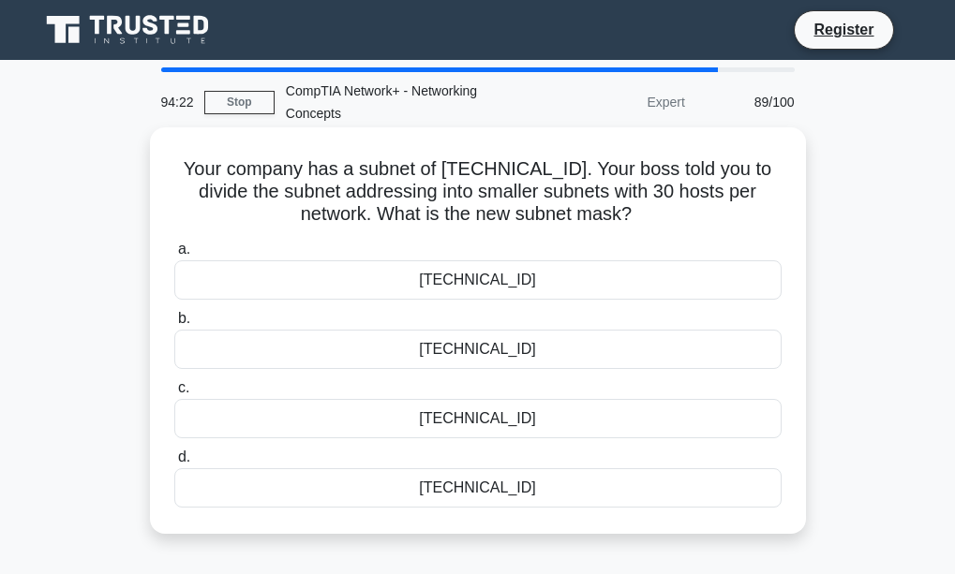
click at [457, 430] on div "255.255.255.192" at bounding box center [477, 418] width 607 height 39
click at [174, 394] on input "c. 255.255.255.192" at bounding box center [174, 388] width 0 height 12
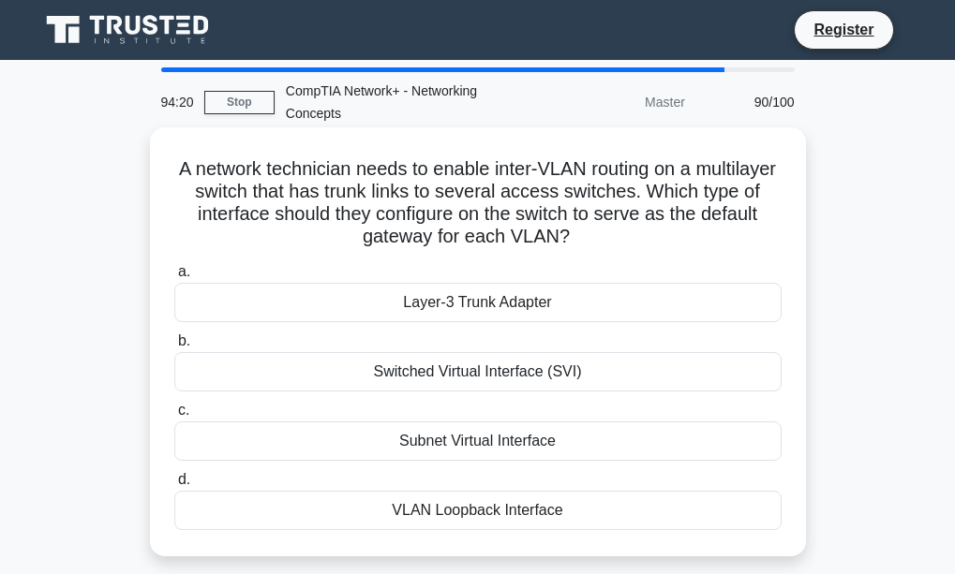
click at [445, 313] on div "Layer-3 Trunk Adapter" at bounding box center [477, 302] width 607 height 39
click at [174, 278] on input "a. Layer-3 Trunk Adapter" at bounding box center [174, 272] width 0 height 12
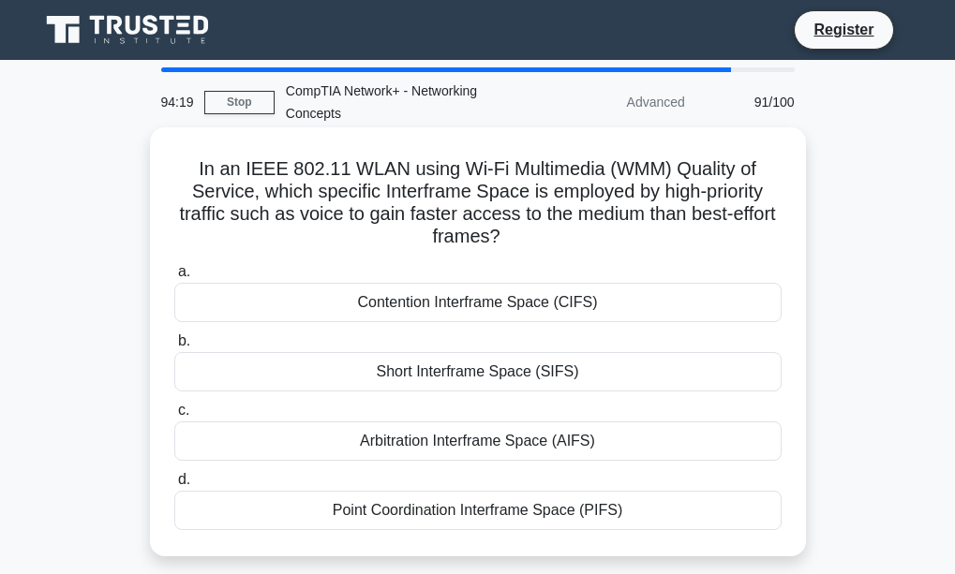
click at [484, 436] on div "Arbitration Interframe Space (AIFS)" at bounding box center [477, 441] width 607 height 39
click at [174, 417] on input "c. Arbitration Interframe Space (AIFS)" at bounding box center [174, 411] width 0 height 12
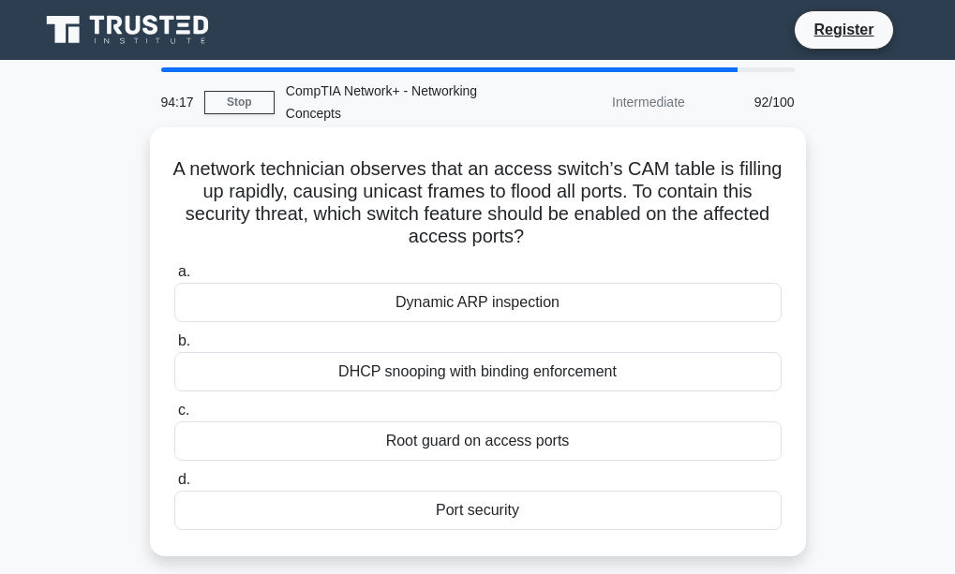
click at [437, 376] on div "DHCP snooping with binding enforcement" at bounding box center [477, 371] width 607 height 39
click at [174, 348] on input "b. DHCP snooping with binding enforcement" at bounding box center [174, 341] width 0 height 12
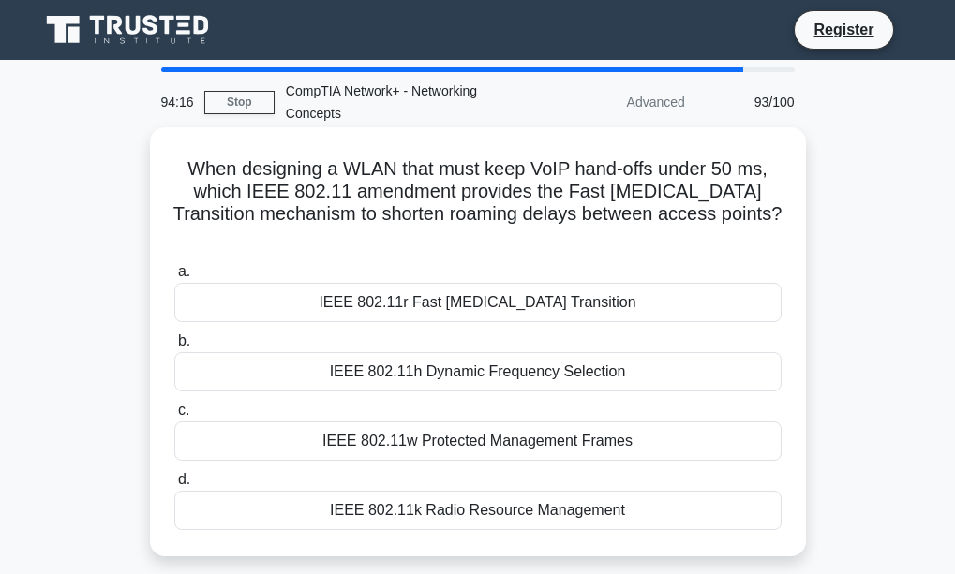
click at [449, 422] on div "IEEE 802.11w Protected Management Frames" at bounding box center [477, 441] width 607 height 39
click at [174, 417] on input "c. IEEE 802.11w Protected Management Frames" at bounding box center [174, 411] width 0 height 12
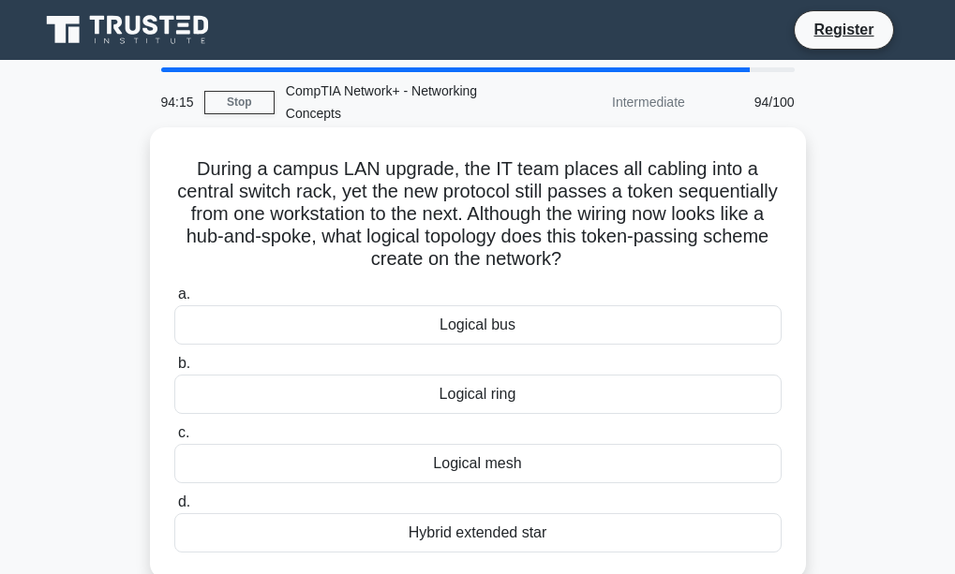
click at [454, 400] on div "Logical ring" at bounding box center [477, 394] width 607 height 39
click at [174, 370] on input "b. Logical ring" at bounding box center [174, 364] width 0 height 12
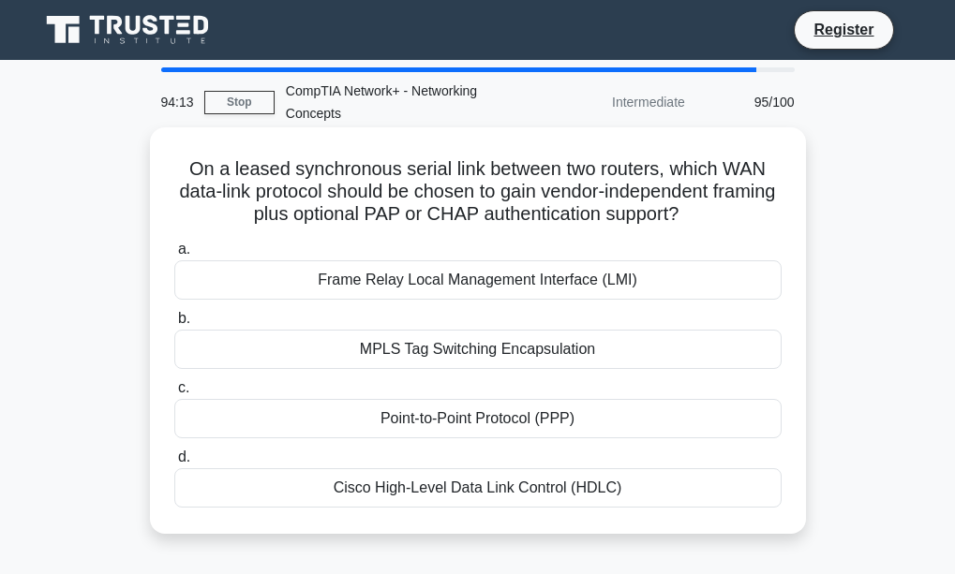
click at [500, 336] on div "MPLS Tag Switching Encapsulation" at bounding box center [477, 349] width 607 height 39
click at [174, 325] on input "b. MPLS Tag Switching Encapsulation" at bounding box center [174, 319] width 0 height 12
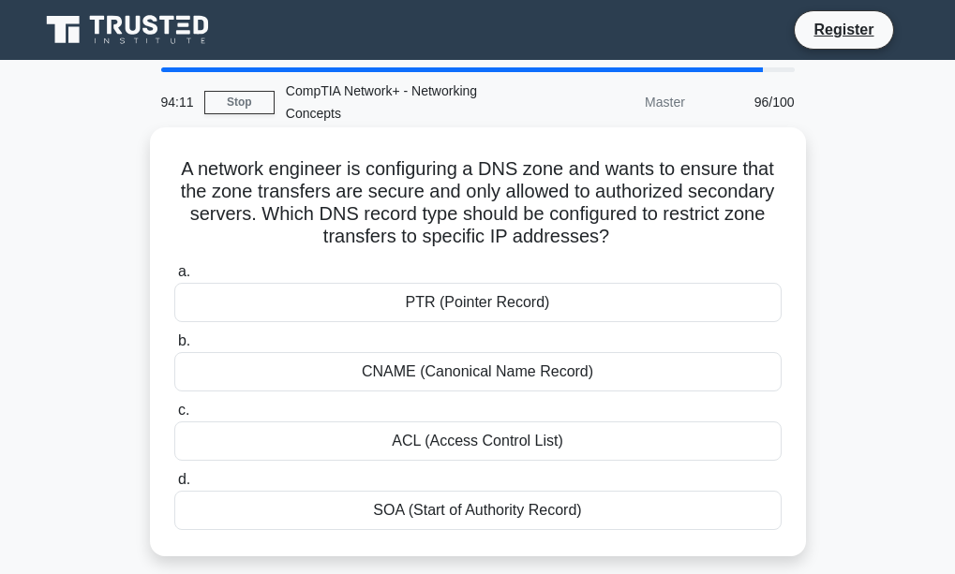
click at [505, 364] on div "CNAME (Canonical Name Record)" at bounding box center [477, 371] width 607 height 39
click at [174, 348] on input "b. CNAME (Canonical Name Record)" at bounding box center [174, 341] width 0 height 12
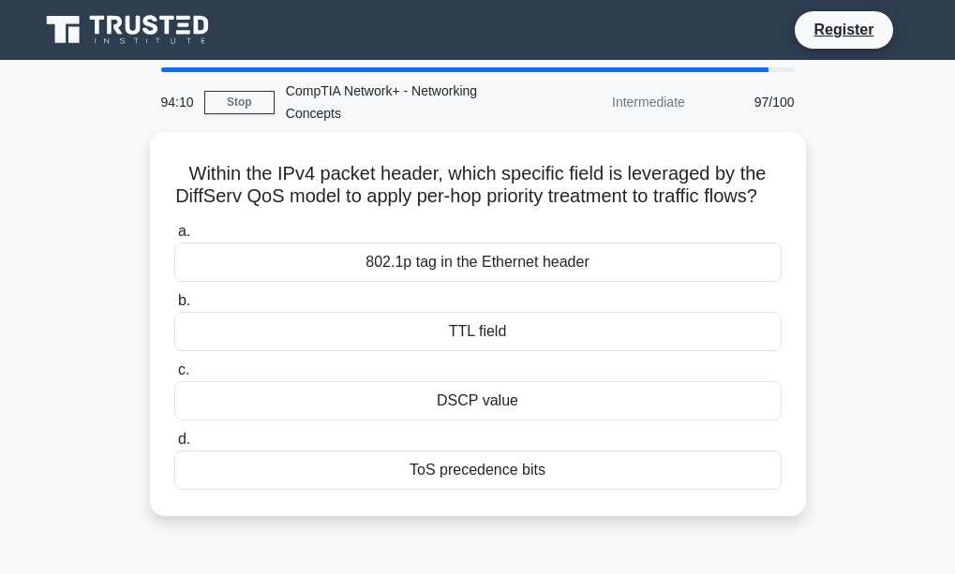
click at [505, 351] on div "TTL field" at bounding box center [477, 331] width 607 height 39
click at [174, 307] on input "b. TTL field" at bounding box center [174, 301] width 0 height 12
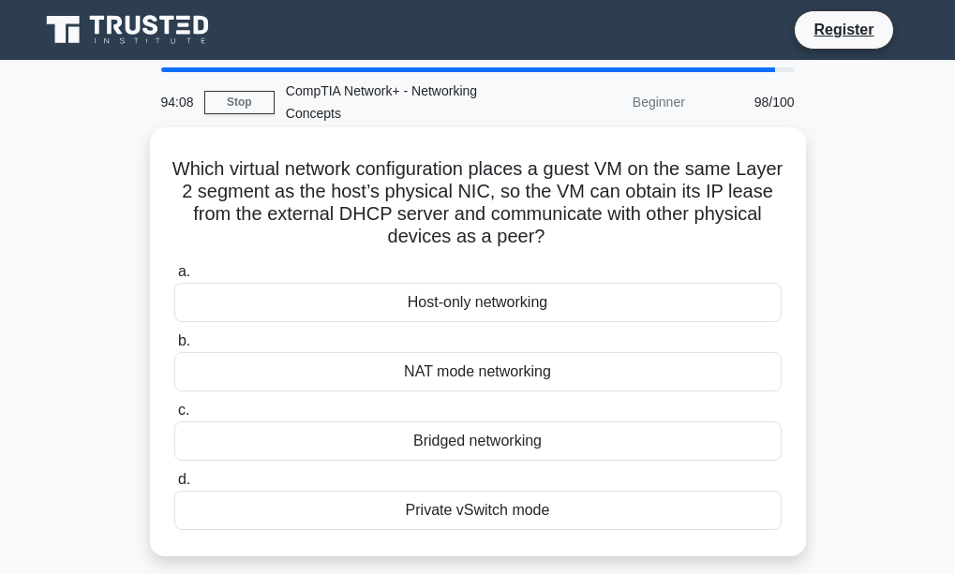
click at [509, 438] on div "Bridged networking" at bounding box center [477, 441] width 607 height 39
click at [174, 417] on input "c. Bridged networking" at bounding box center [174, 411] width 0 height 12
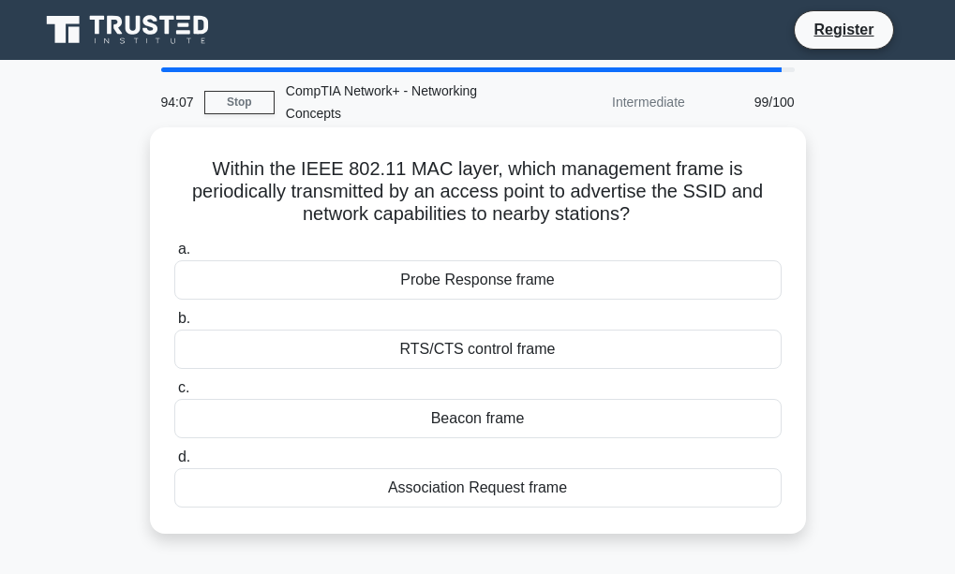
click at [495, 421] on div "Beacon frame" at bounding box center [477, 418] width 607 height 39
click at [174, 394] on input "c. Beacon frame" at bounding box center [174, 388] width 0 height 12
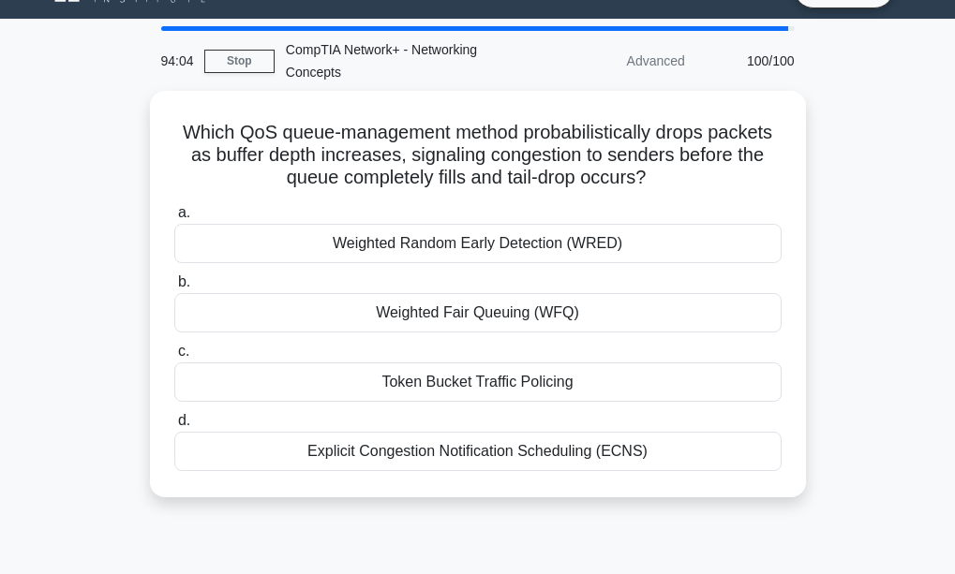
scroll to position [18, 0]
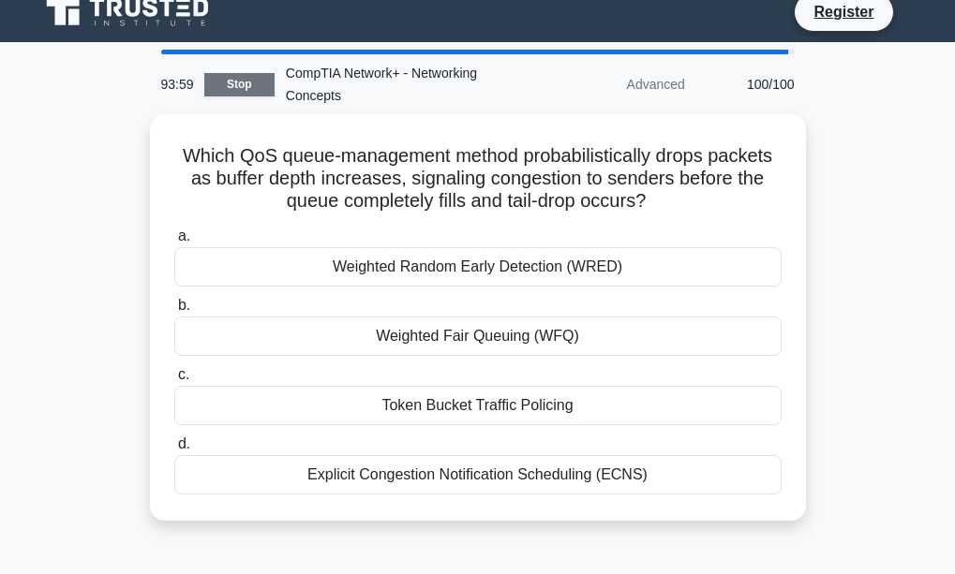
click at [252, 91] on link "Stop" at bounding box center [239, 84] width 70 height 23
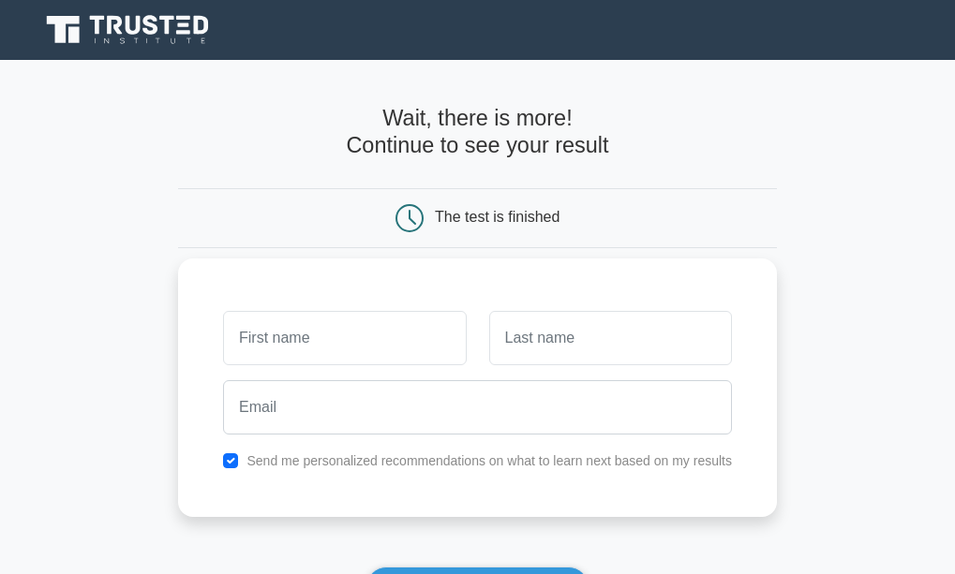
scroll to position [366, 0]
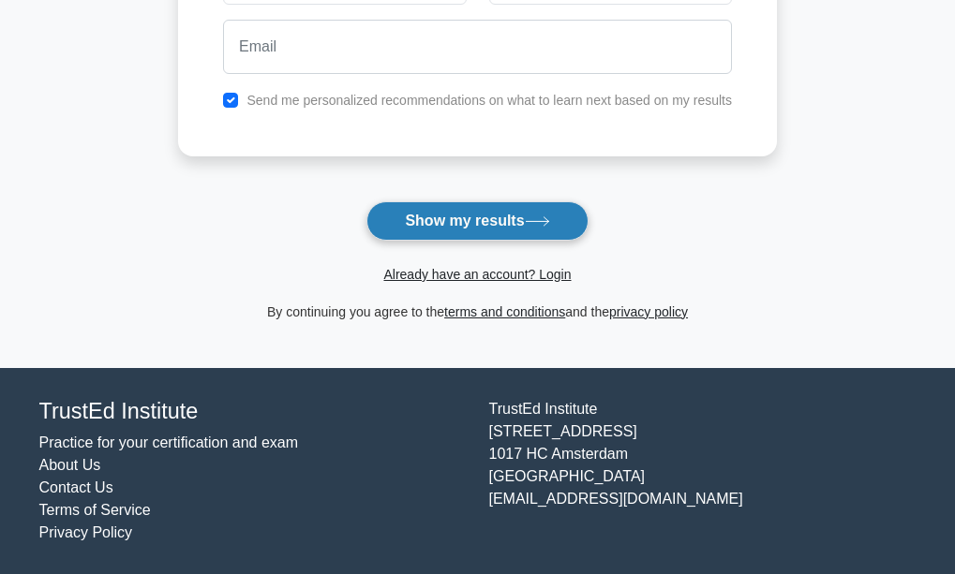
click at [409, 226] on button "Show my results" at bounding box center [476, 220] width 221 height 39
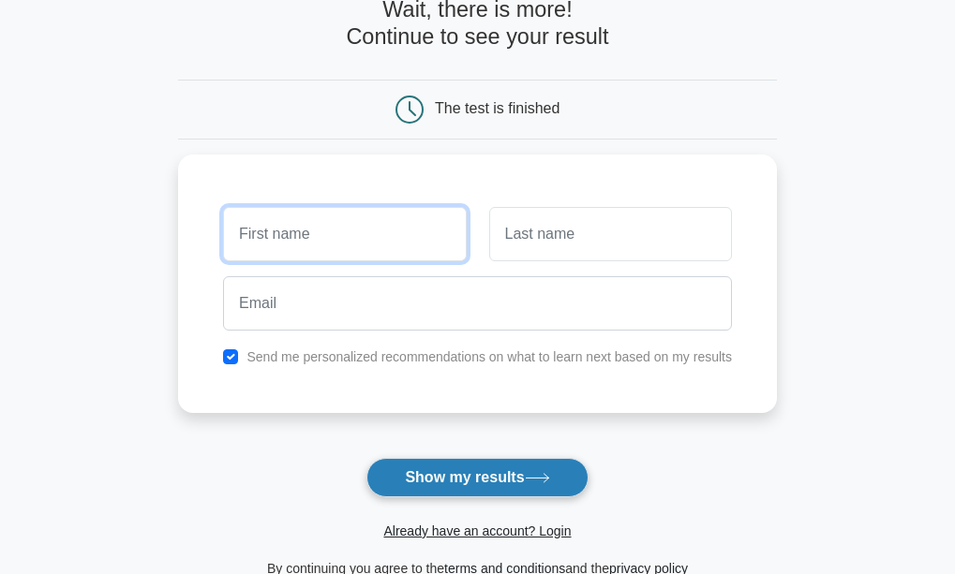
scroll to position [56, 0]
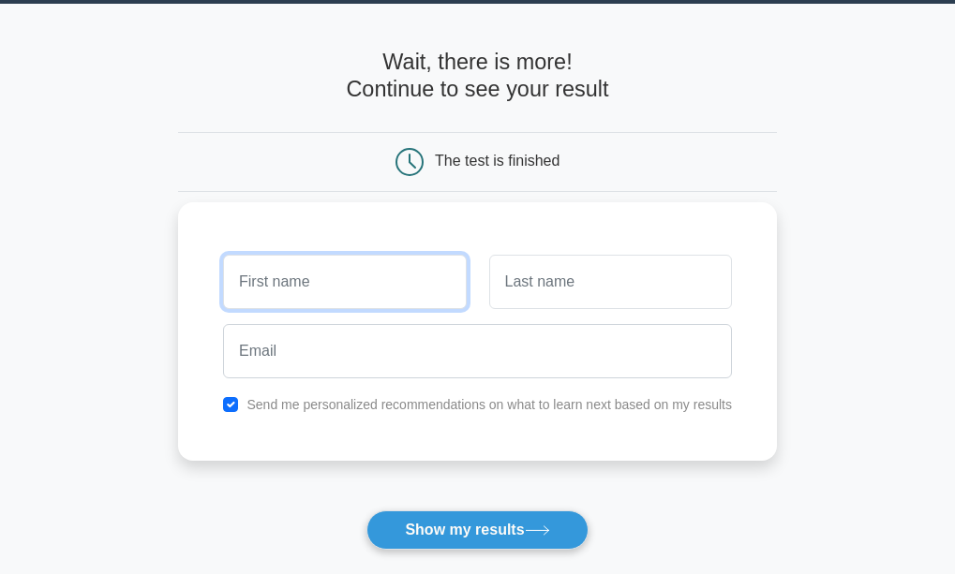
click at [379, 258] on input "text" at bounding box center [344, 282] width 243 height 54
type input "priya"
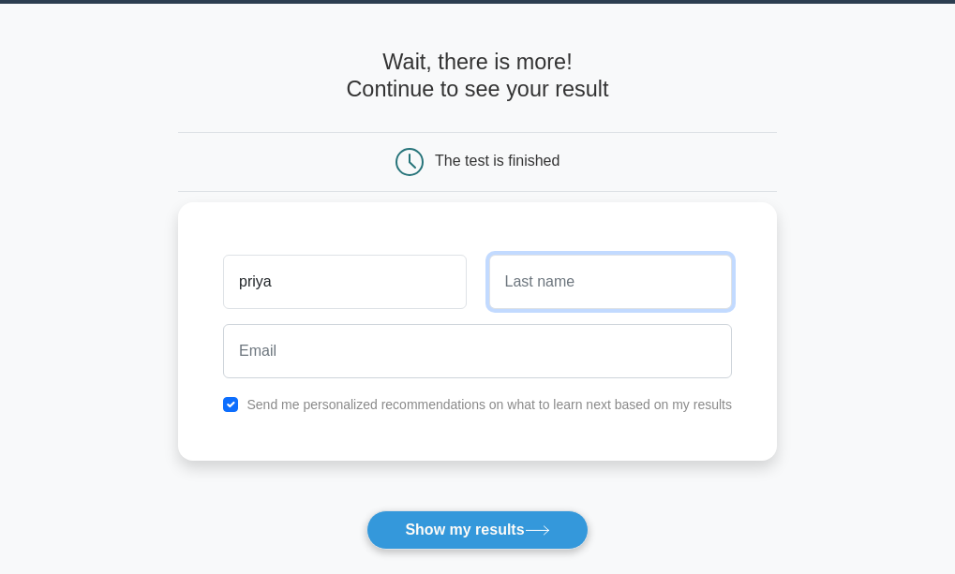
click at [515, 257] on input "text" at bounding box center [610, 282] width 243 height 54
type input "priya"
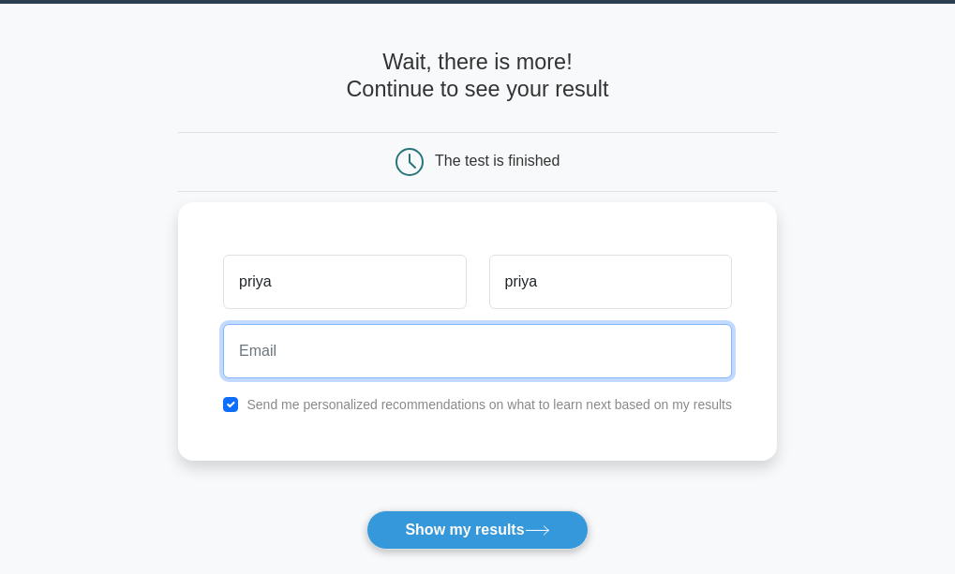
click at [449, 350] on input "email" at bounding box center [477, 351] width 509 height 54
type input "r"
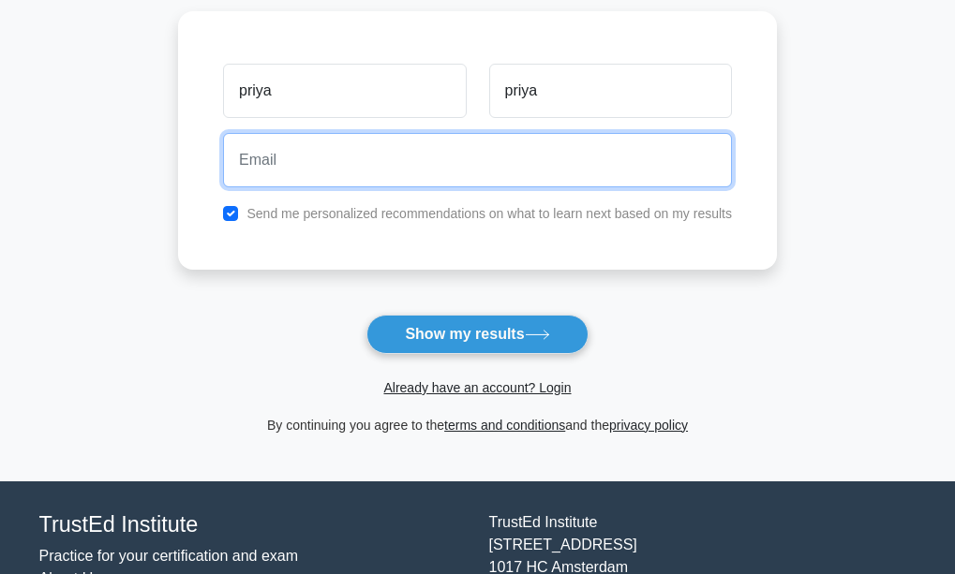
scroll to position [253, 0]
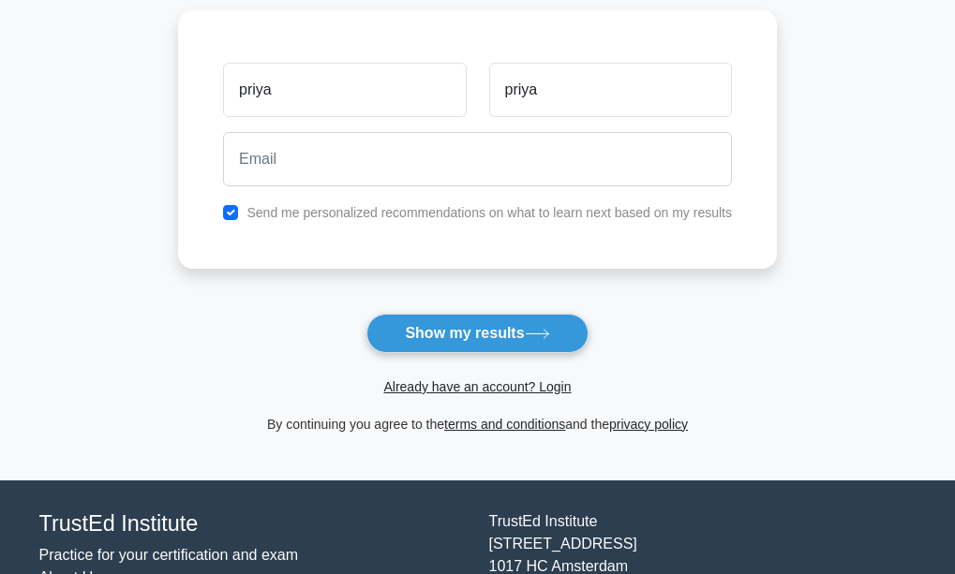
click at [432, 311] on form "Wait, there is more! Continue to see your result The test is finished priya pri…" at bounding box center [477, 143] width 599 height 583
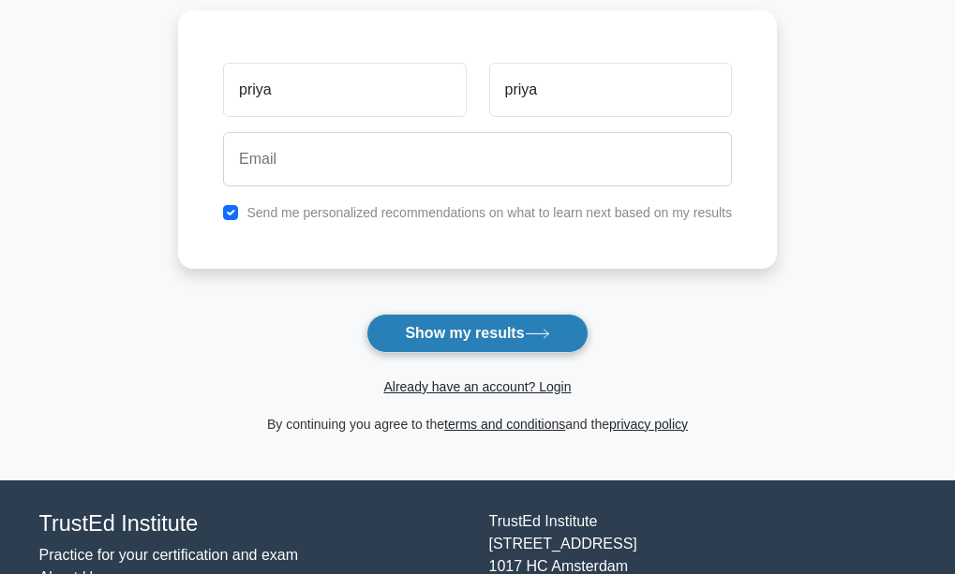
click at [436, 340] on button "Show my results" at bounding box center [476, 333] width 221 height 39
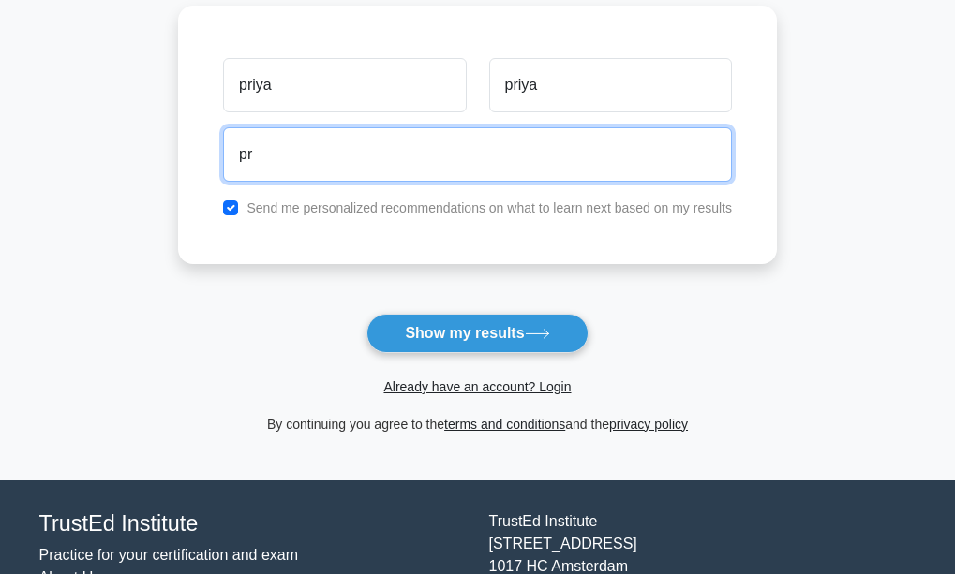
type input "p"
